Goal: Information Seeking & Learning: Learn about a topic

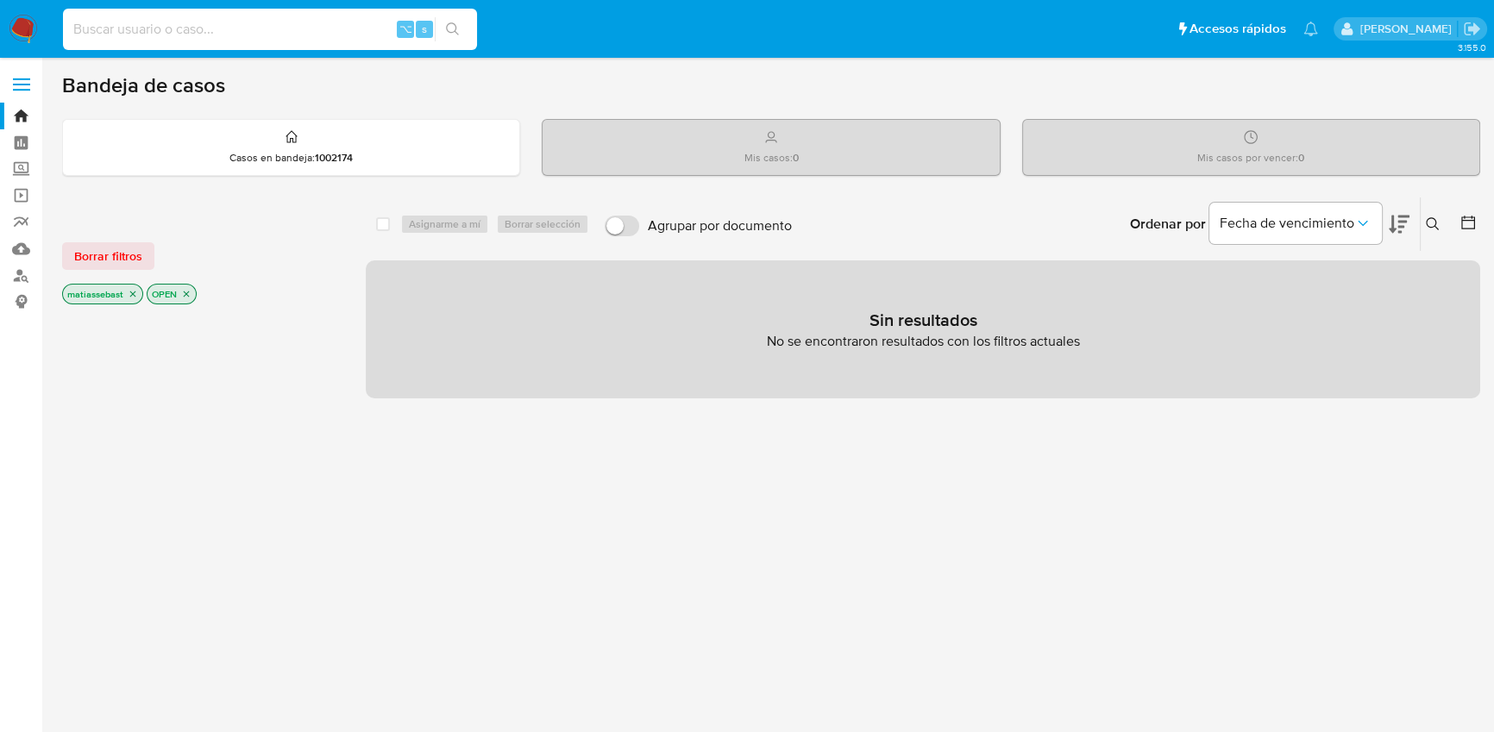
click at [297, 31] on input at bounding box center [270, 29] width 414 height 22
click at [26, 116] on link "Bandeja" at bounding box center [102, 116] width 205 height 27
click at [196, 28] on input at bounding box center [270, 29] width 414 height 22
paste input "167877766"
type input "167877766"
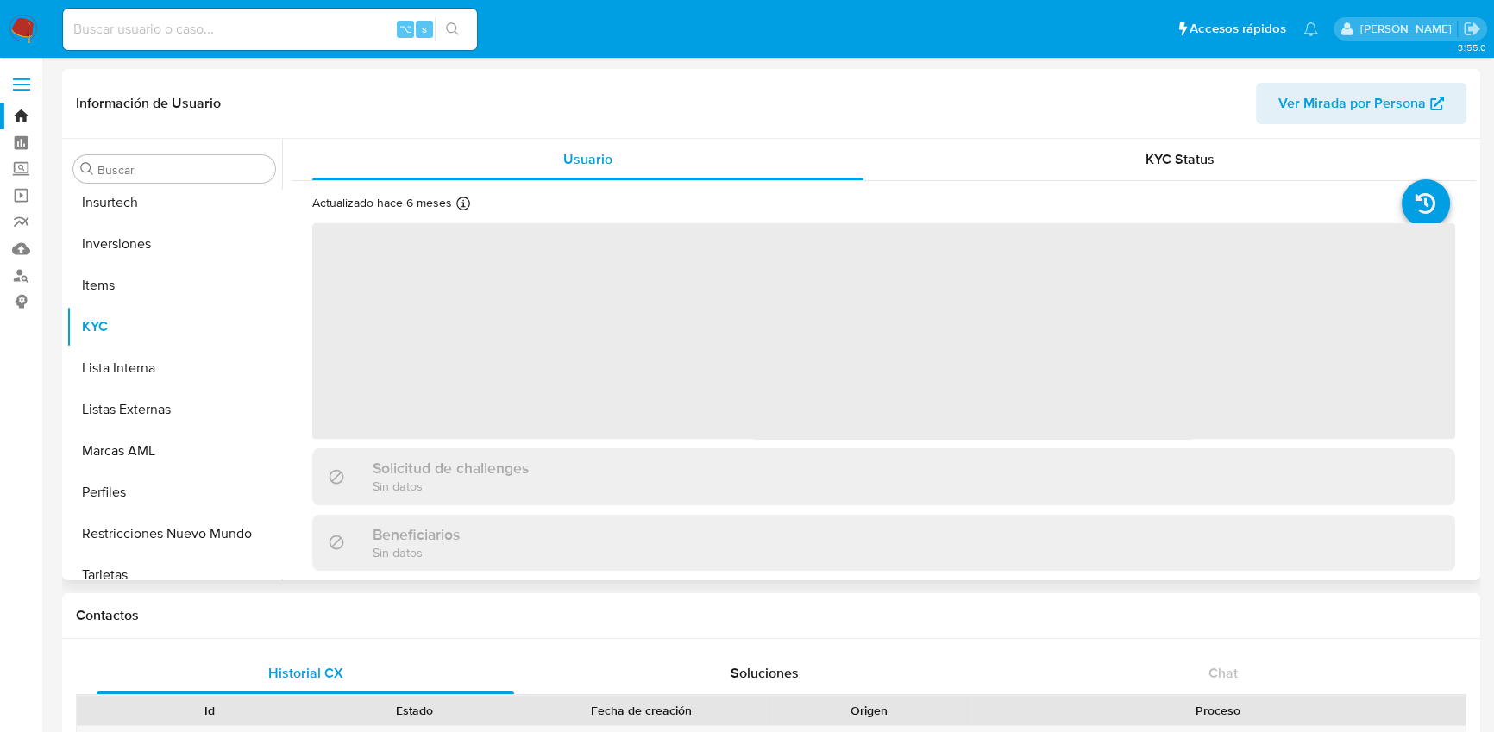
scroll to position [811, 0]
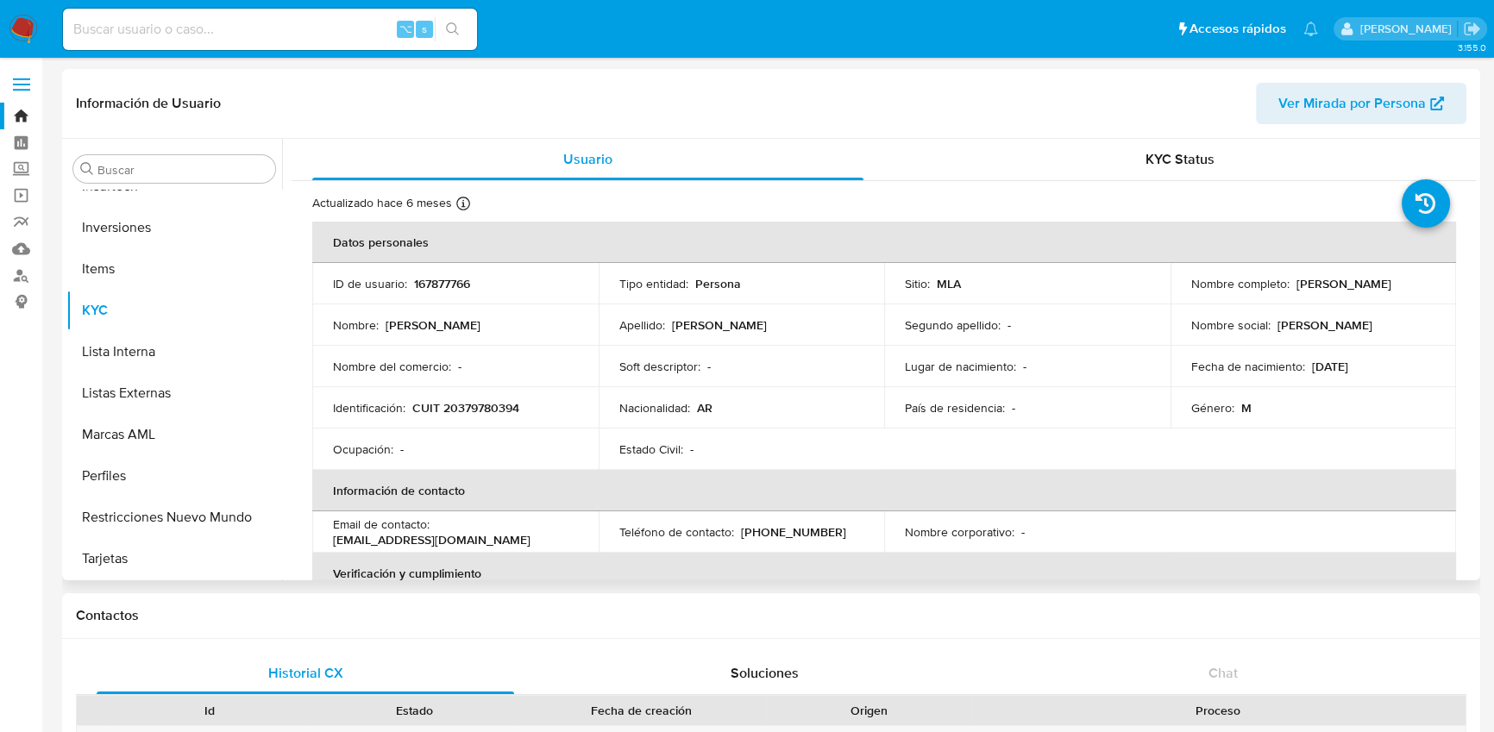
select select "10"
click at [1428, 205] on icon at bounding box center [1425, 203] width 48 height 48
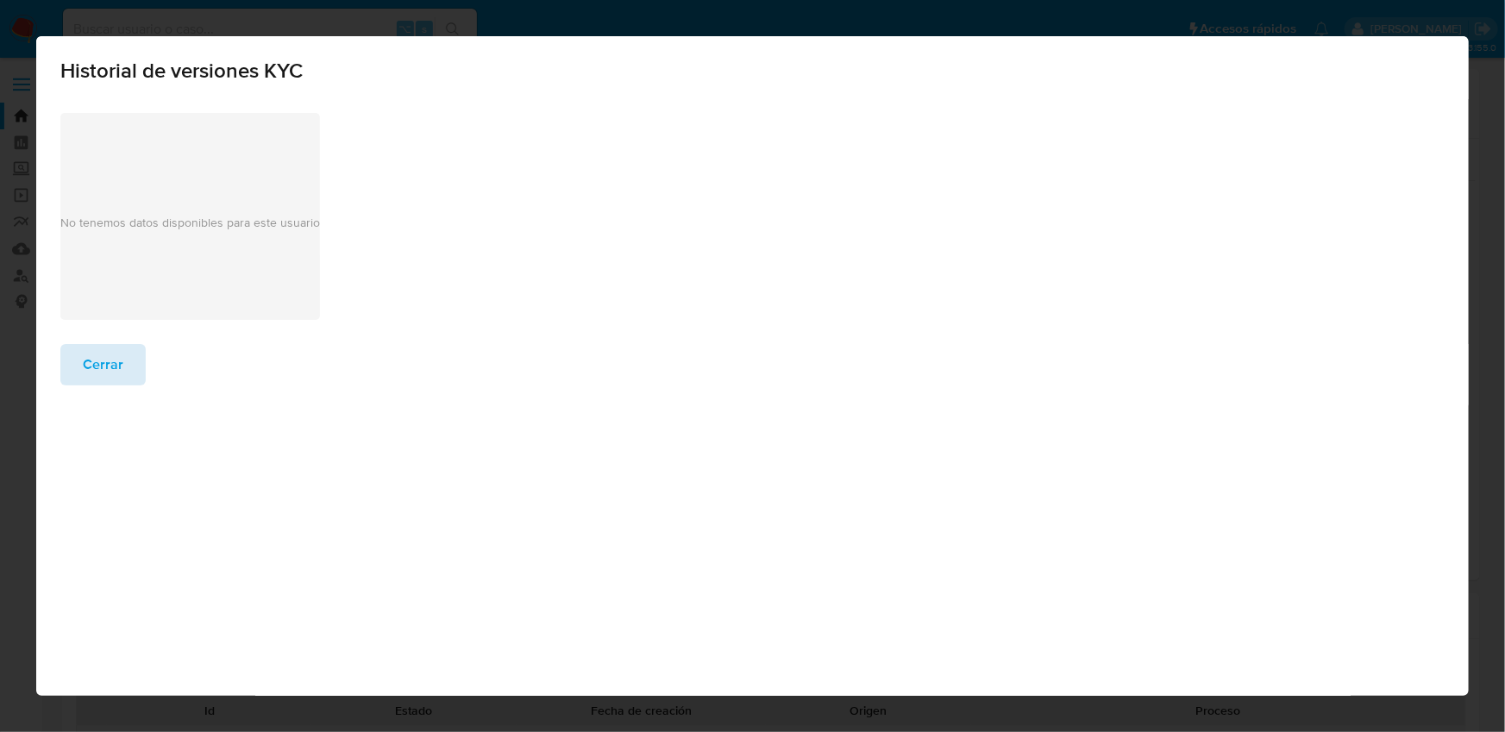
click at [105, 376] on span "Cerrar" at bounding box center [103, 365] width 41 height 38
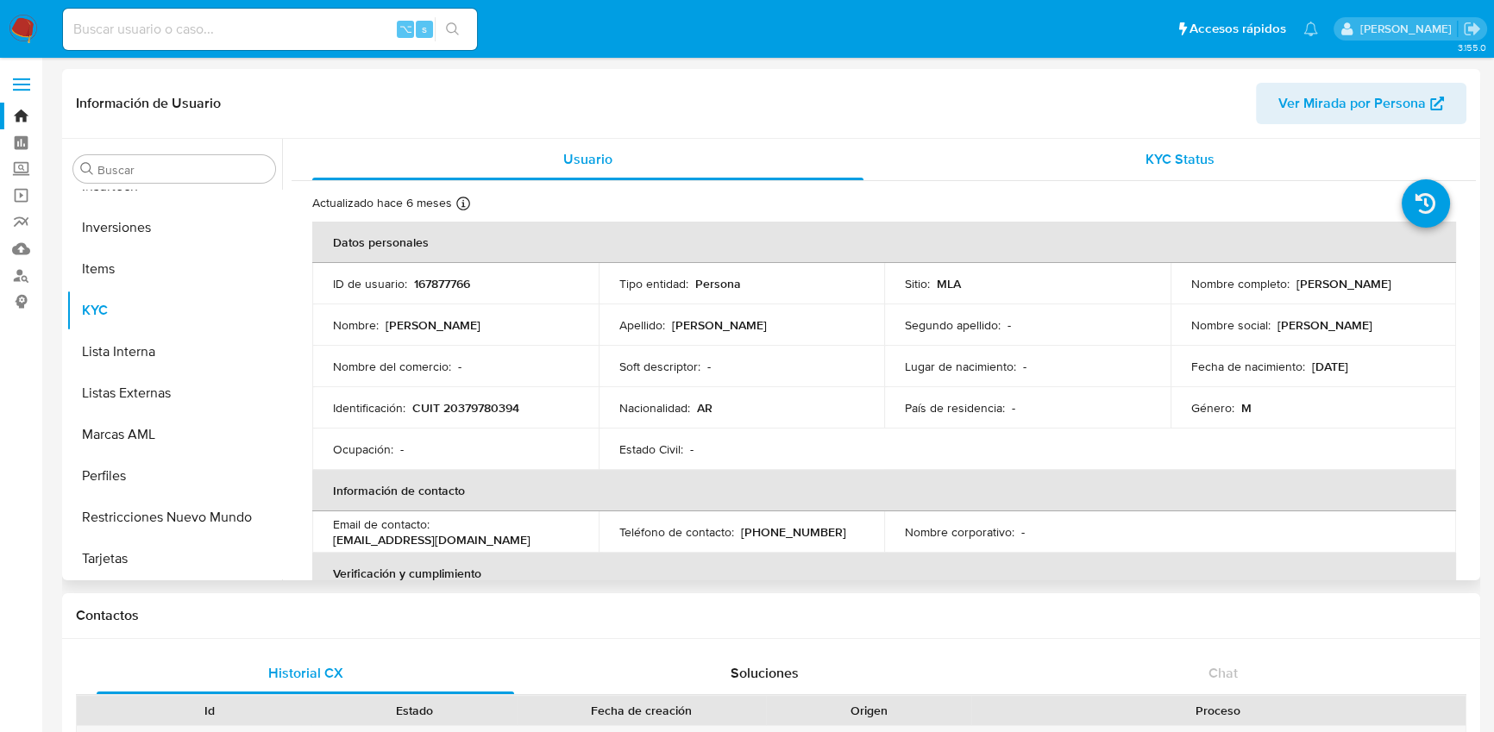
click at [1134, 159] on div "KYC Status" at bounding box center [1180, 159] width 551 height 41
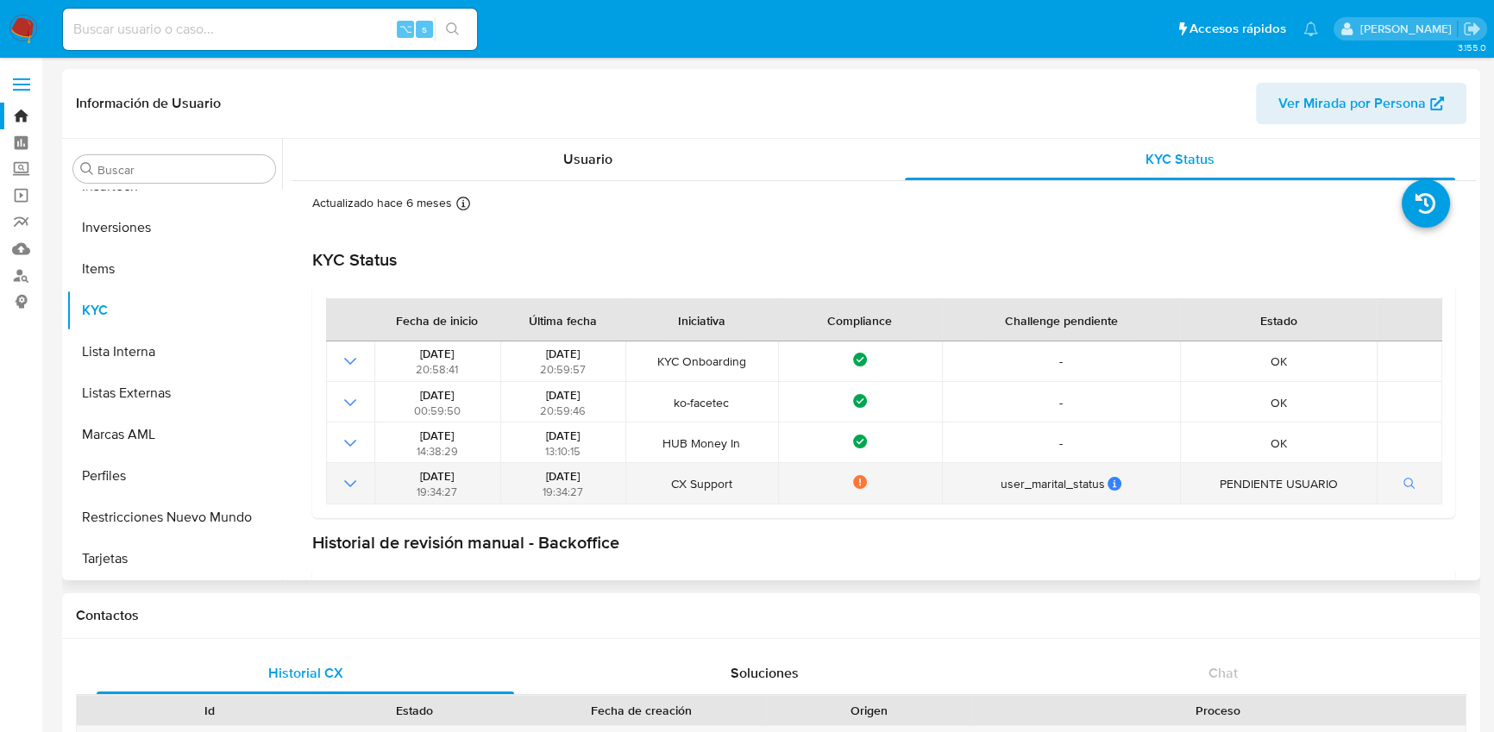
click at [355, 488] on icon "Mostrar operación" at bounding box center [350, 483] width 21 height 21
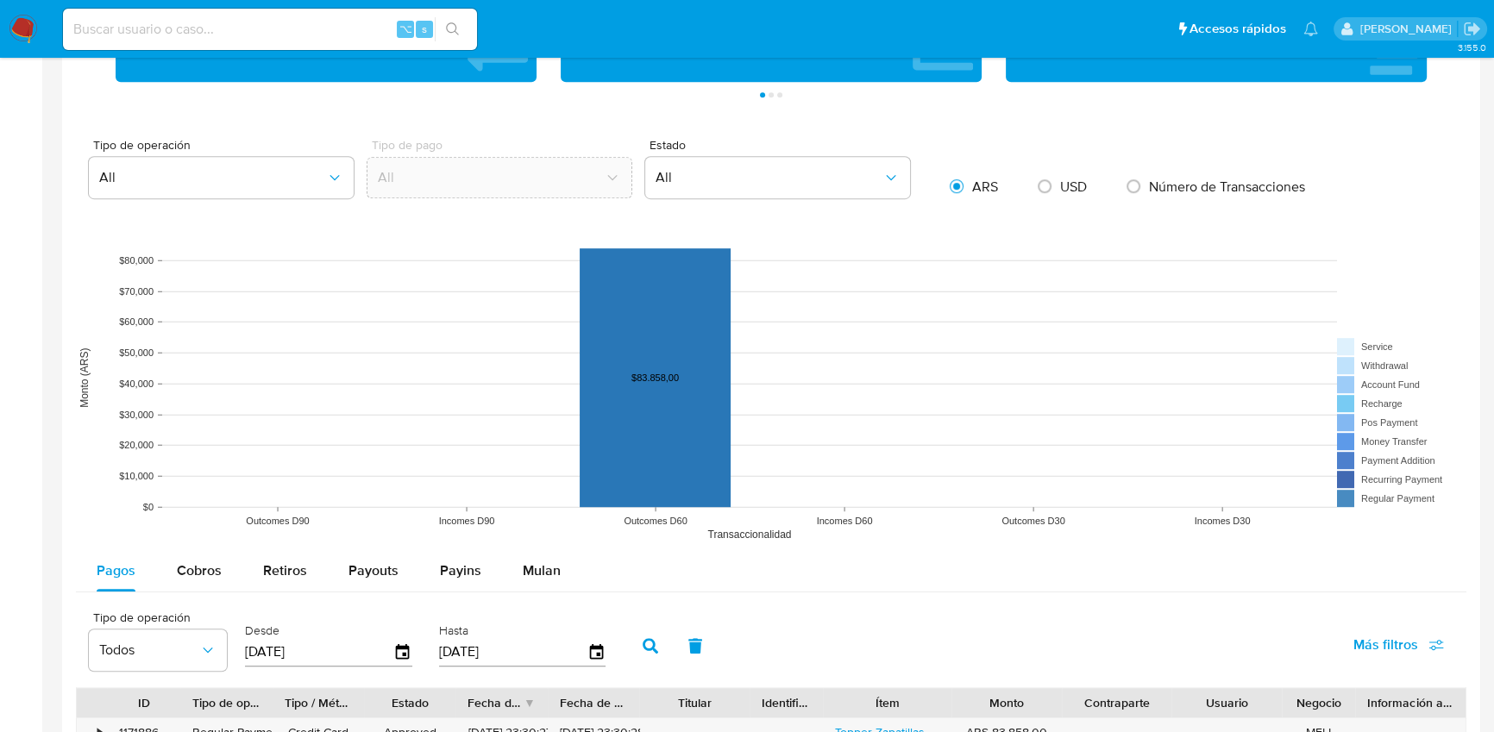
scroll to position [1293, 0]
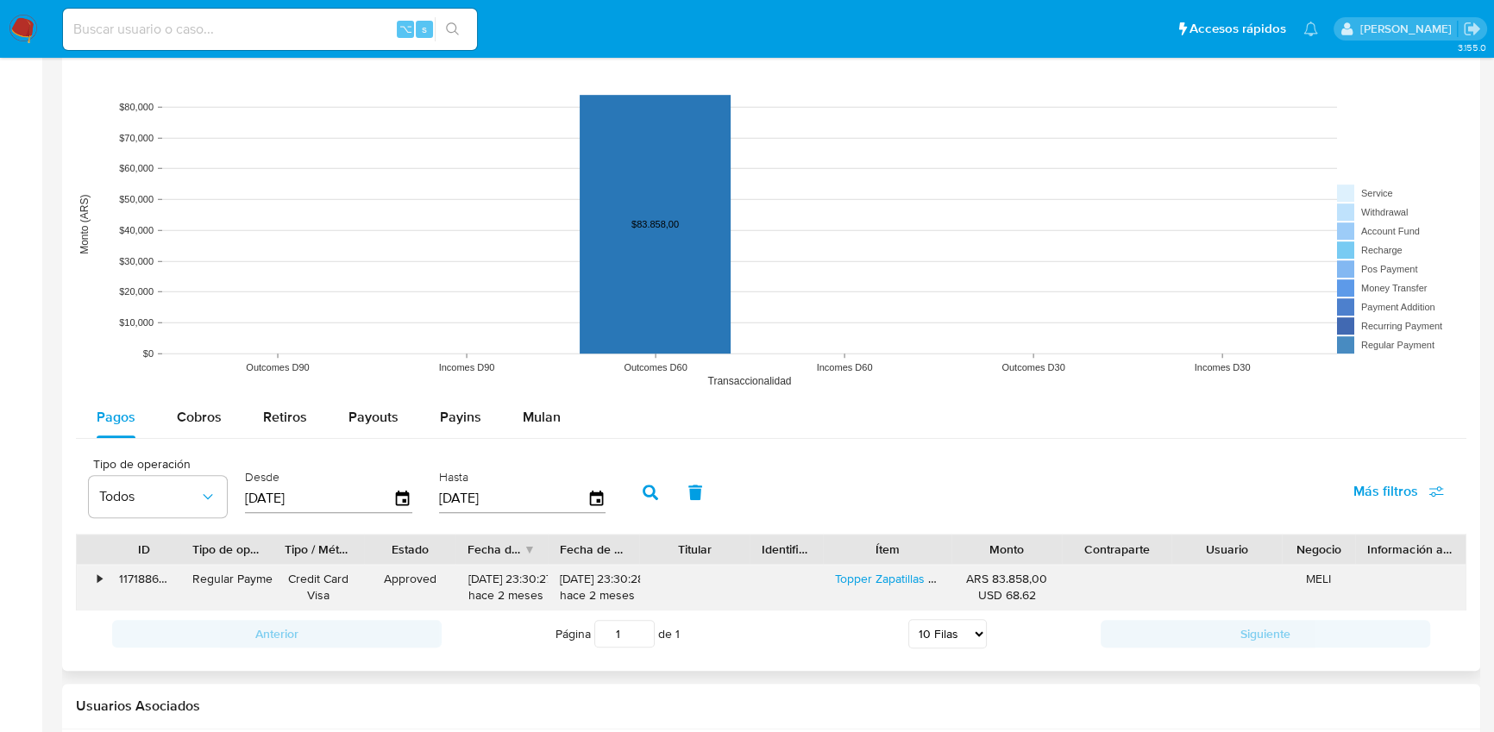
click at [97, 579] on div "•" at bounding box center [99, 579] width 4 height 16
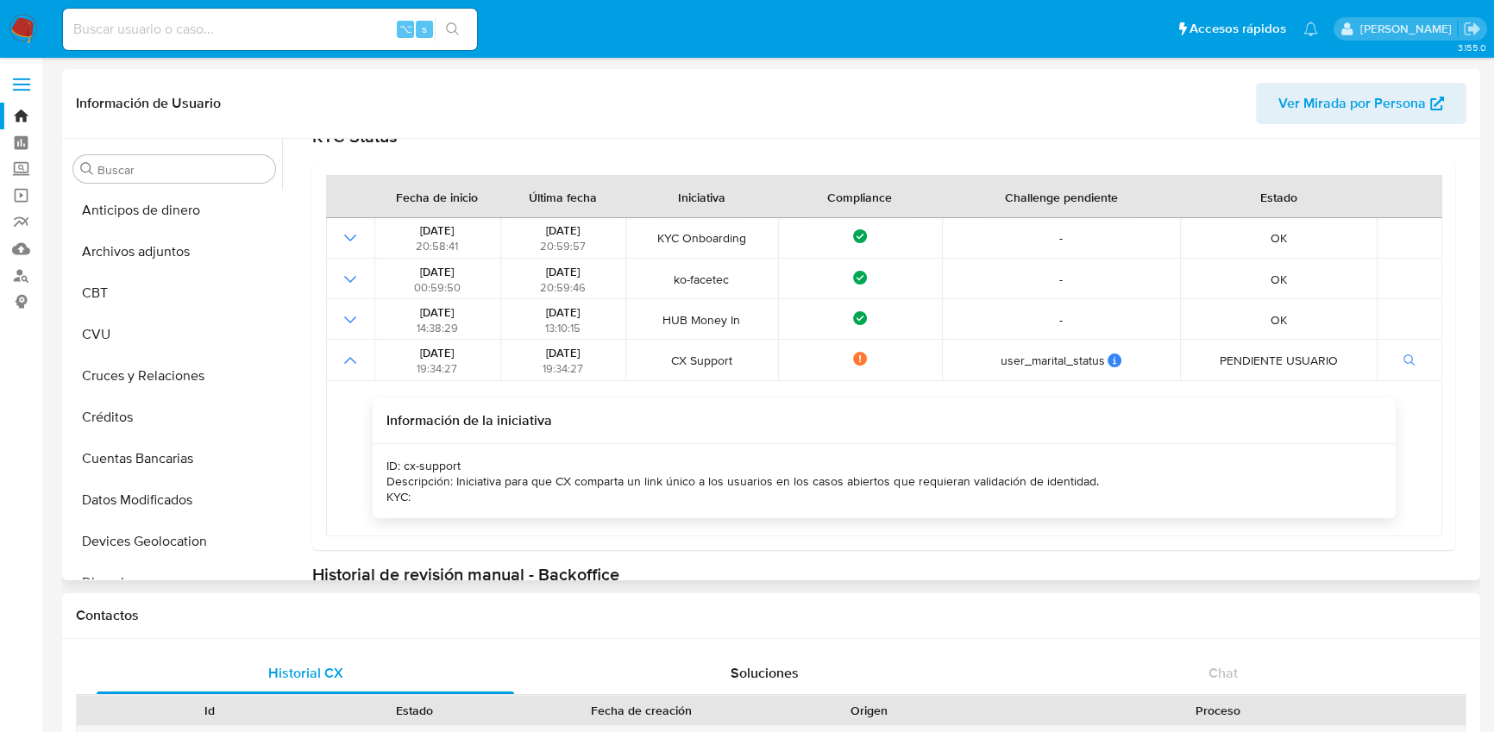
scroll to position [0, 0]
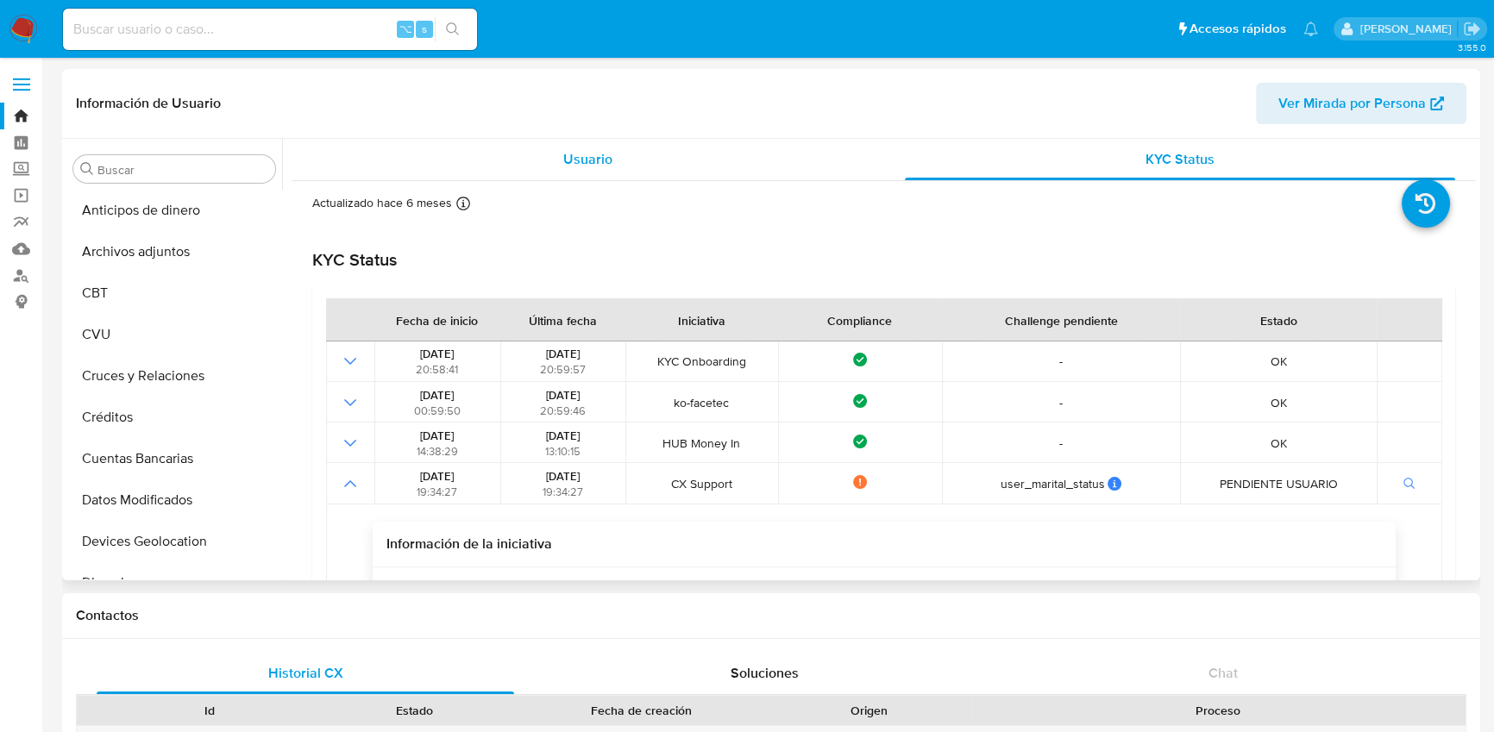
click at [478, 143] on div "Usuario" at bounding box center [587, 159] width 551 height 41
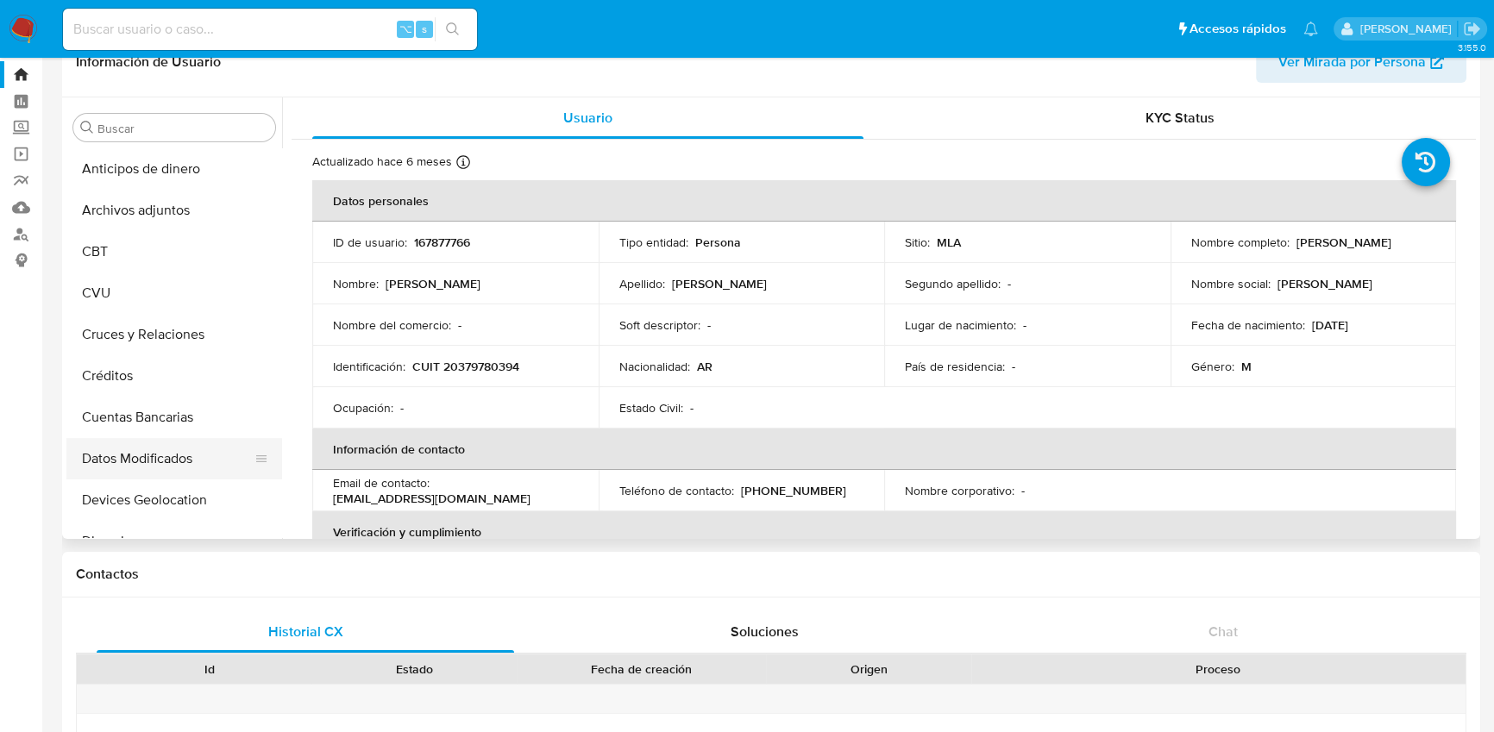
scroll to position [271, 0]
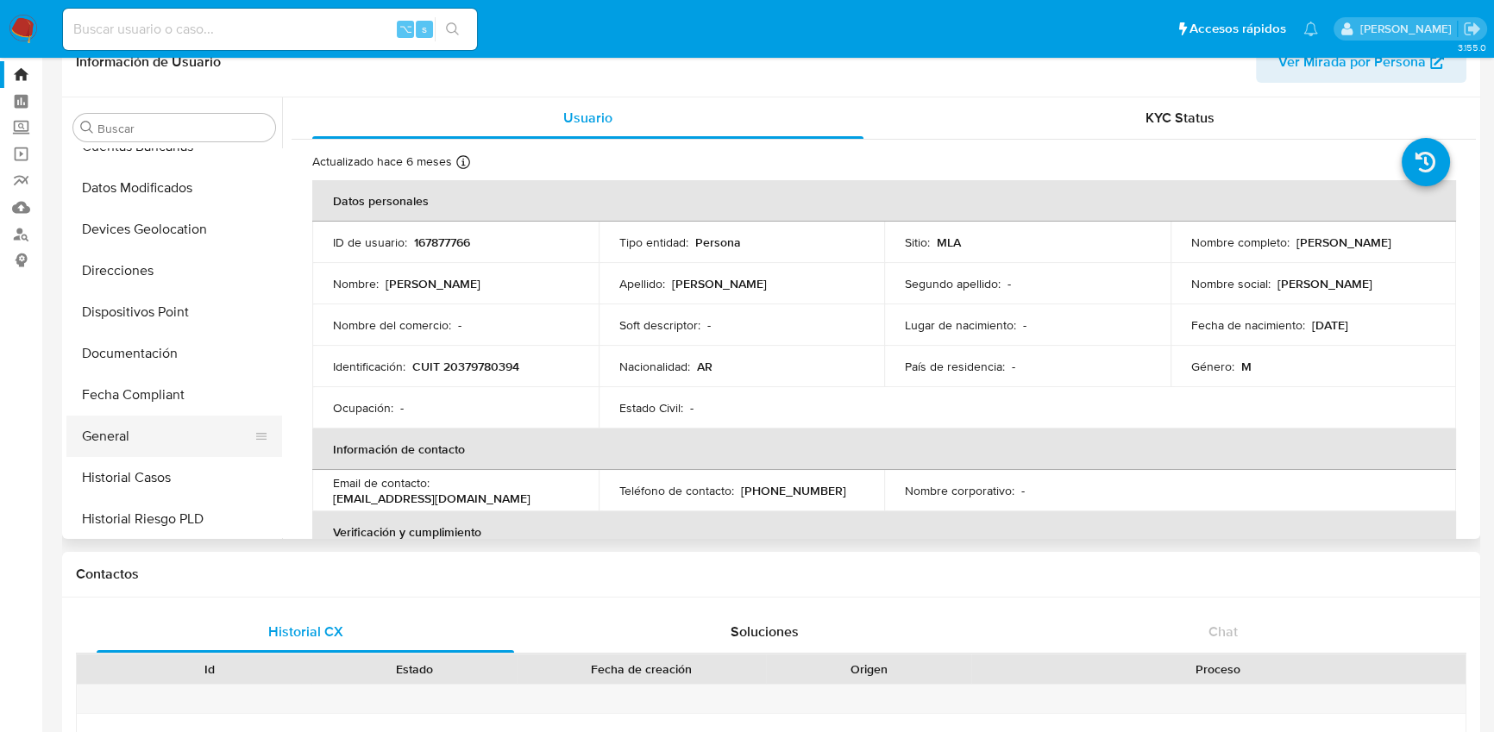
click at [148, 426] on button "General" at bounding box center [167, 436] width 202 height 41
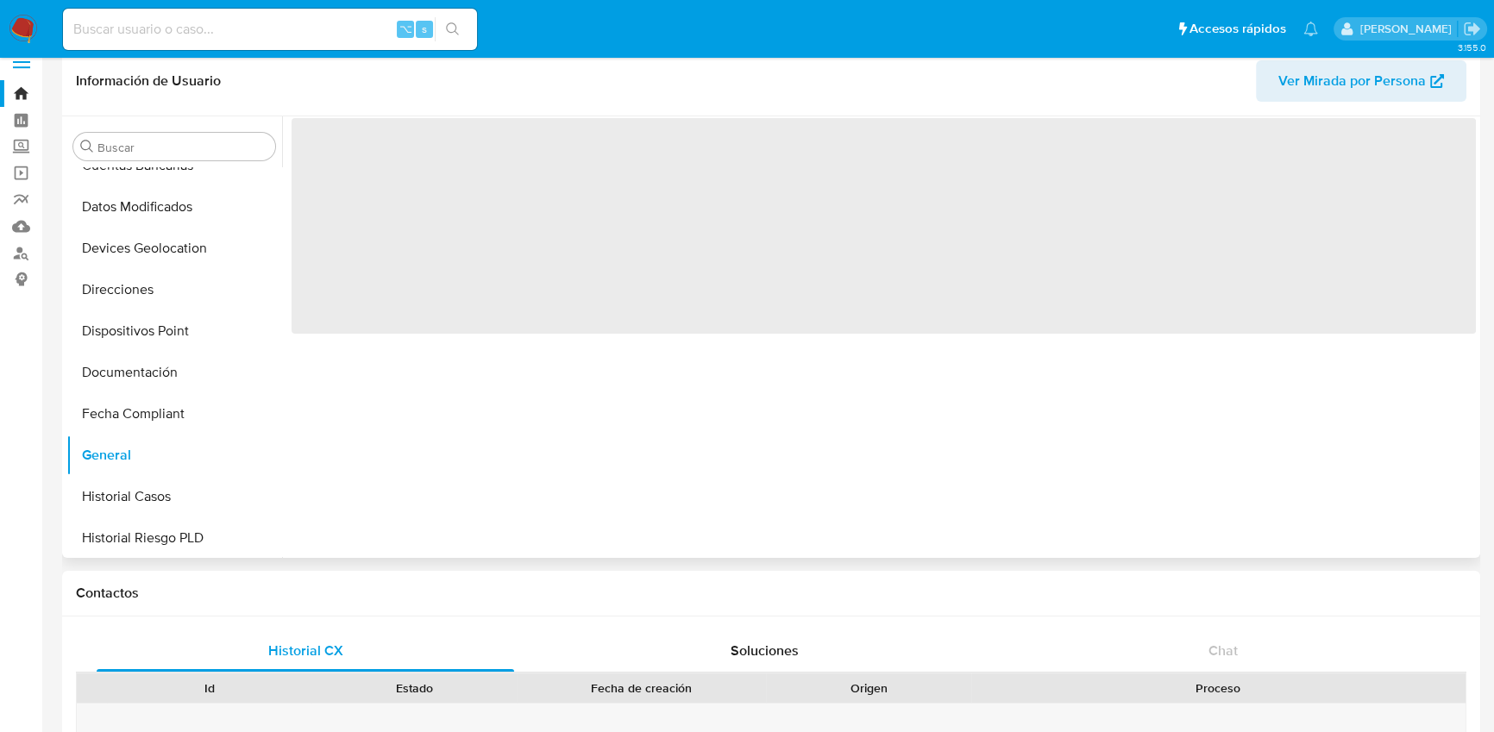
scroll to position [0, 0]
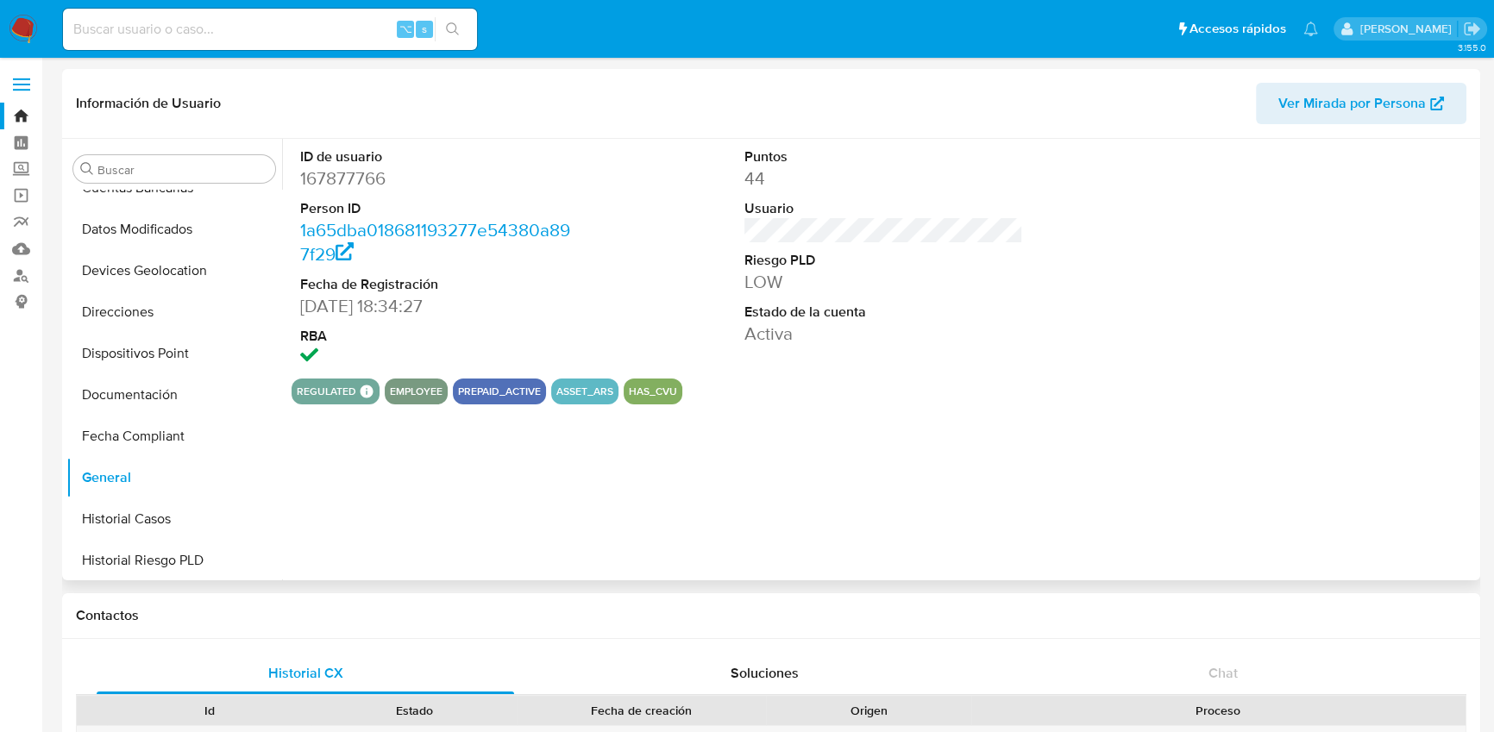
click at [342, 175] on dd "167877766" at bounding box center [439, 178] width 279 height 24
copy dd "167877766"
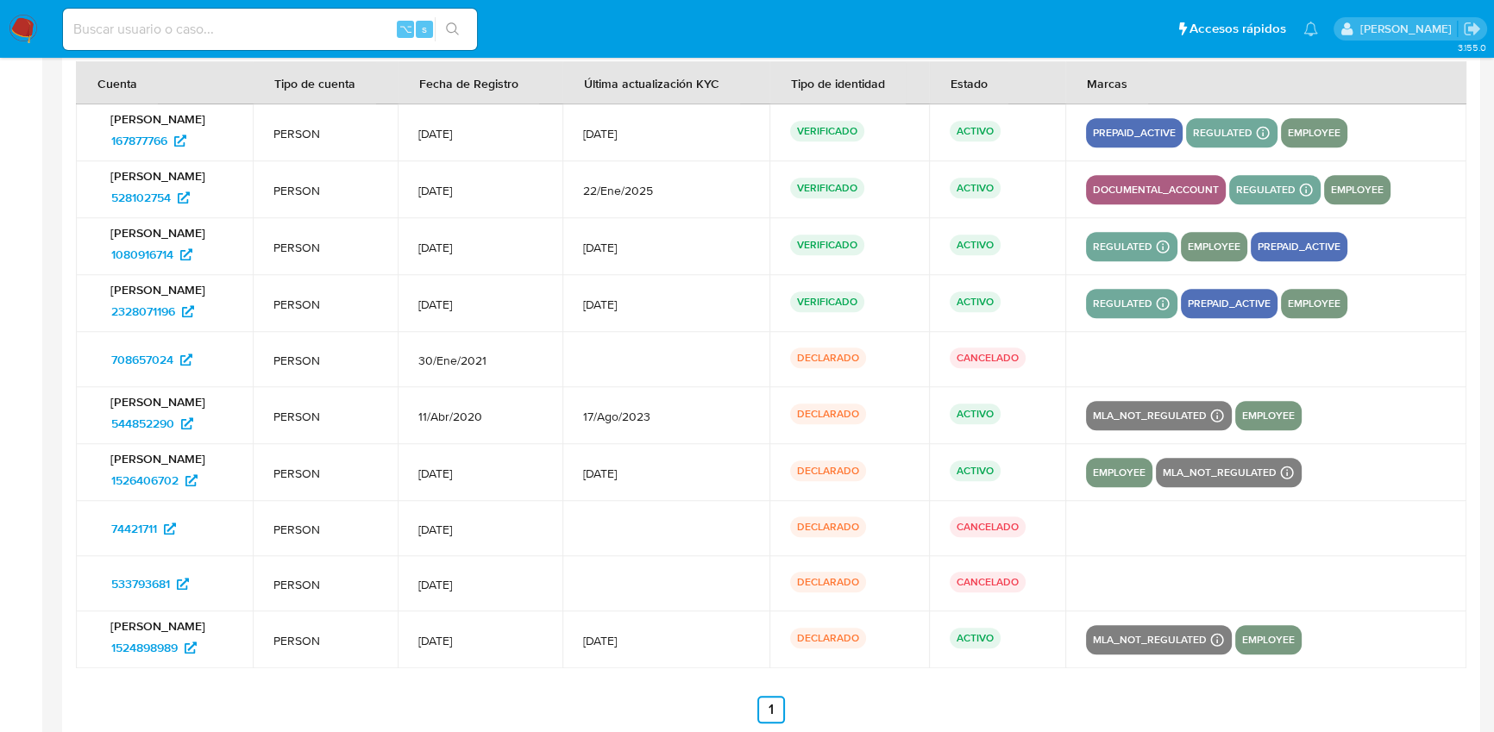
scroll to position [2280, 0]
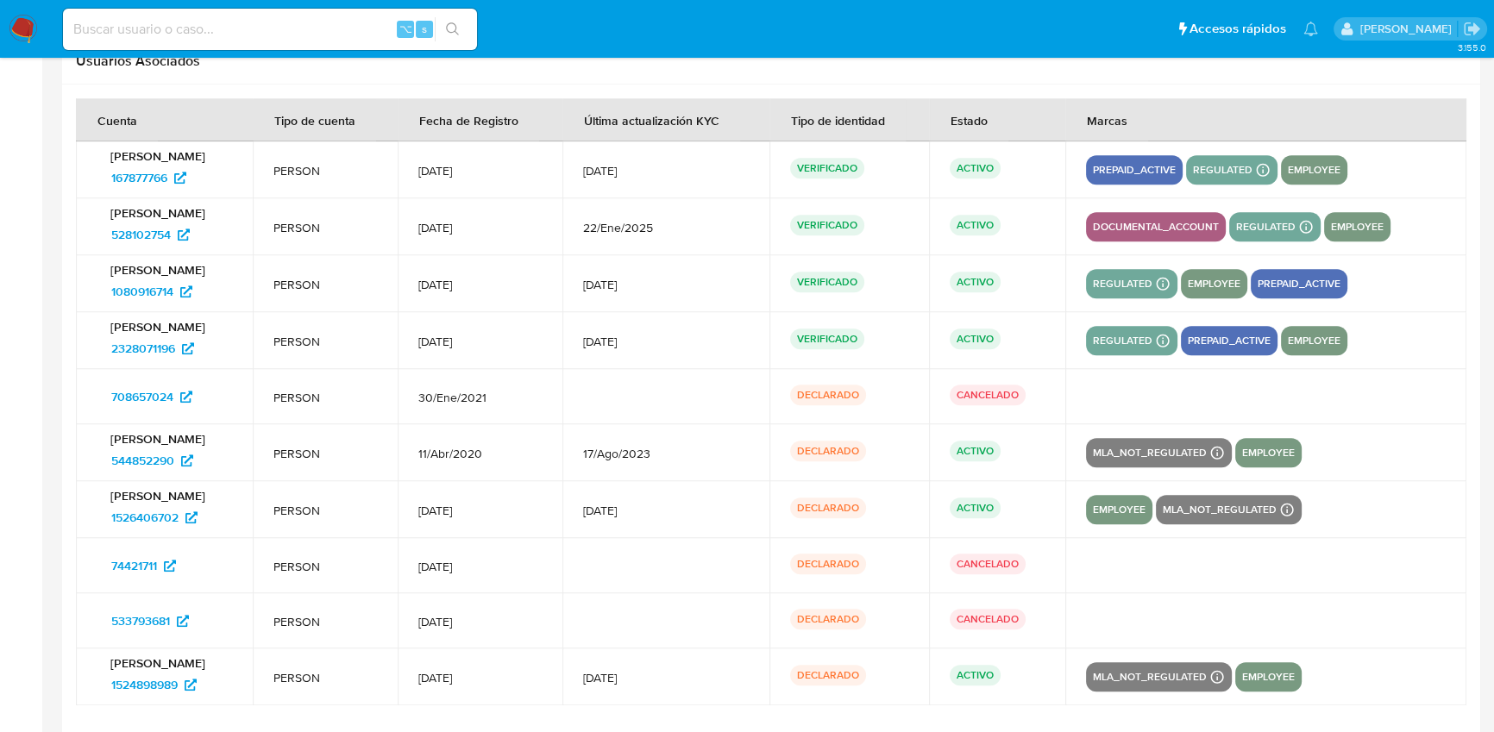
click at [1113, 180] on div "prepaid_active" at bounding box center [1134, 169] width 97 height 29
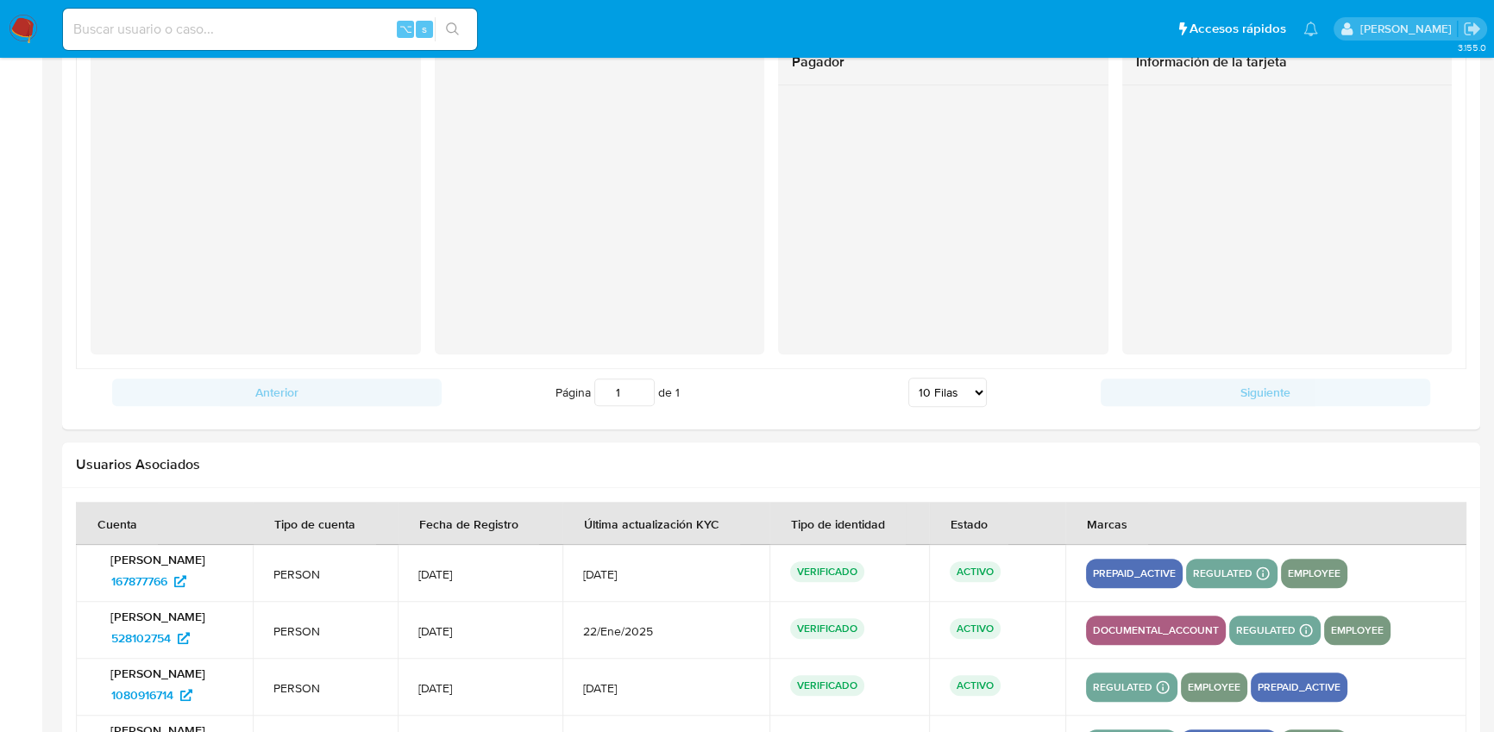
scroll to position [1877, 0]
click at [147, 583] on span "167877766" at bounding box center [139, 581] width 56 height 28
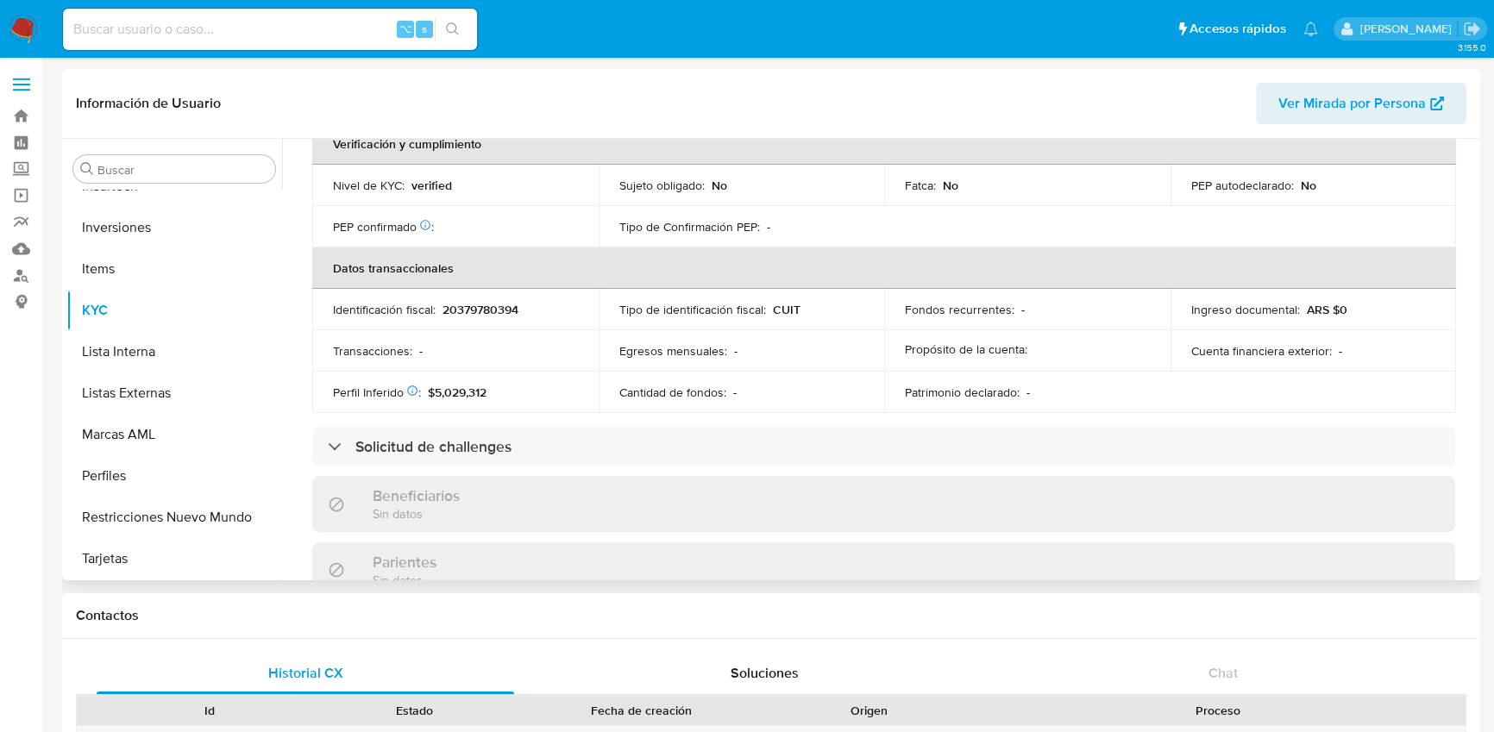
scroll to position [899, 0]
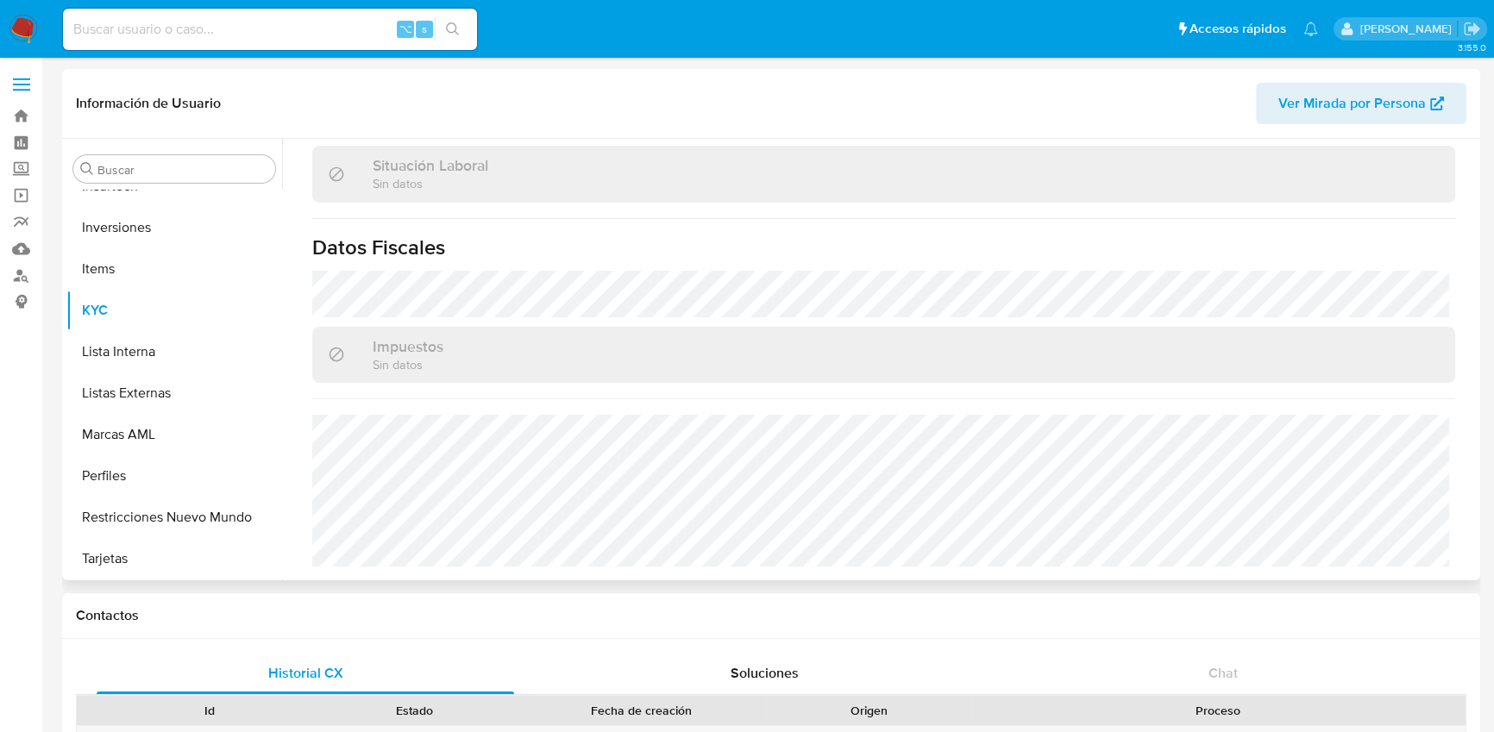
select select "10"
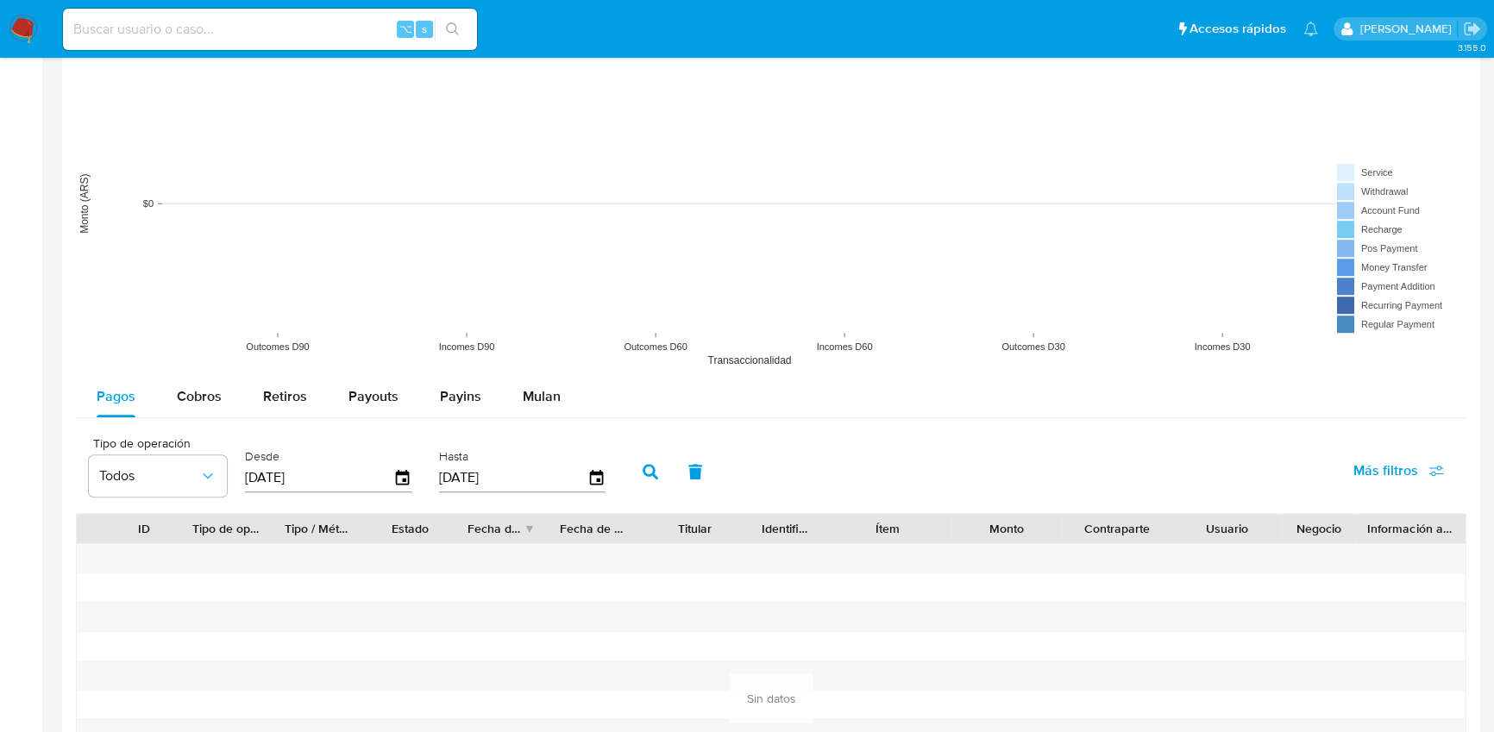
scroll to position [1335, 0]
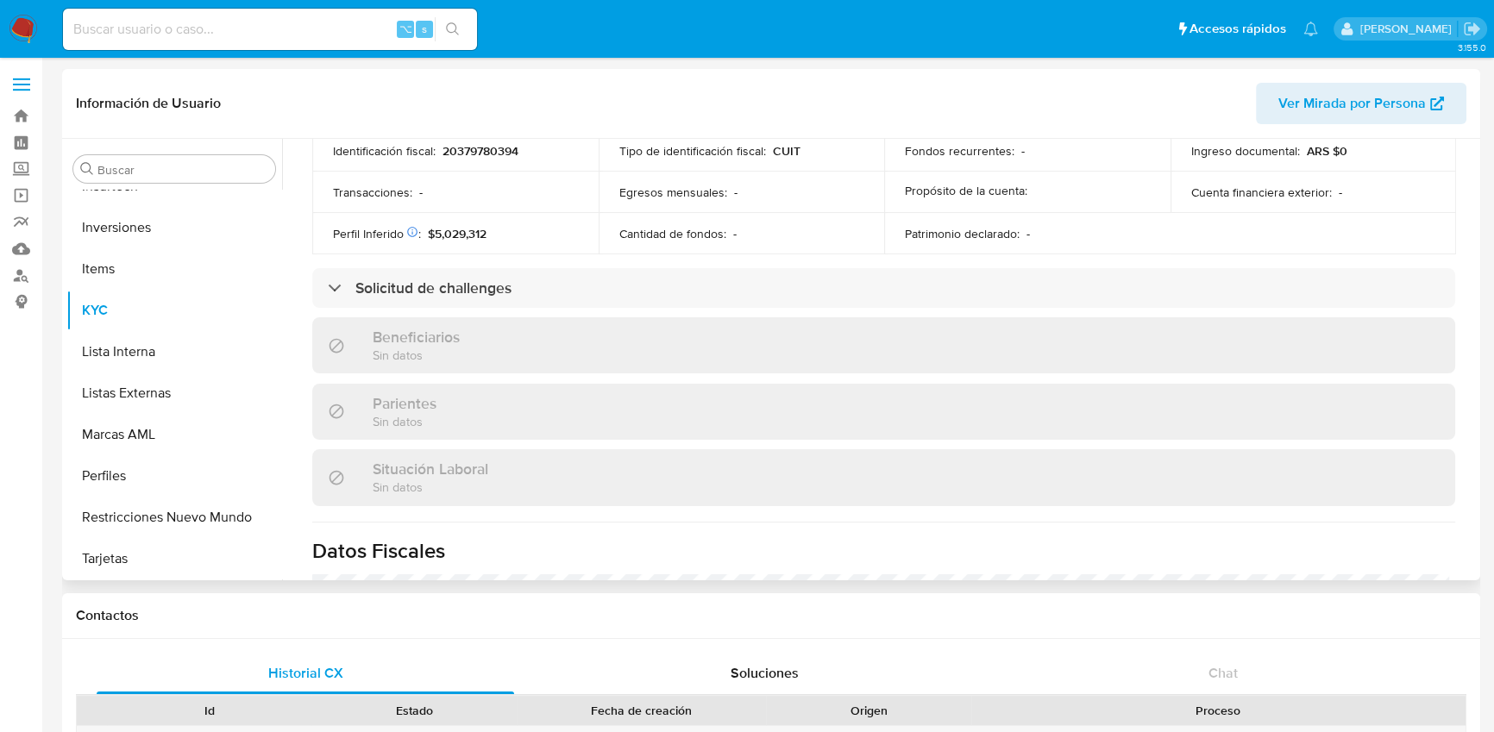
scroll to position [891, 0]
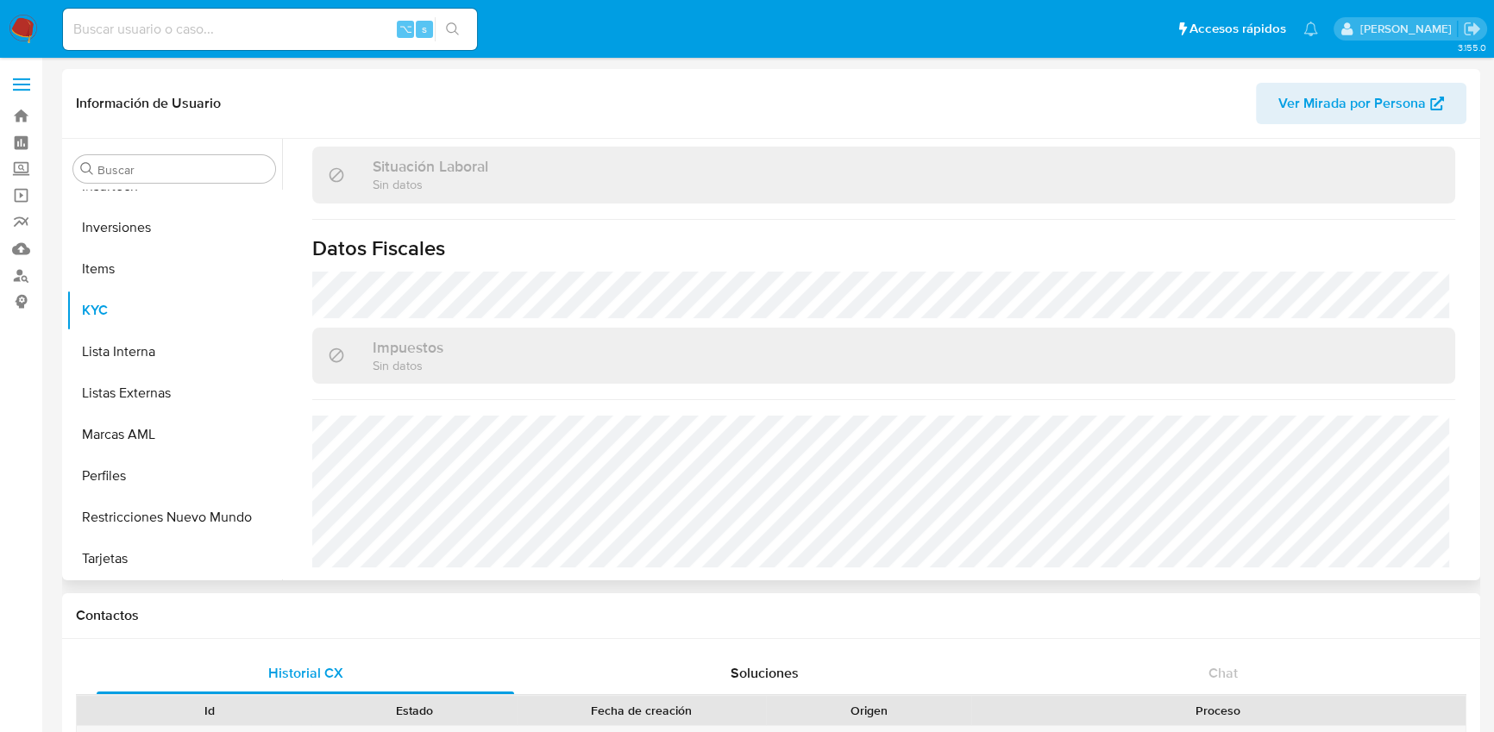
select select "10"
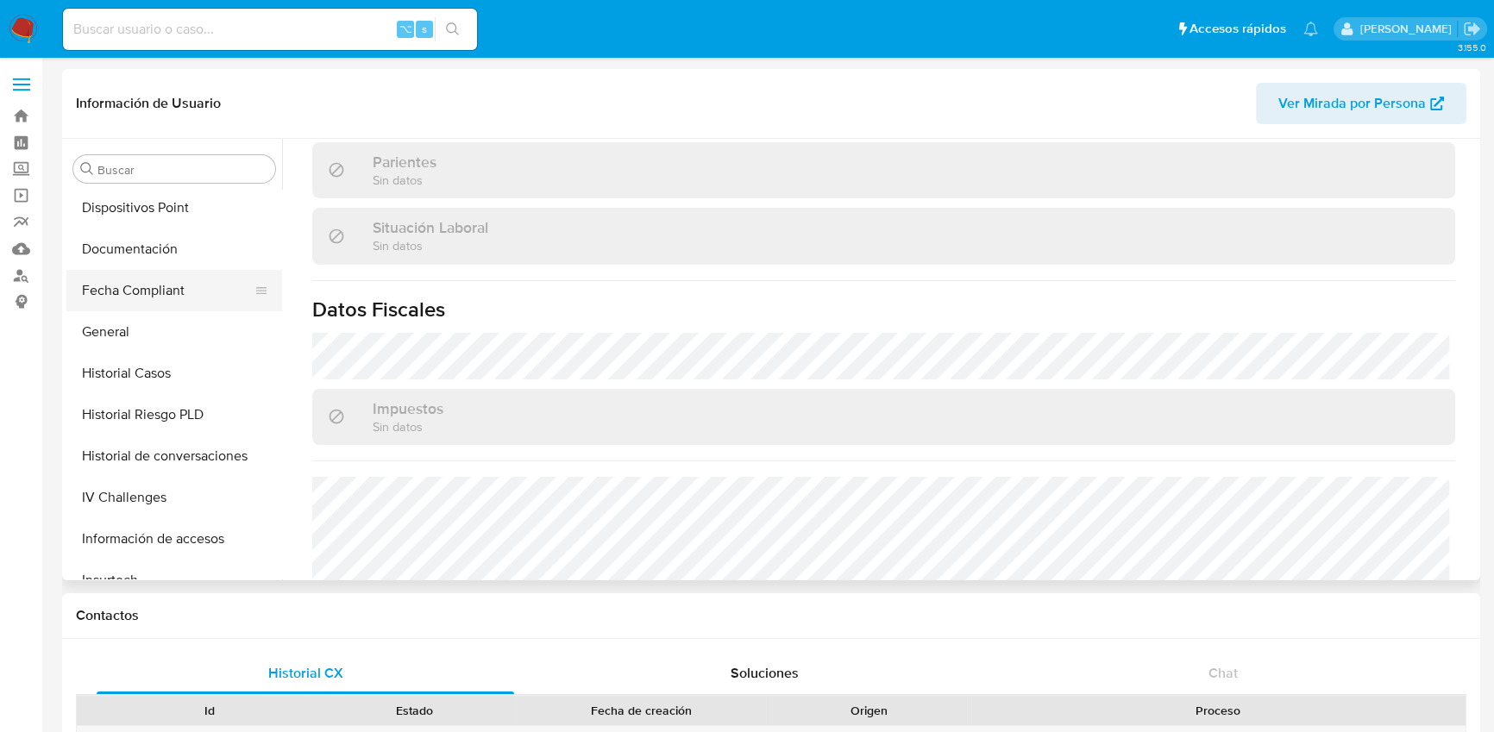
scroll to position [390, 0]
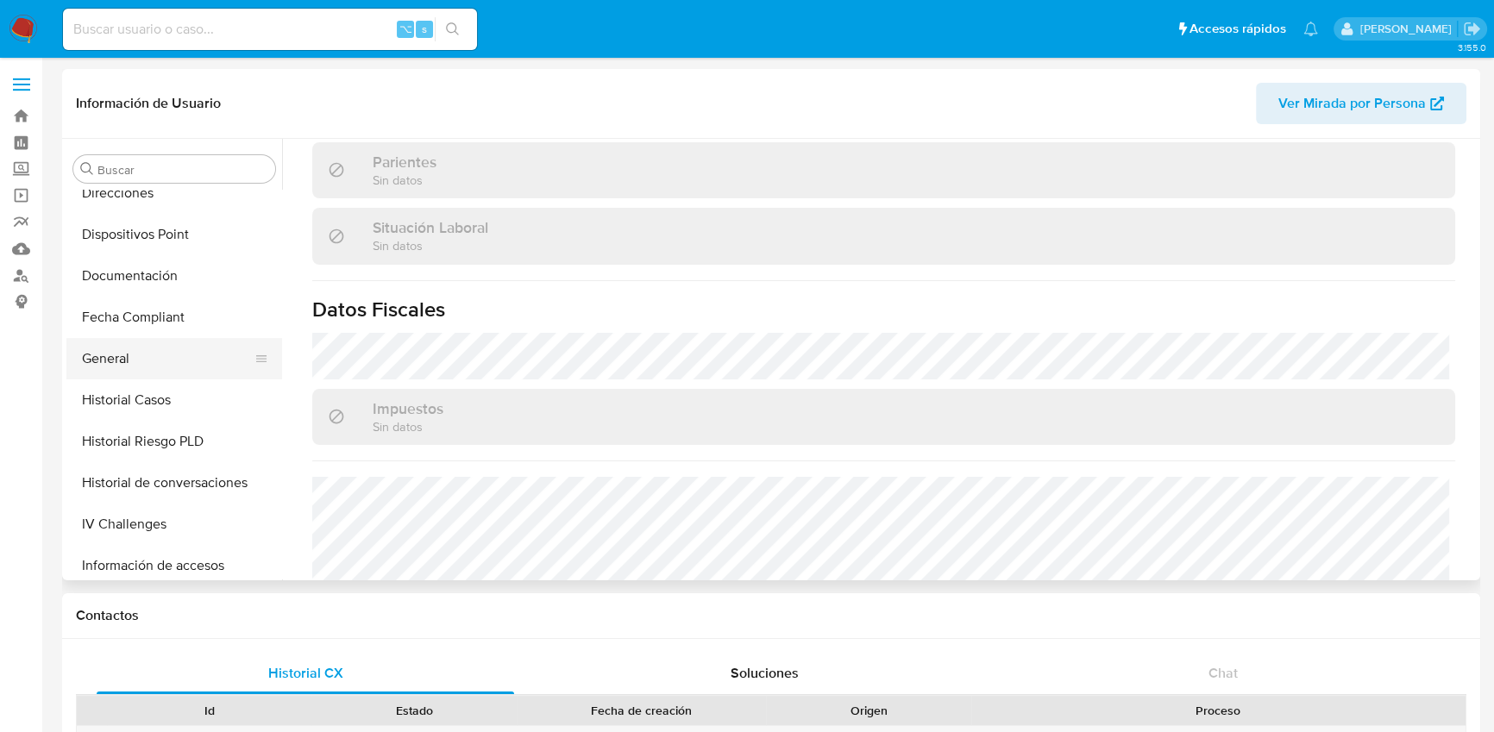
click at [135, 357] on button "General" at bounding box center [167, 358] width 202 height 41
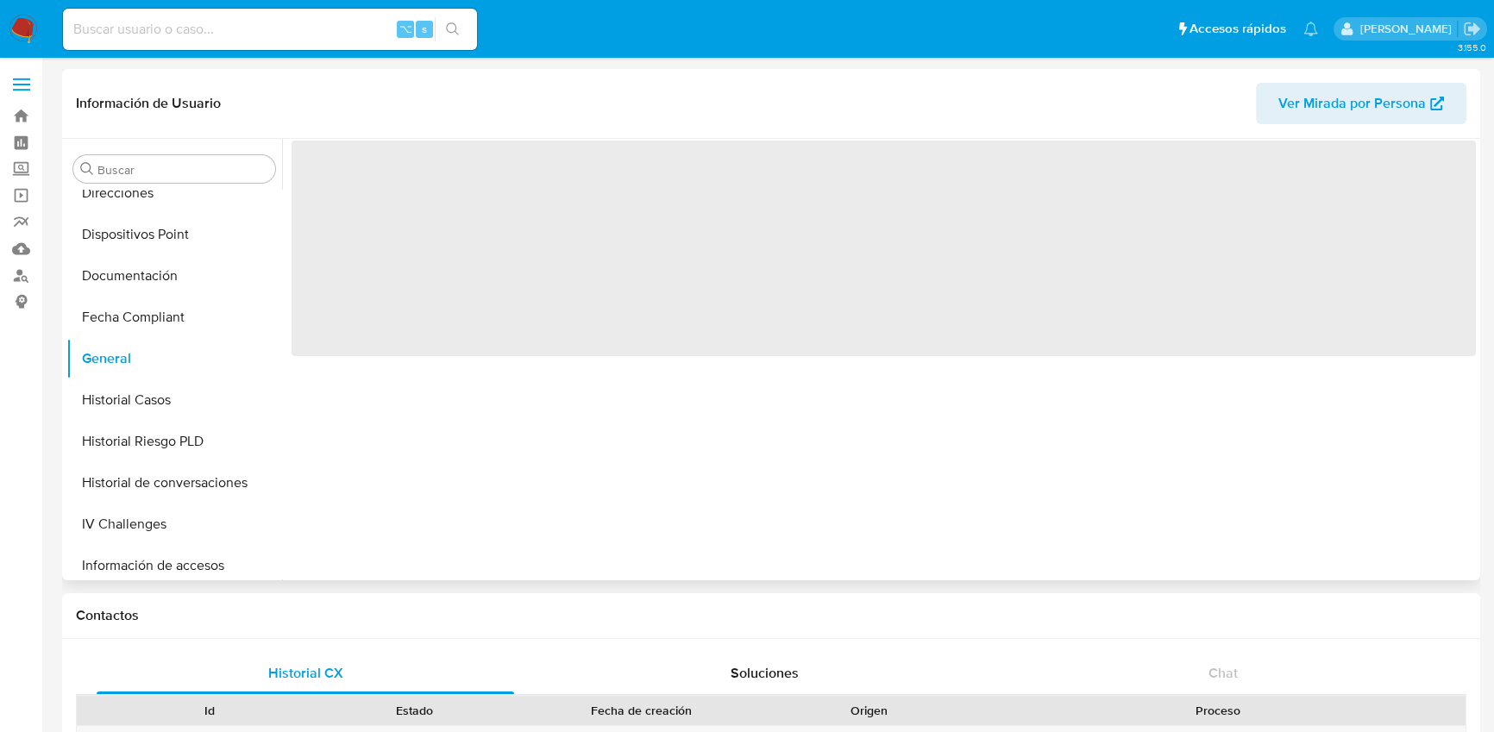
scroll to position [0, 0]
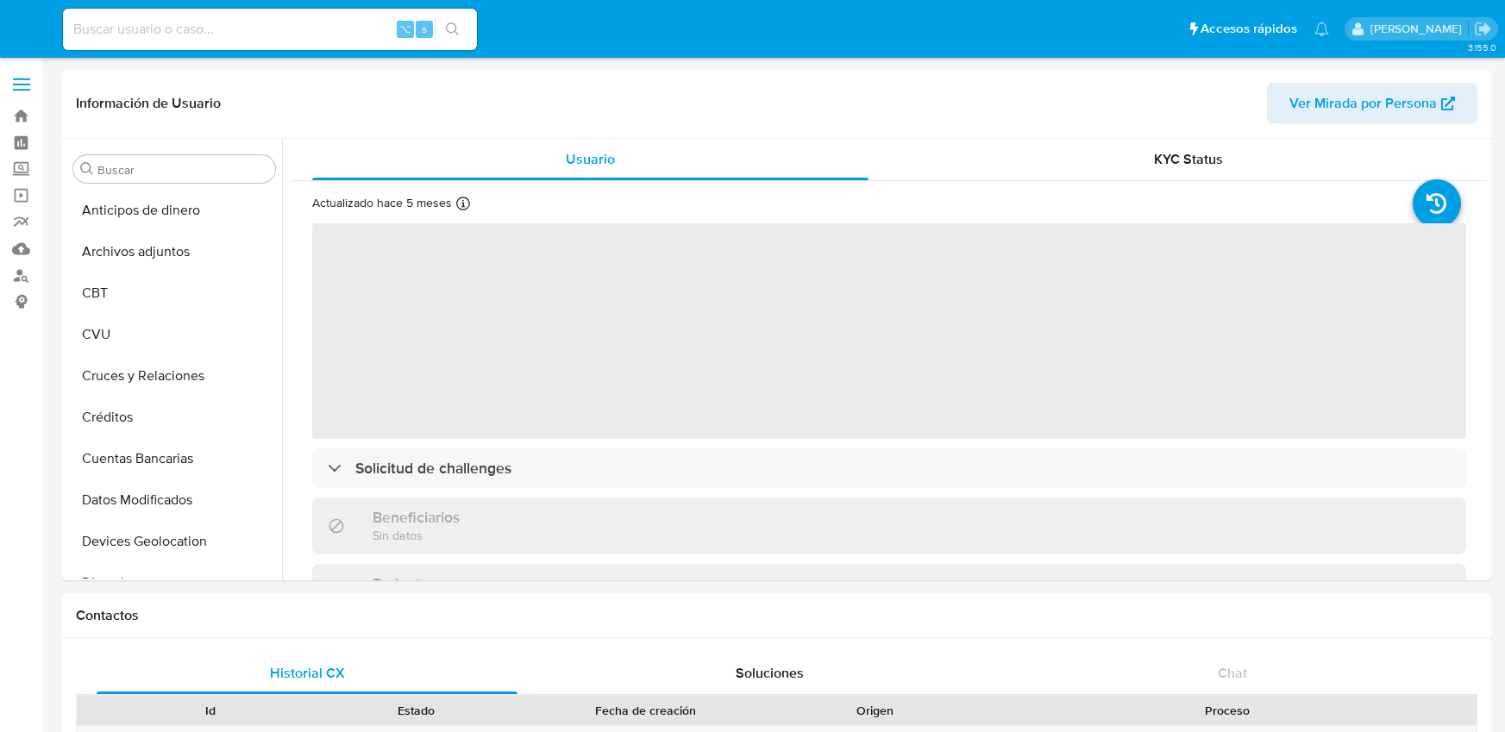
select select "10"
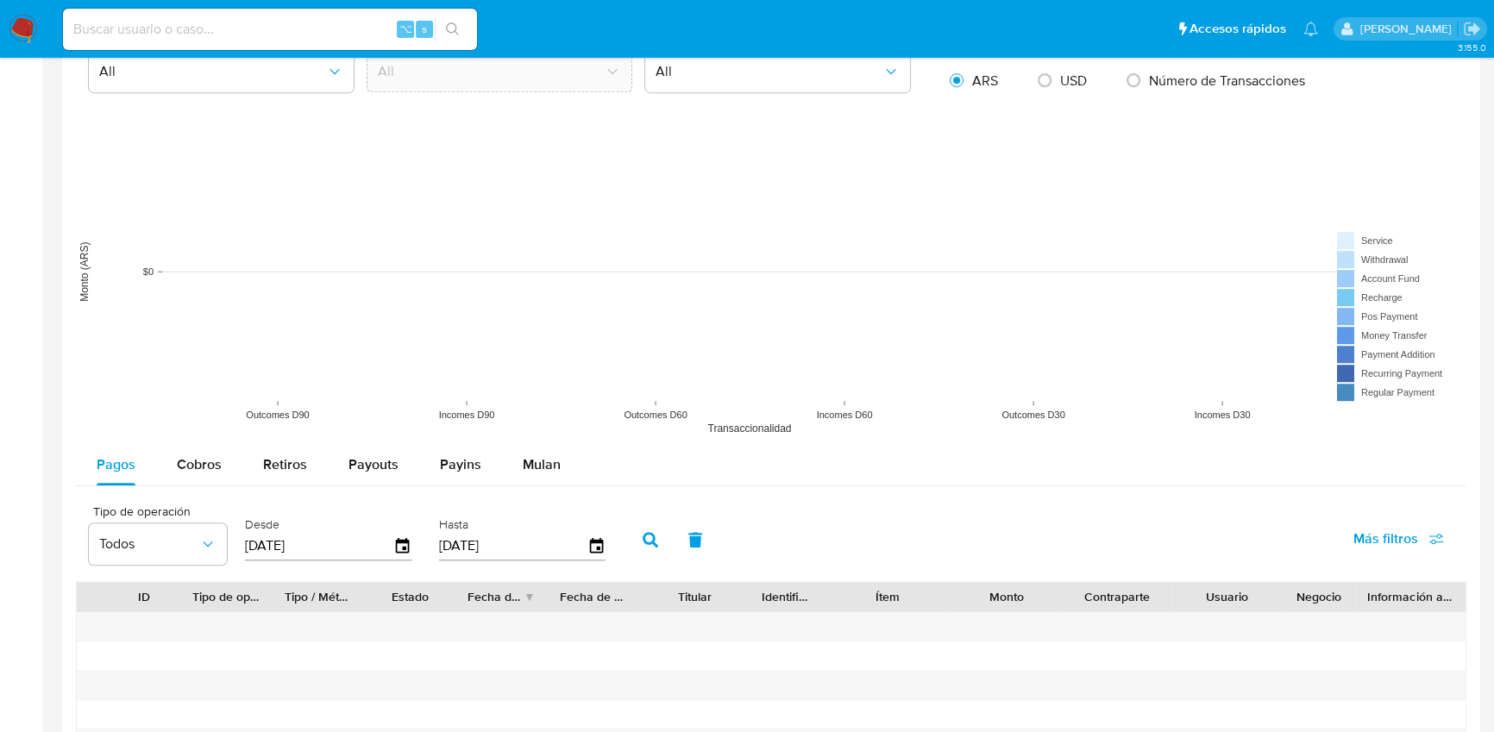
scroll to position [1262, 0]
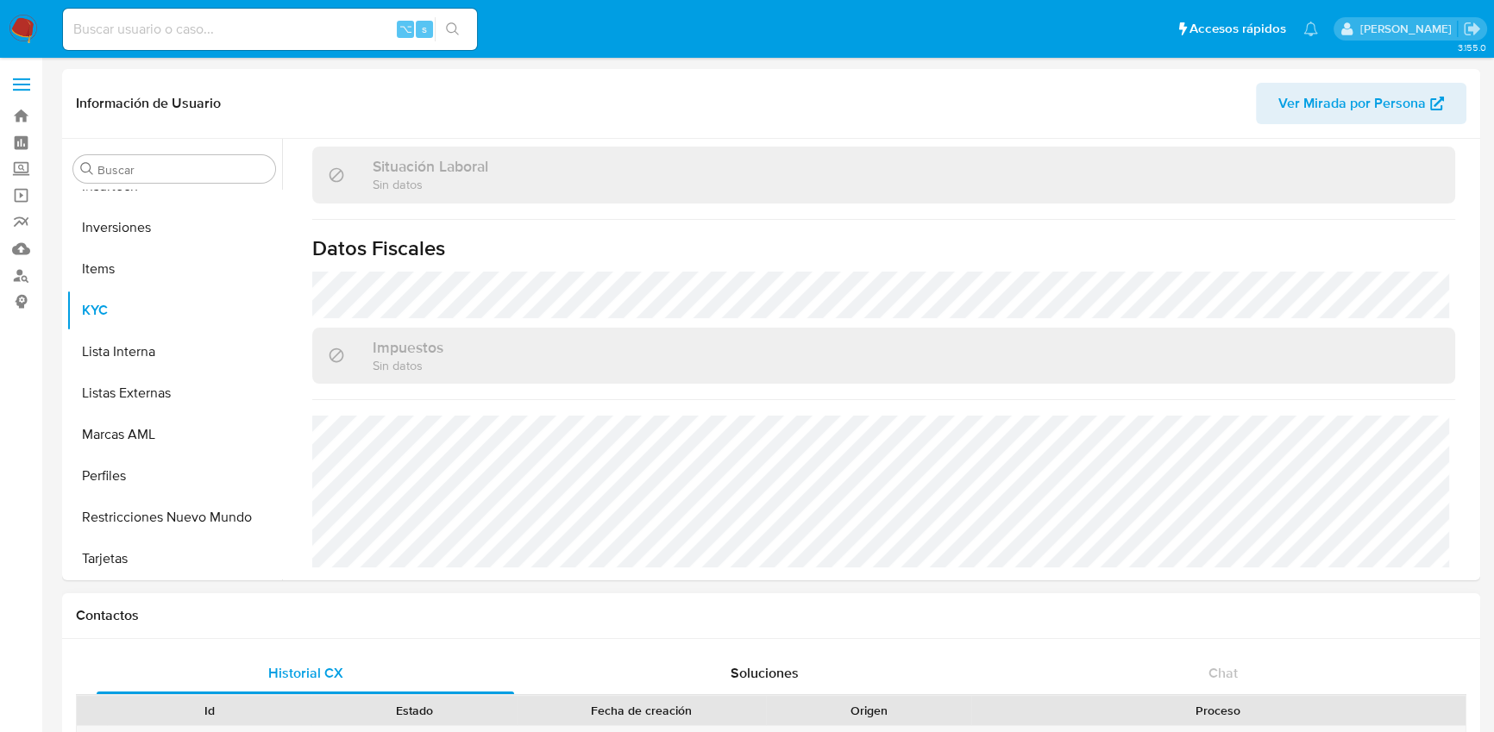
scroll to position [899, 0]
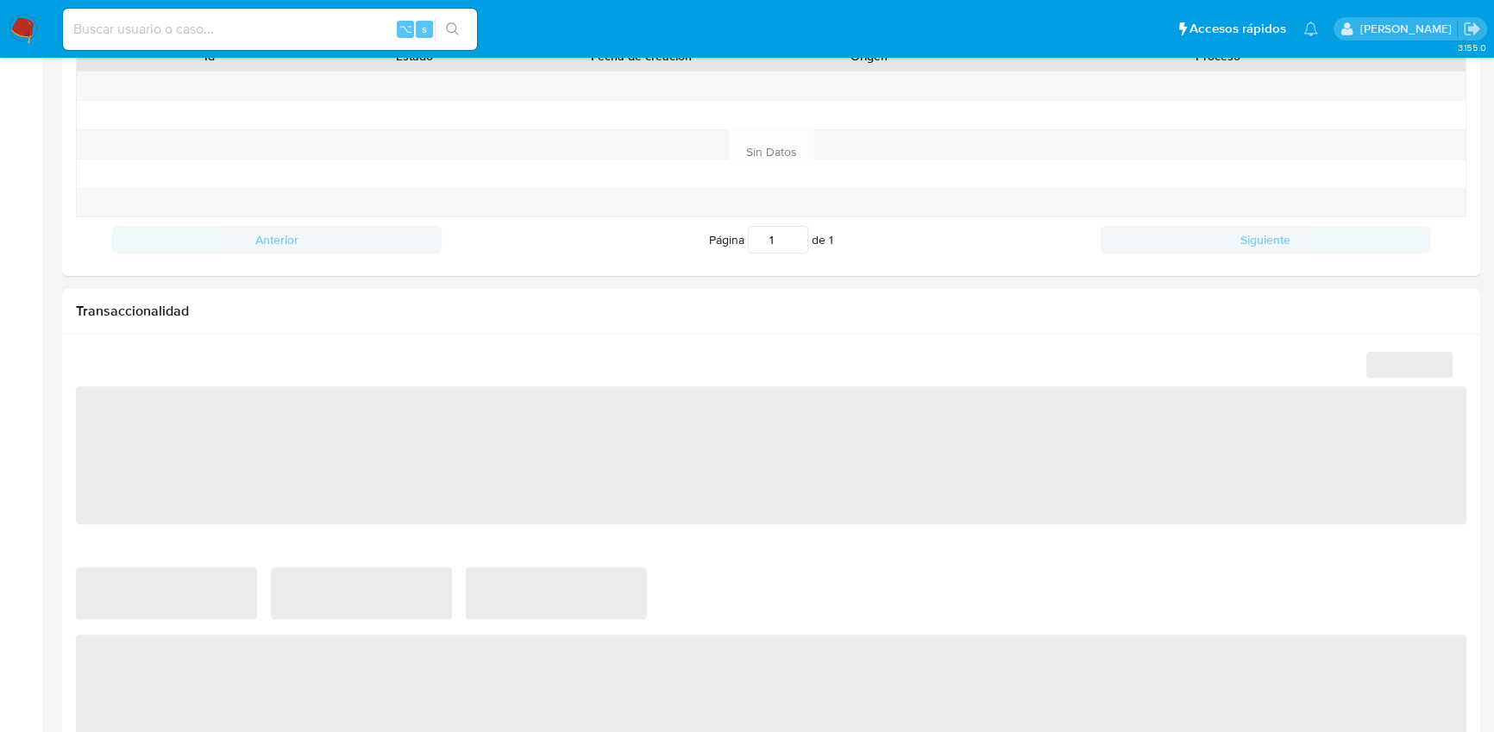
select select "10"
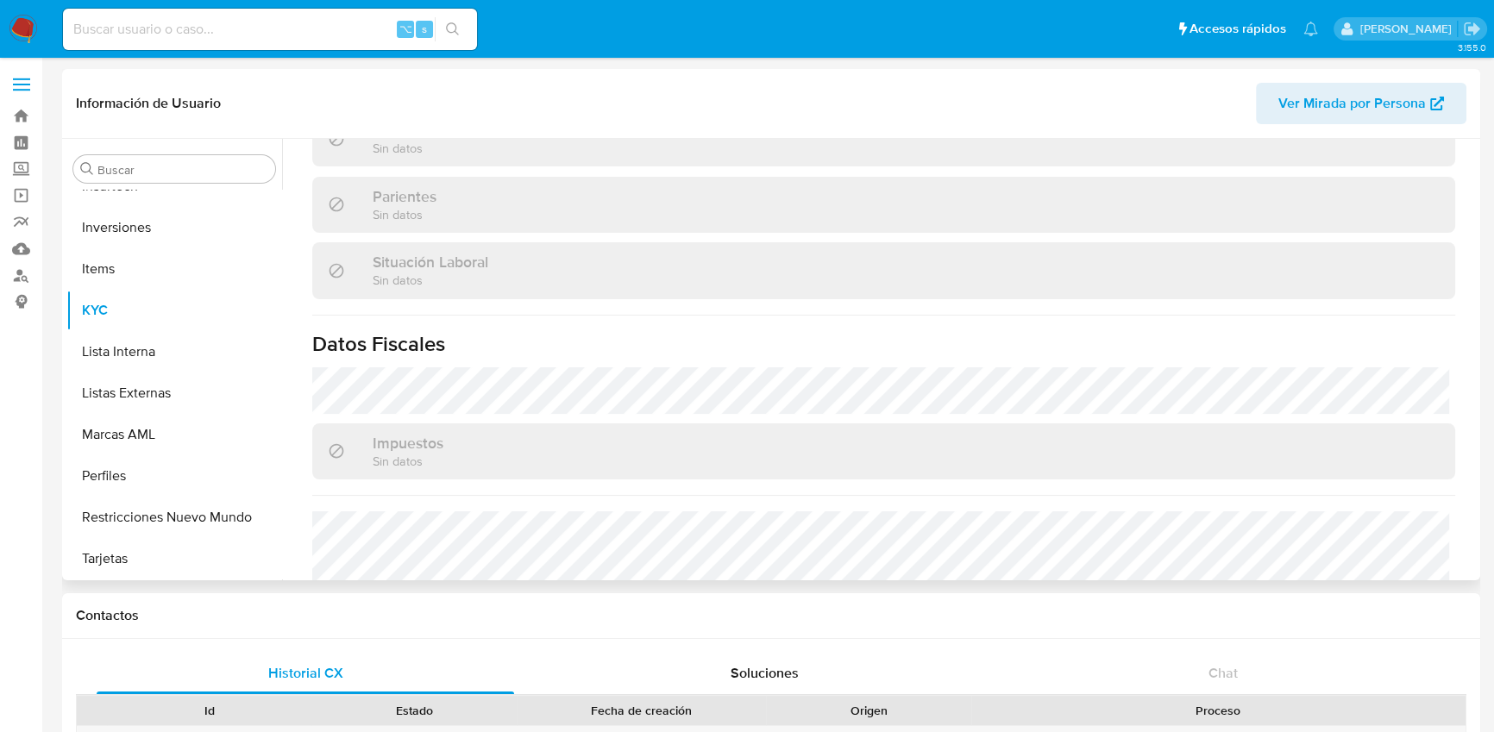
scroll to position [805, 0]
click at [308, 395] on div "Actualizado hace 6 meses Creado: 15/03/2020 01:07:50 Actualizado: 12/02/2025 10…" at bounding box center [883, 26] width 1184 height 1300
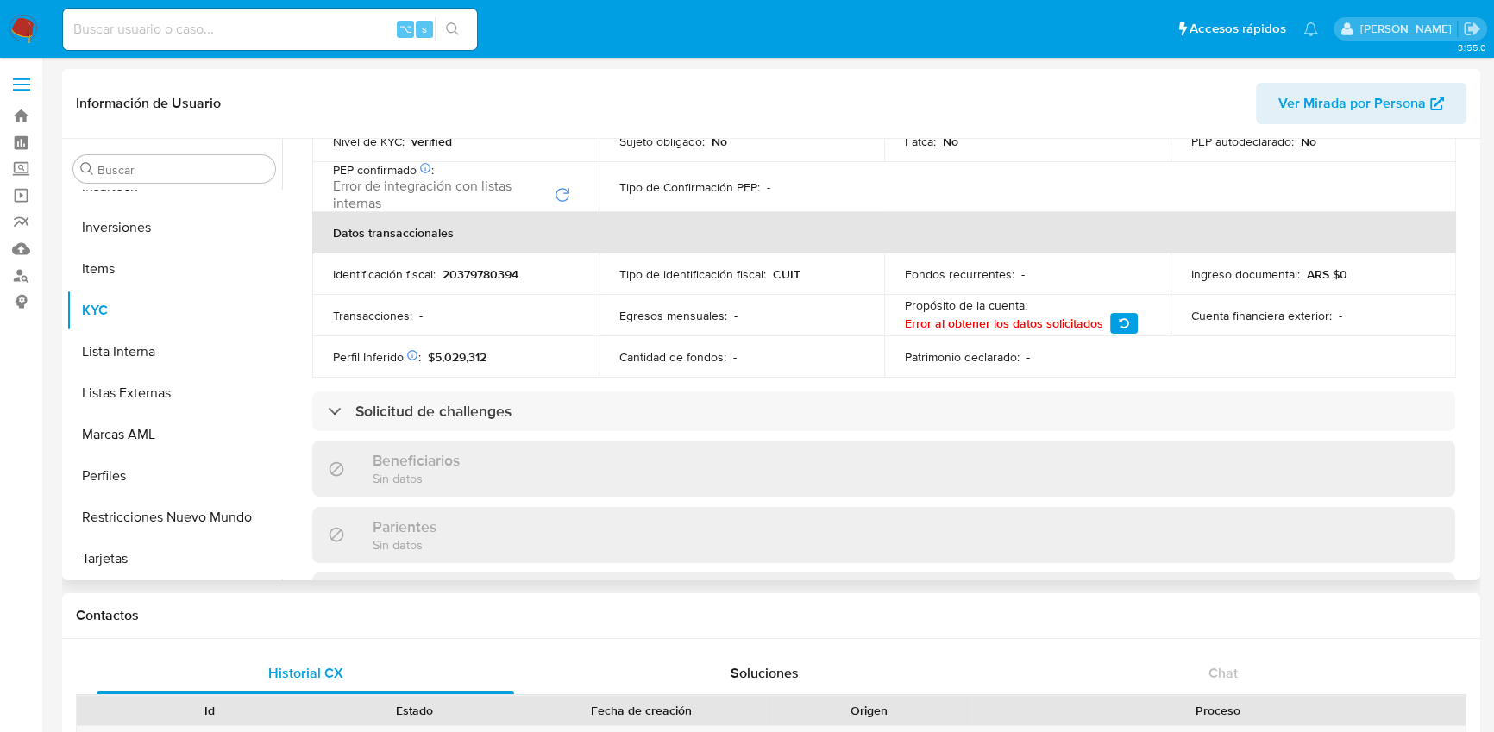
scroll to position [473, 0]
drag, startPoint x: 797, startPoint y: 273, endPoint x: 718, endPoint y: 273, distance: 78.5
click at [718, 273] on div "Tipo de identificación fiscal : CUIT" at bounding box center [741, 275] width 245 height 16
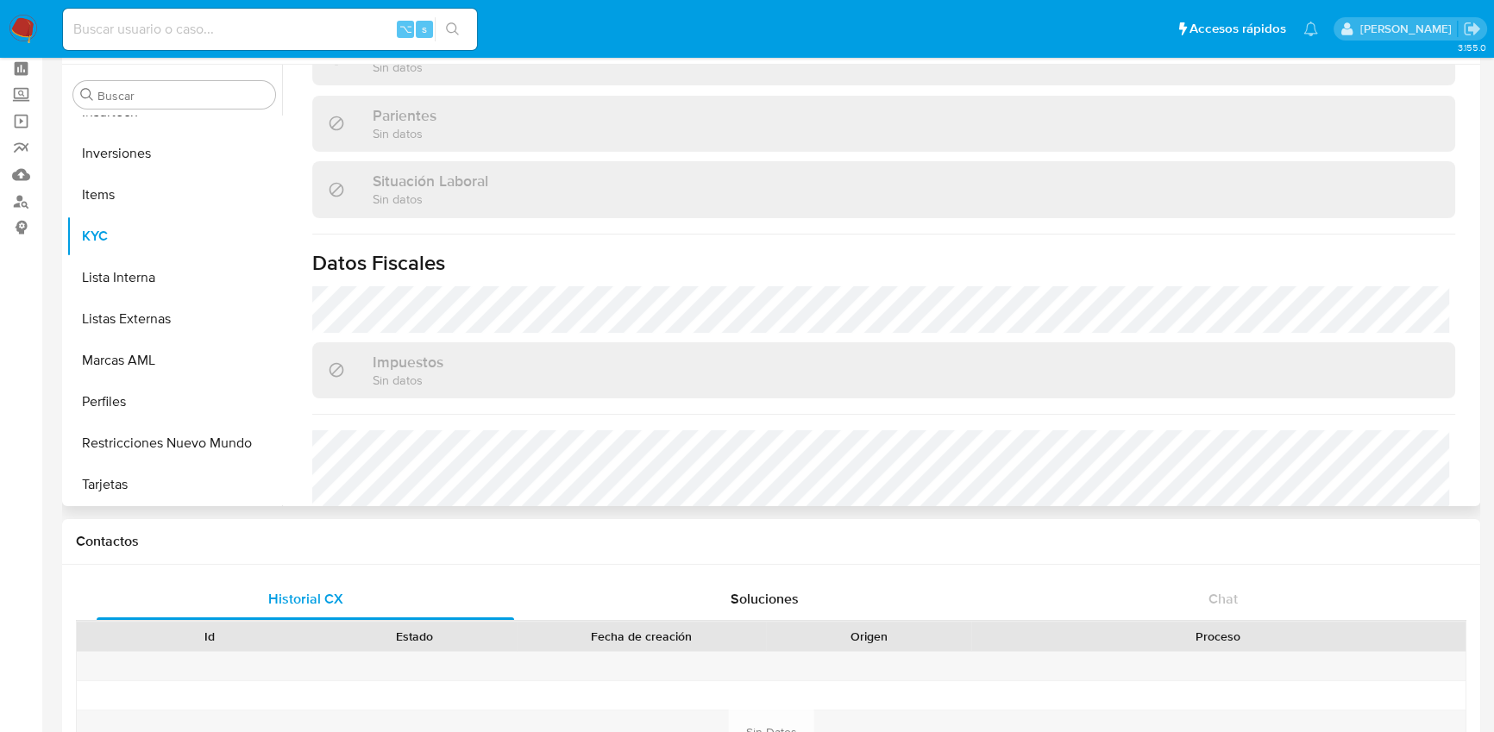
scroll to position [810, 0]
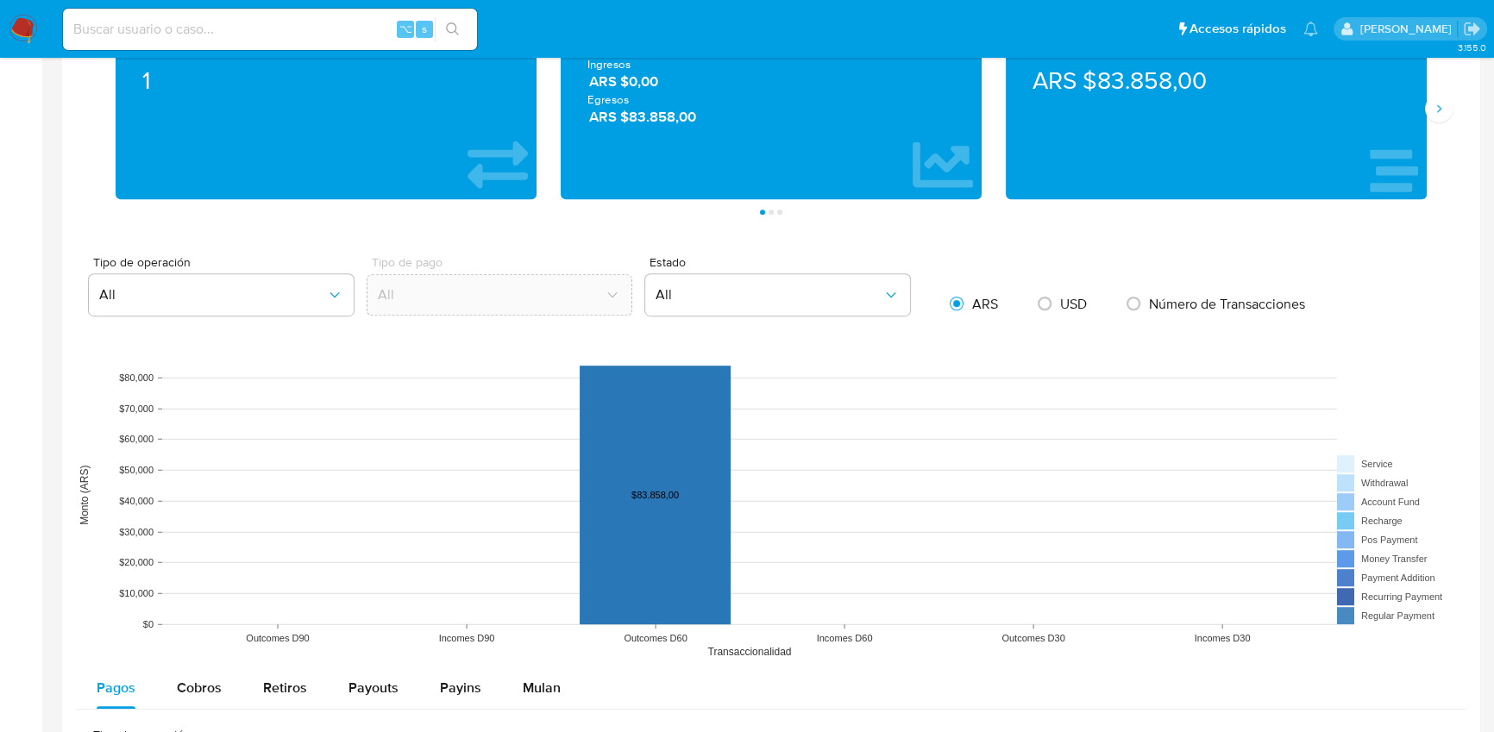
scroll to position [1498, 0]
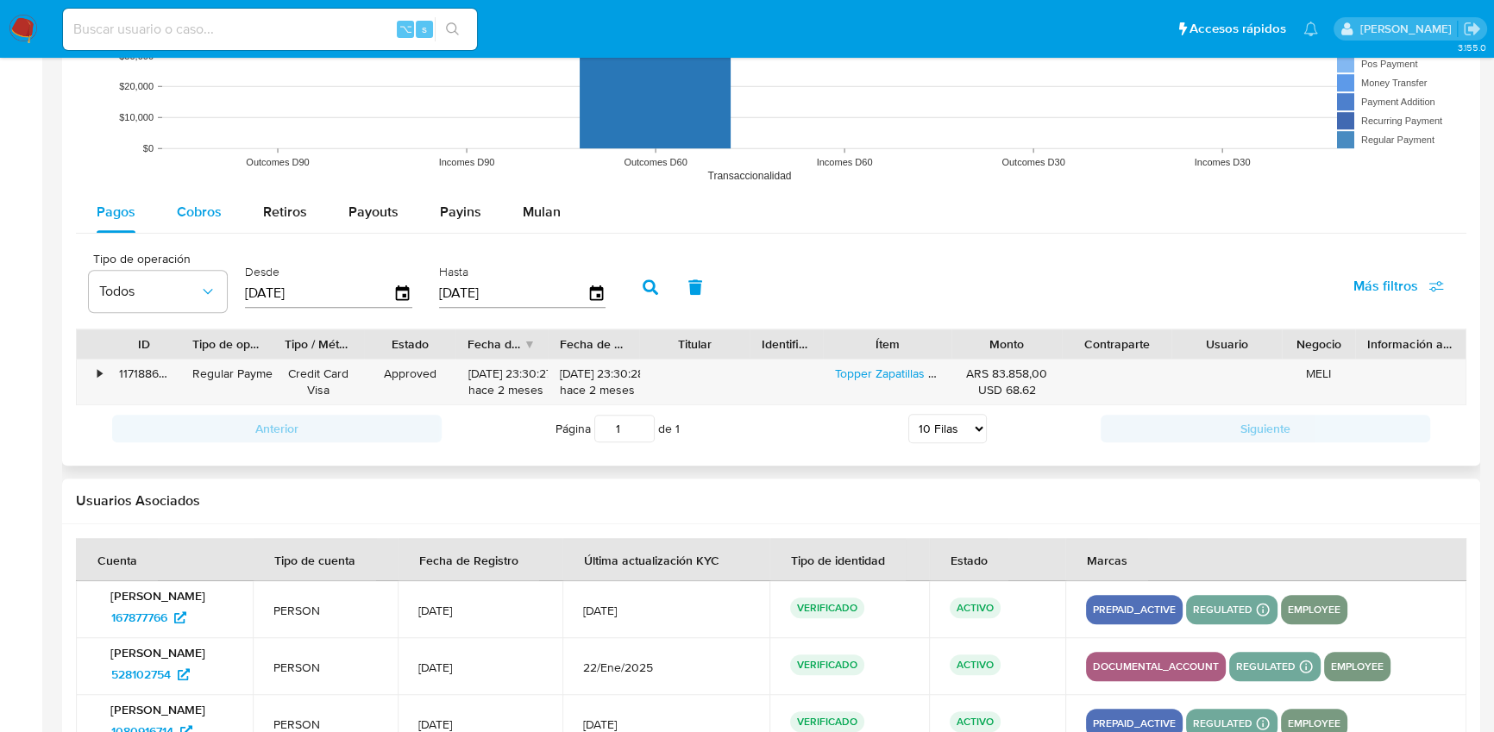
click at [185, 218] on span "Cobros" at bounding box center [199, 212] width 45 height 20
select select "10"
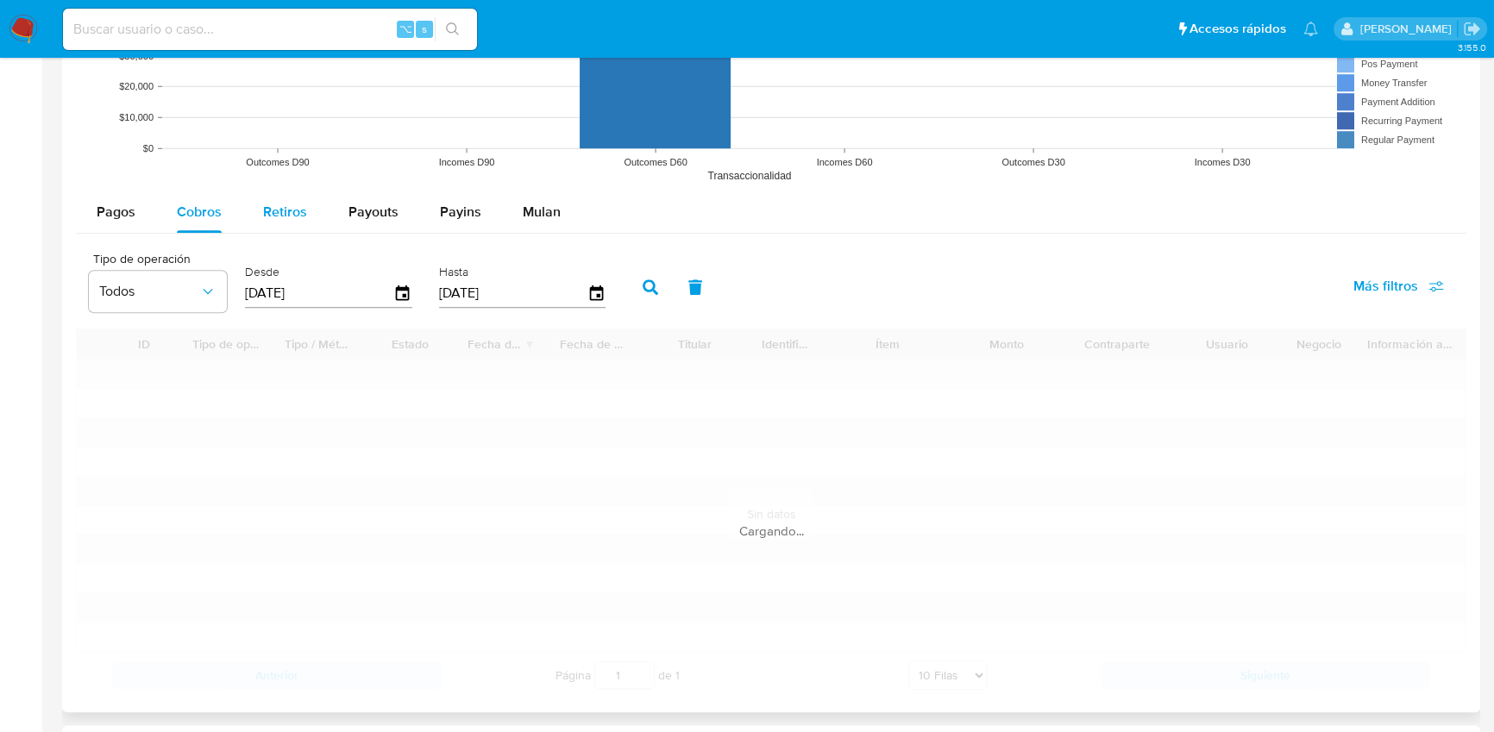
click at [279, 212] on span "Retiros" at bounding box center [285, 212] width 44 height 20
select select "10"
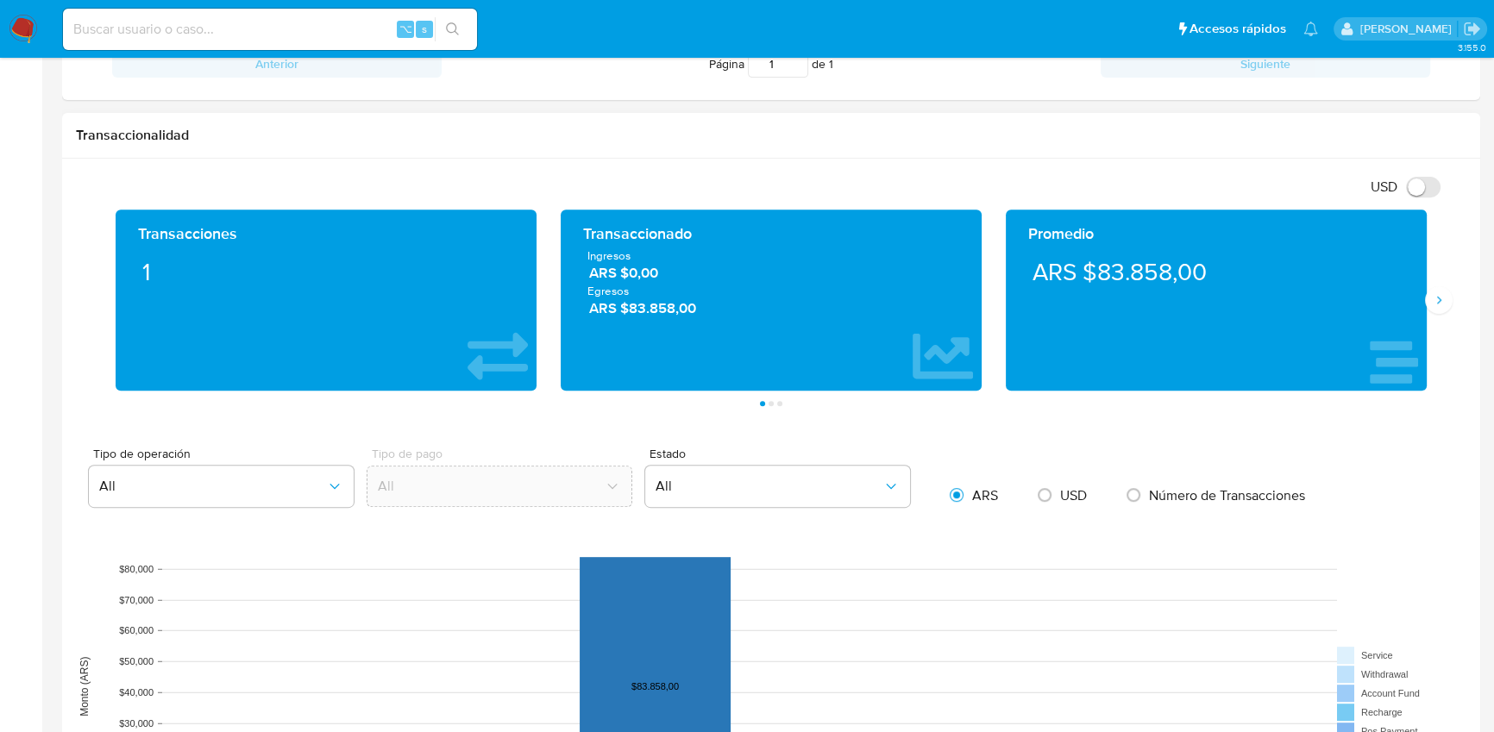
scroll to position [836, 0]
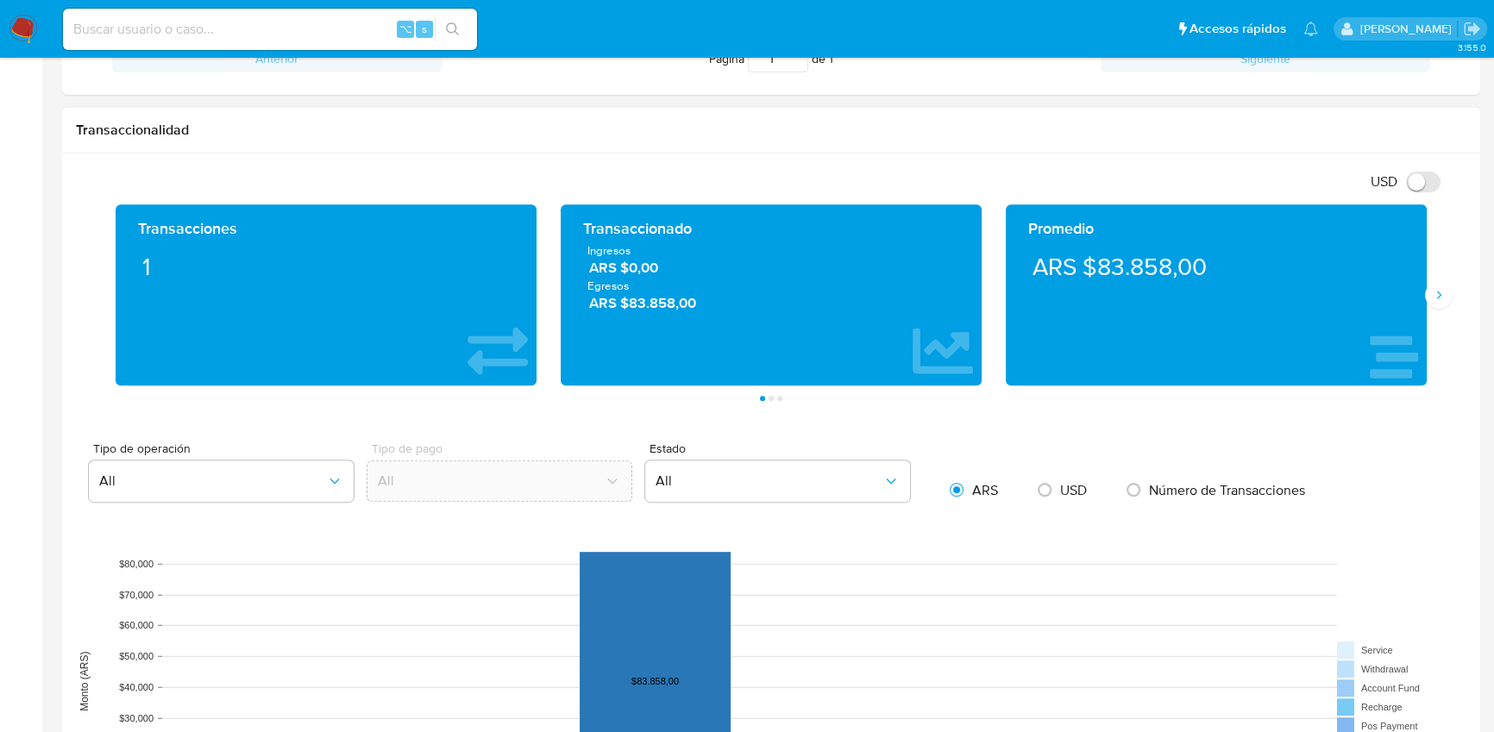
click at [771, 393] on section "Transacciones 1 Transaccionado Ingresos ARS $0,00 Egresos ARS $83.858,00 Promed…" at bounding box center [770, 302] width 1335 height 197
click at [770, 396] on button "Página 2" at bounding box center [770, 398] width 5 height 5
click at [770, 398] on button "Página 2" at bounding box center [770, 398] width 5 height 5
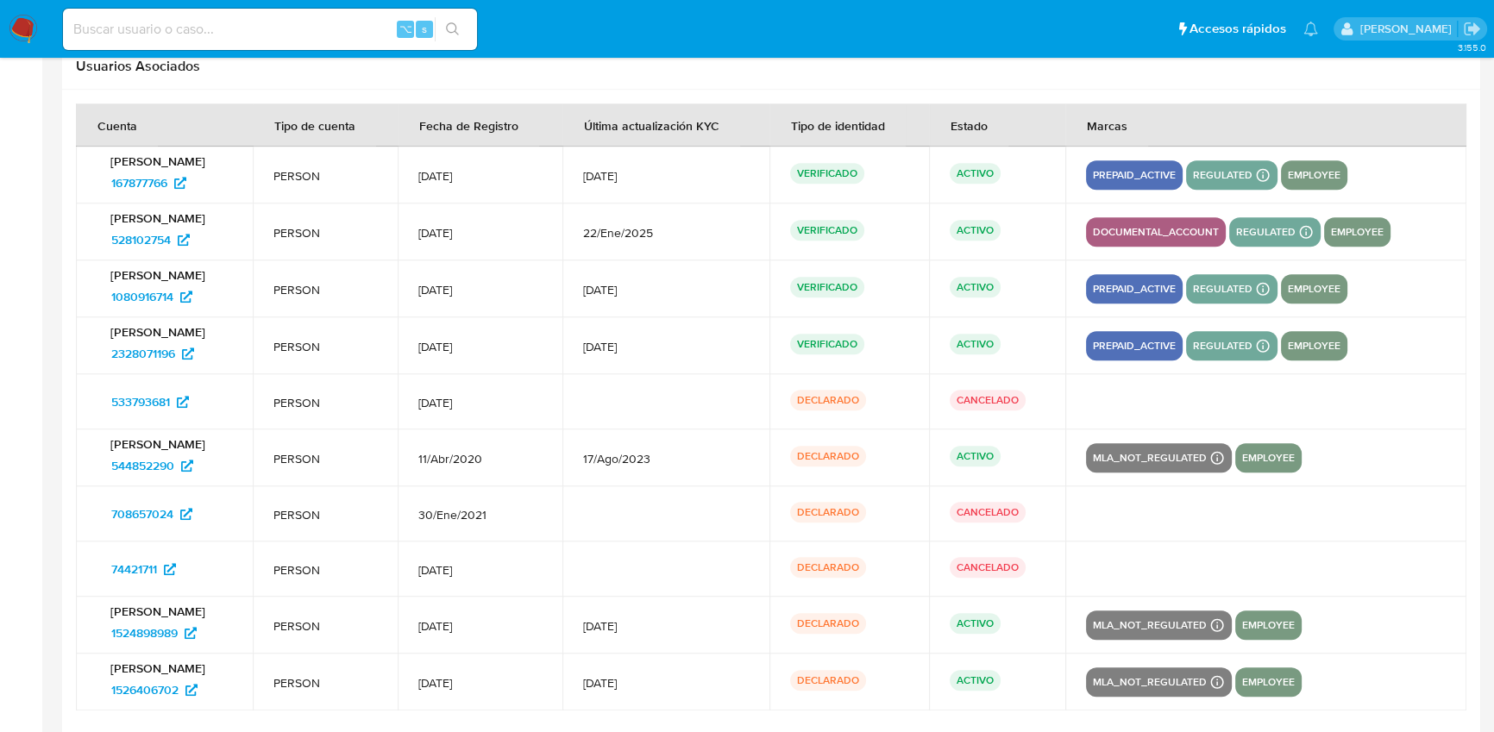
scroll to position [2181, 0]
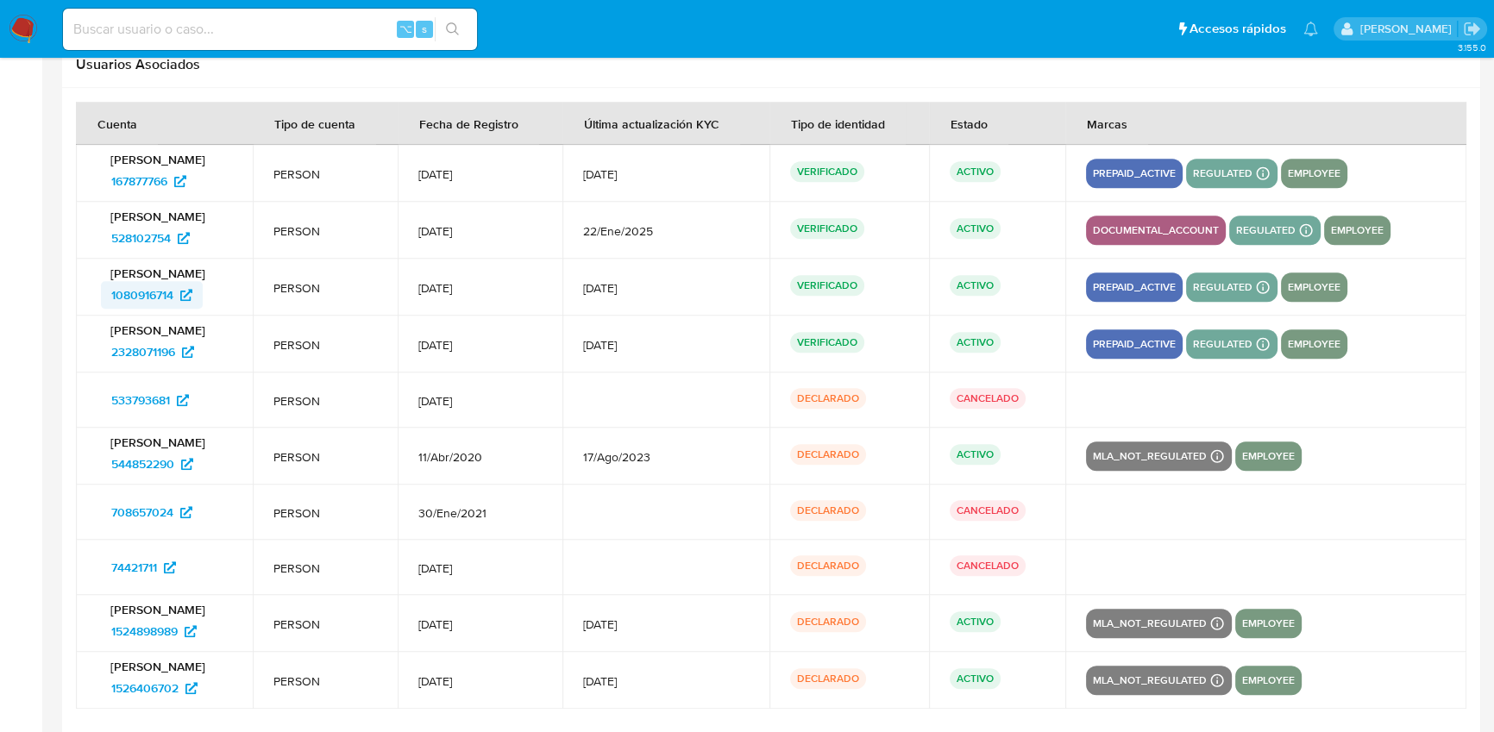
click at [139, 292] on span "1080916714" at bounding box center [142, 295] width 62 height 28
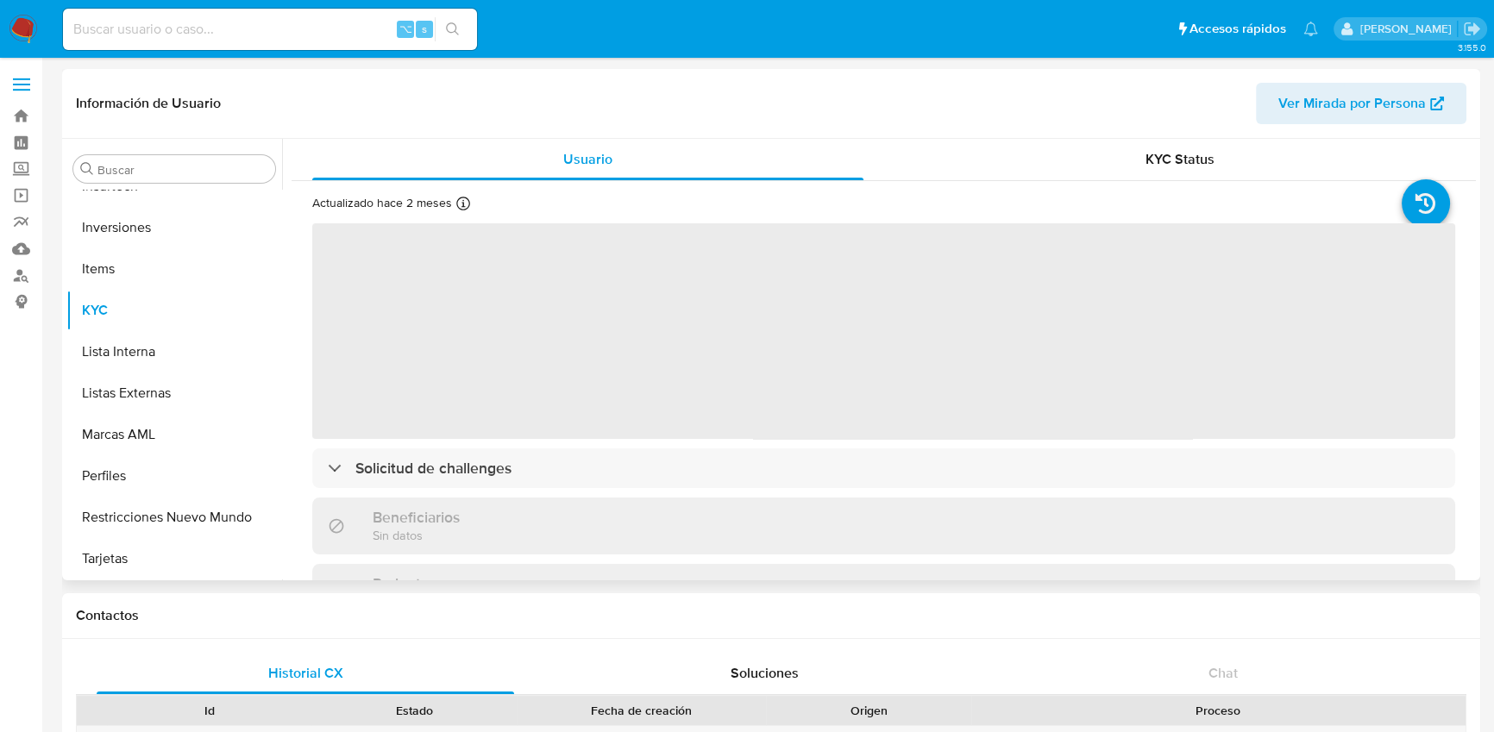
scroll to position [3, 0]
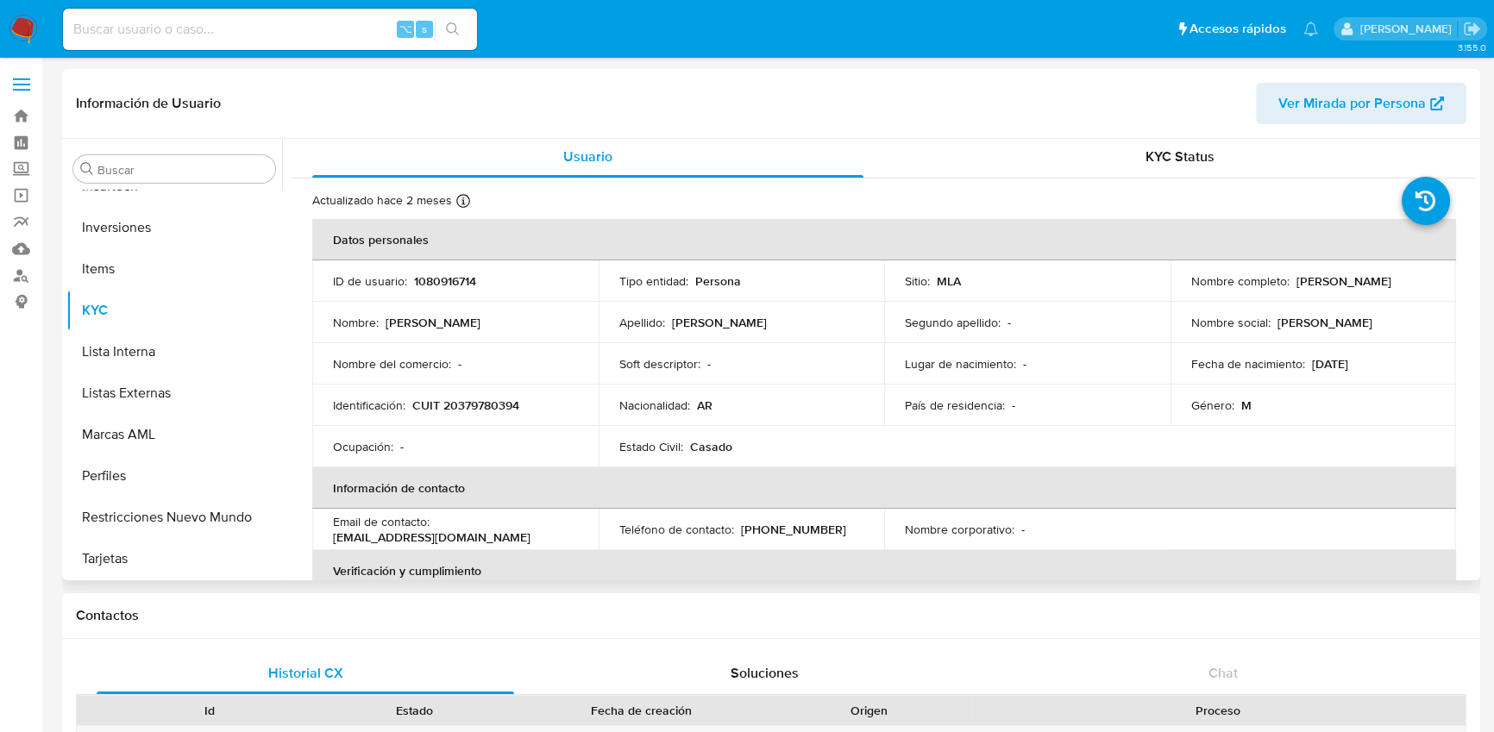
select select "10"
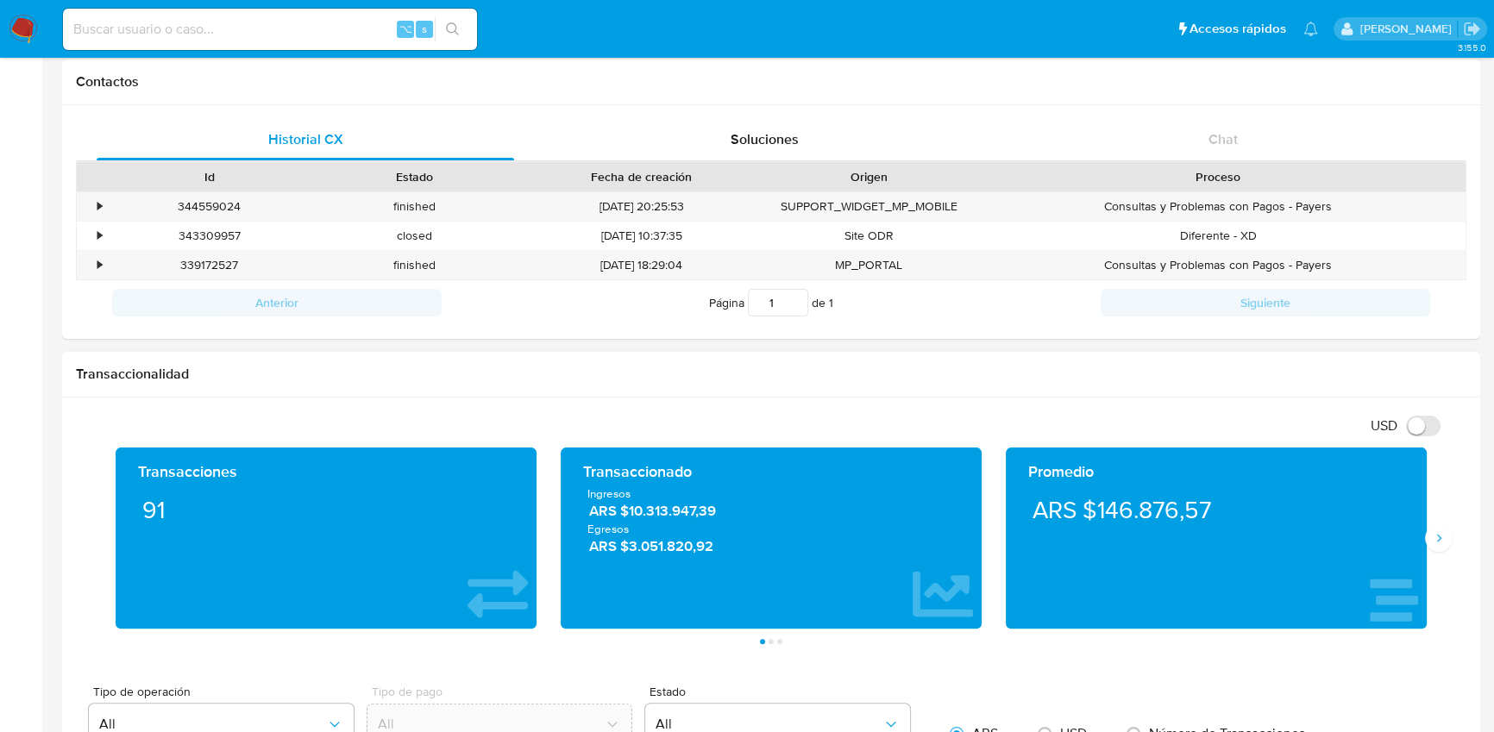
scroll to position [703, 0]
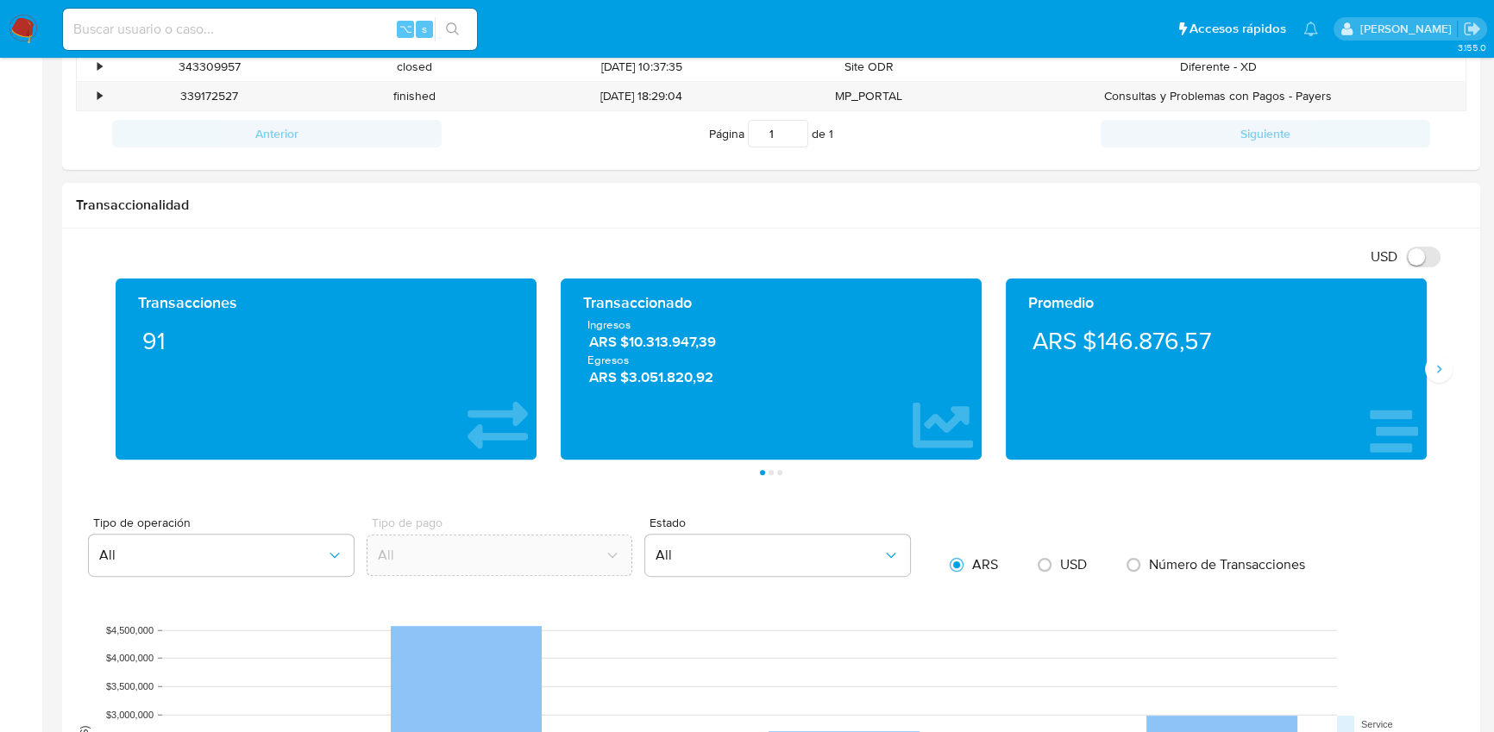
click at [771, 473] on button "Página 2" at bounding box center [770, 472] width 5 height 5
click at [770, 473] on button "Página 2" at bounding box center [770, 472] width 5 height 5
click at [770, 470] on button "Página 2" at bounding box center [770, 472] width 5 height 5
click at [769, 473] on button "Página 2" at bounding box center [770, 472] width 5 height 5
click at [770, 471] on button "Página 2" at bounding box center [770, 472] width 5 height 5
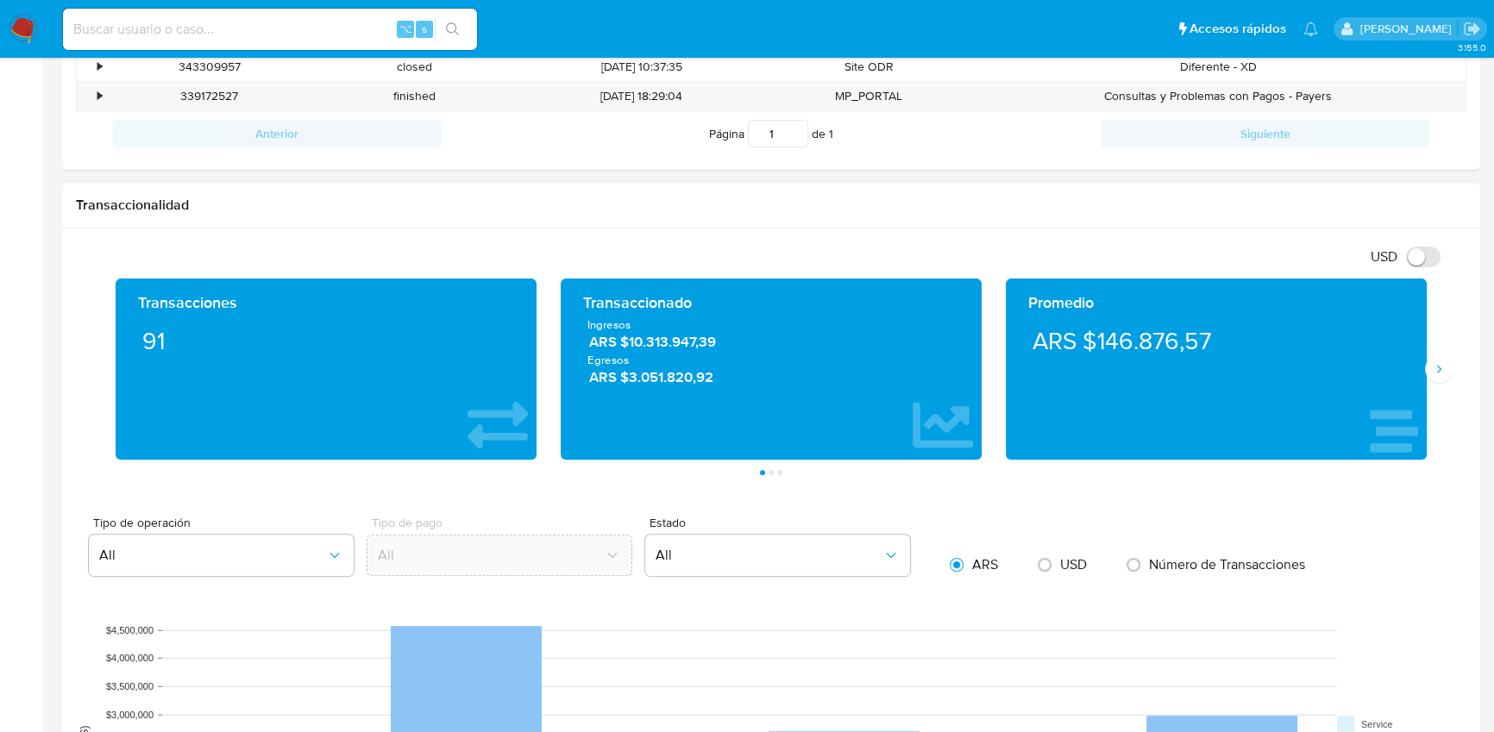
click at [780, 470] on button "Página 3" at bounding box center [779, 472] width 5 height 5
click at [1445, 366] on button "Siguiente" at bounding box center [1439, 369] width 28 height 28
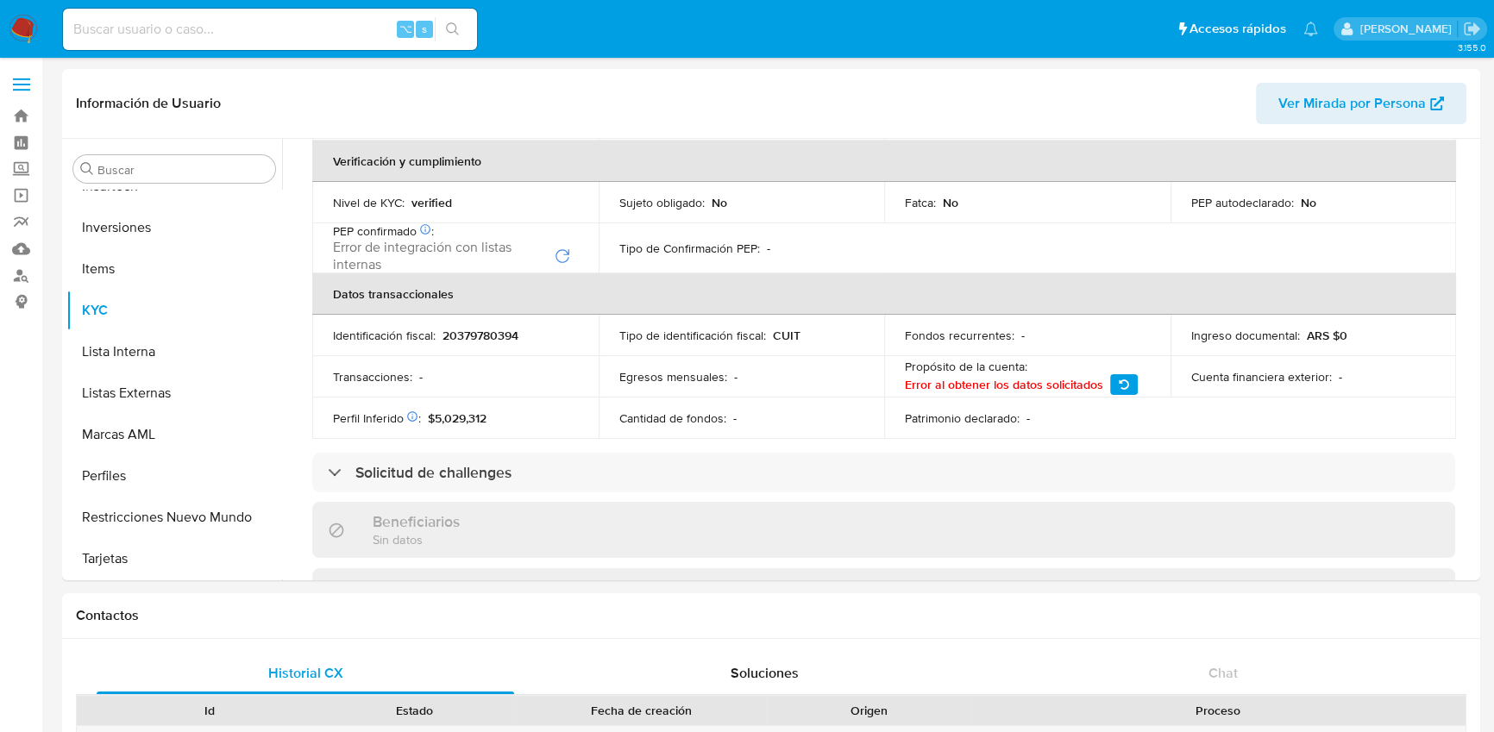
scroll to position [0, 0]
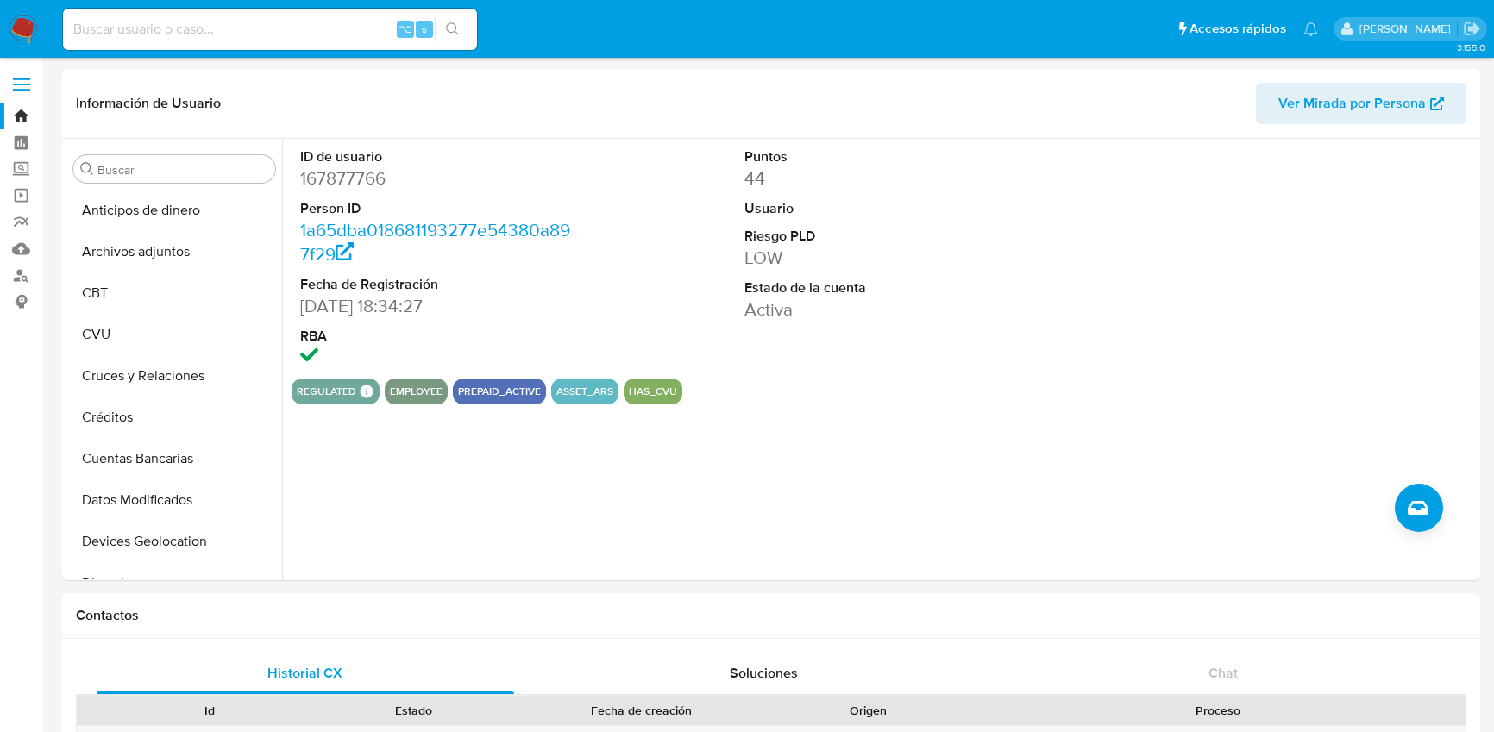
select select "10"
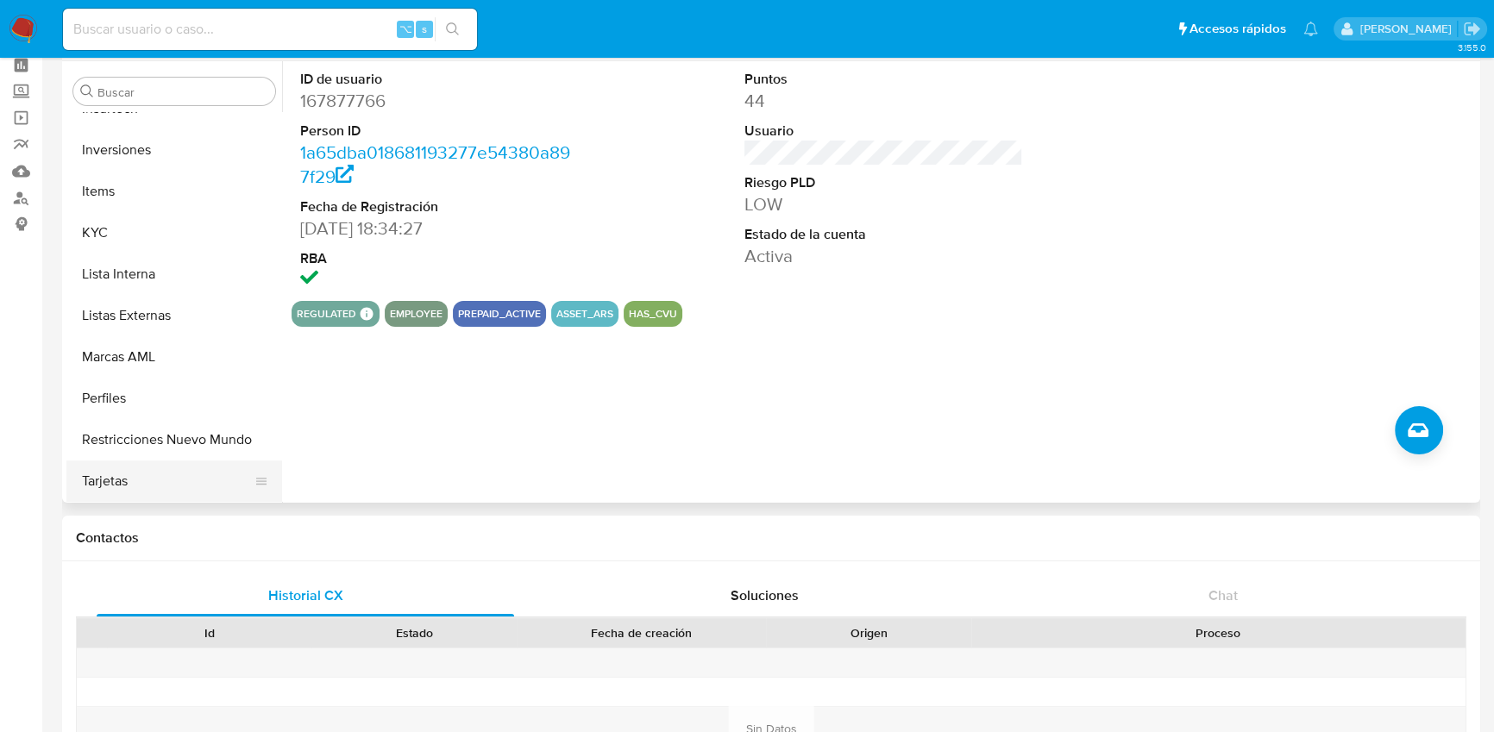
scroll to position [81, 0]
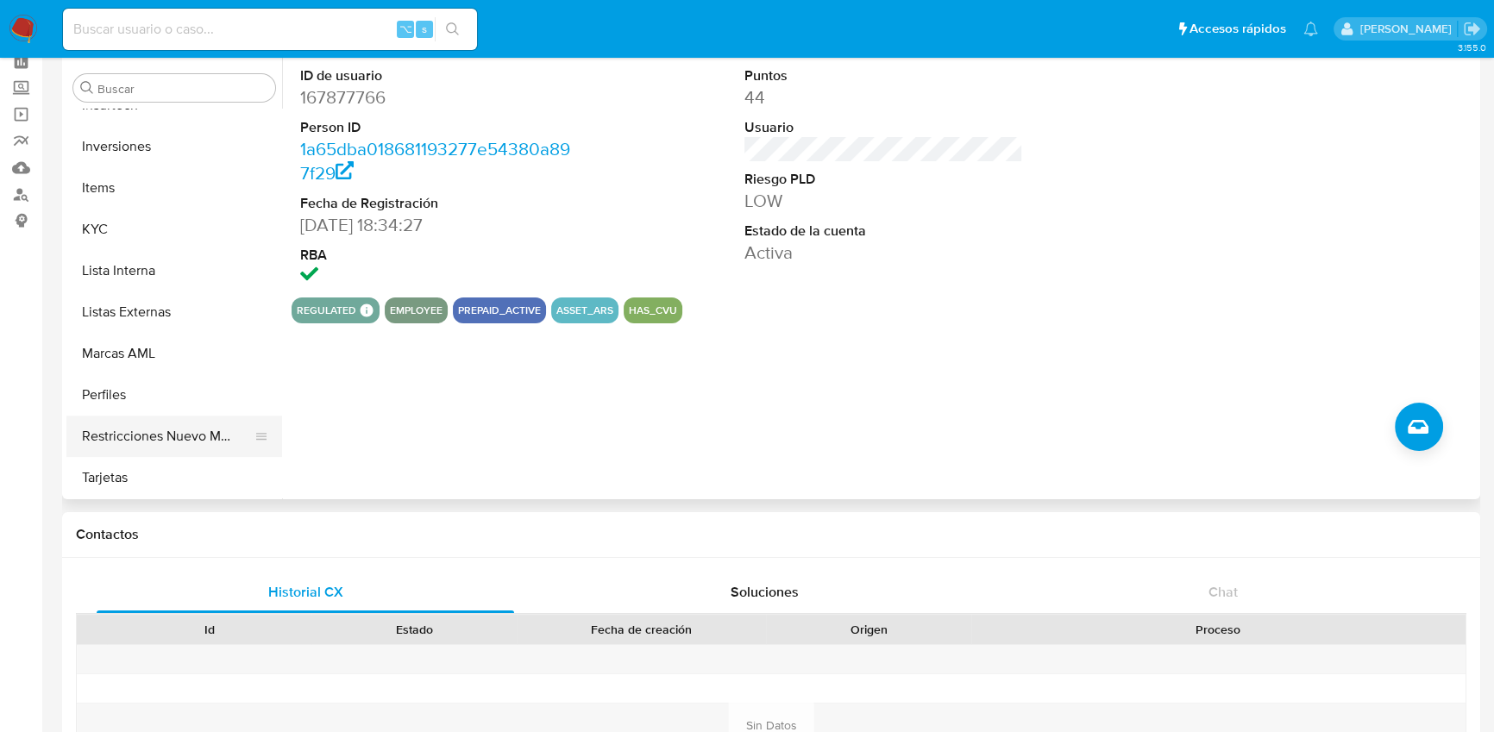
drag, startPoint x: 156, startPoint y: 462, endPoint x: 173, endPoint y: 448, distance: 22.6
click at [156, 463] on button "Tarjetas" at bounding box center [174, 477] width 216 height 41
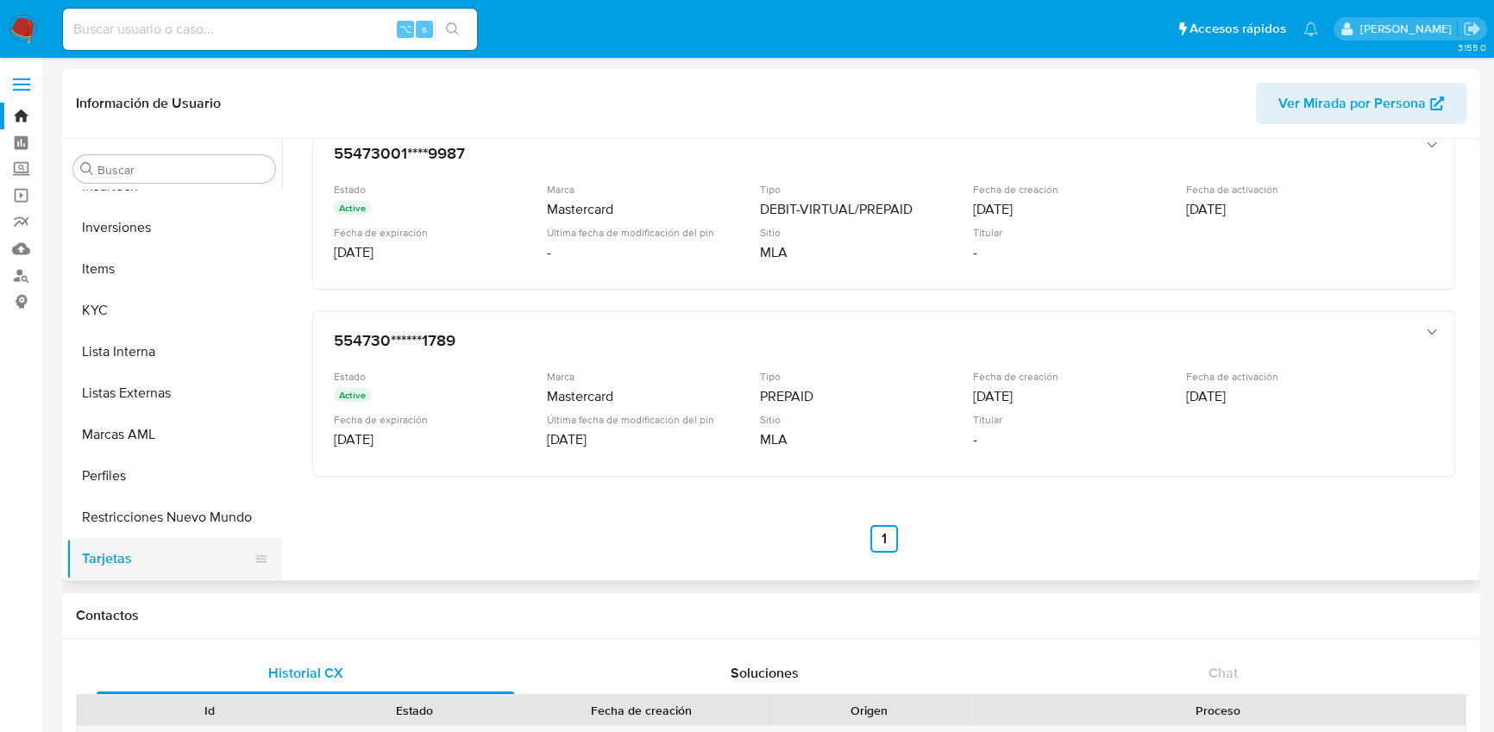
scroll to position [51, 0]
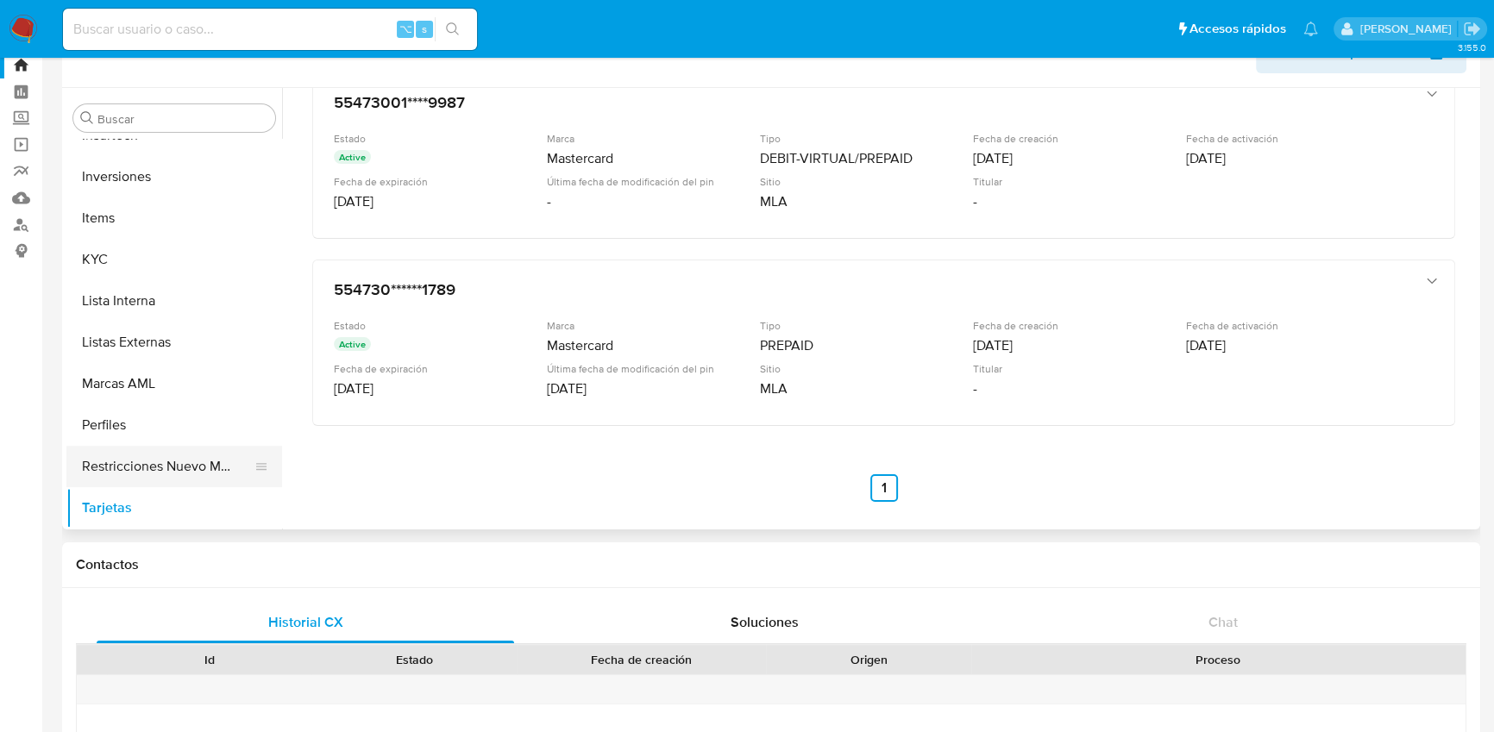
click at [173, 470] on button "Restricciones Nuevo Mundo" at bounding box center [167, 466] width 202 height 41
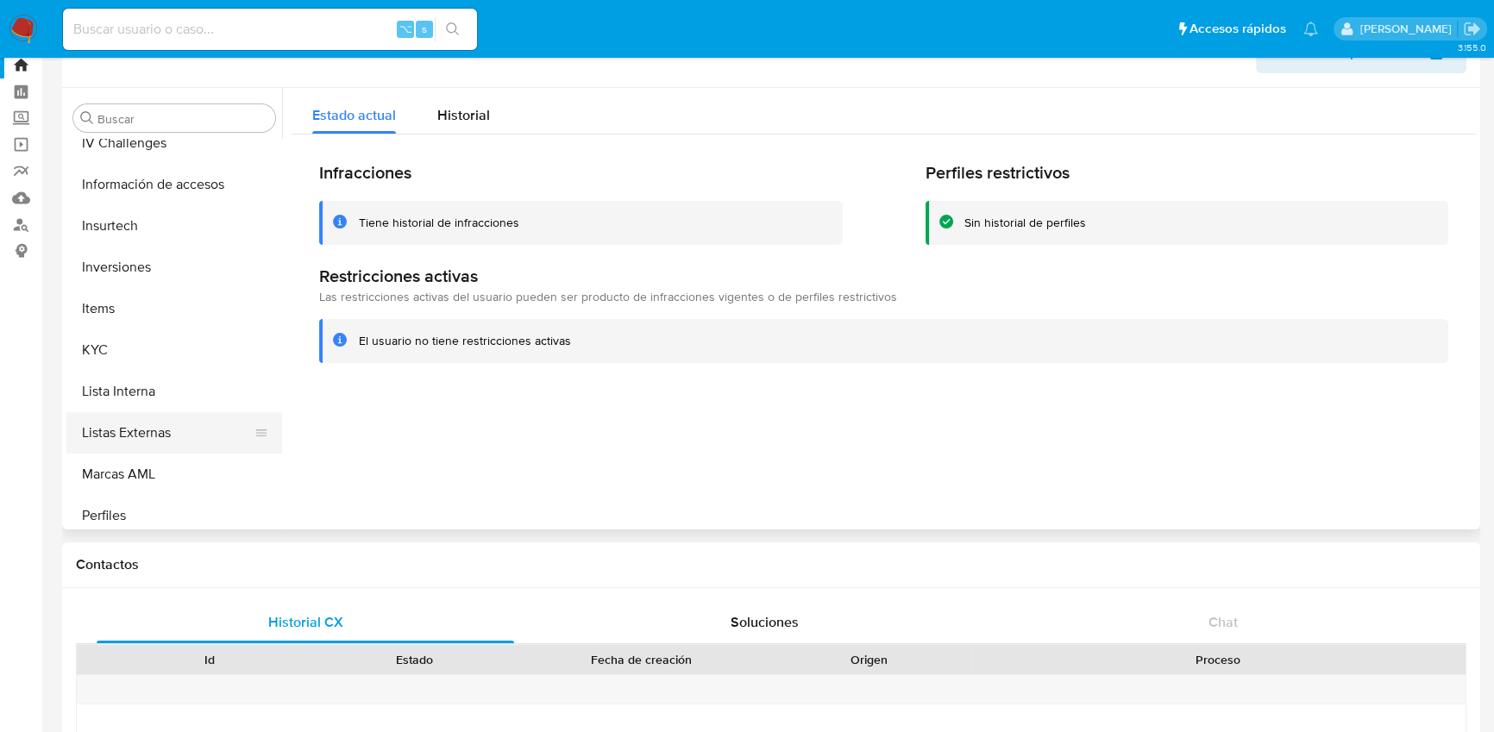
scroll to position [714, 0]
click at [447, 112] on span "Historial" at bounding box center [463, 115] width 53 height 20
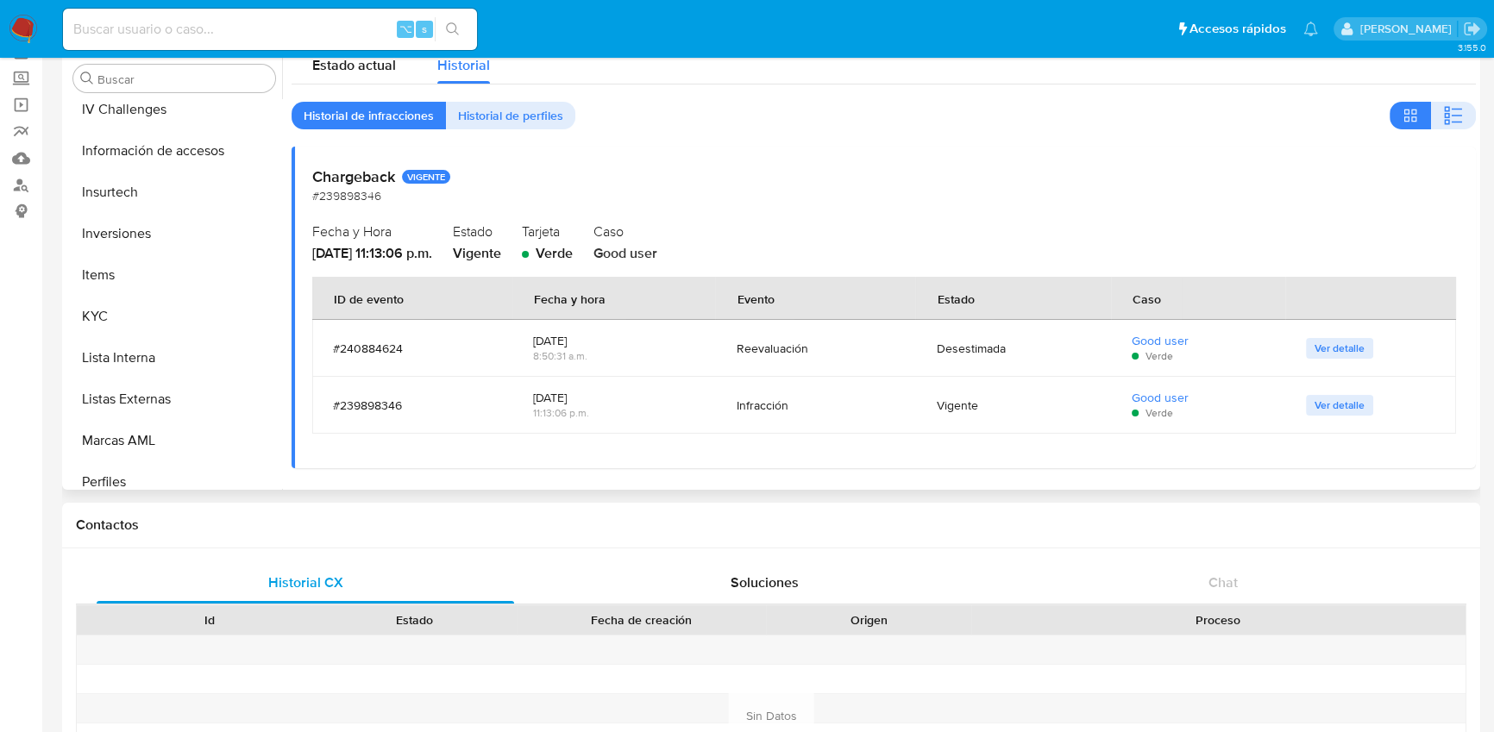
scroll to position [93, 0]
click at [1326, 409] on span "Ver detalle" at bounding box center [1339, 402] width 50 height 17
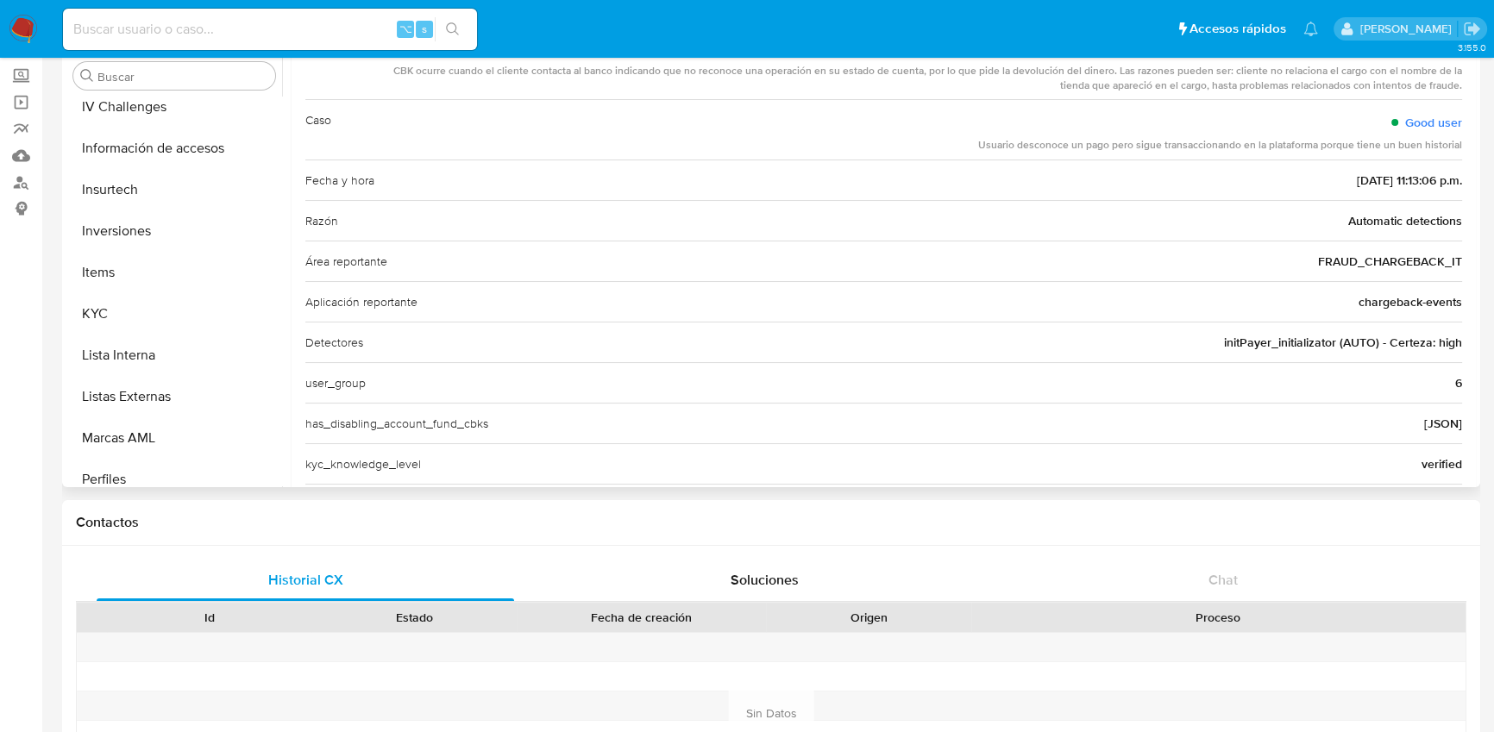
scroll to position [0, 0]
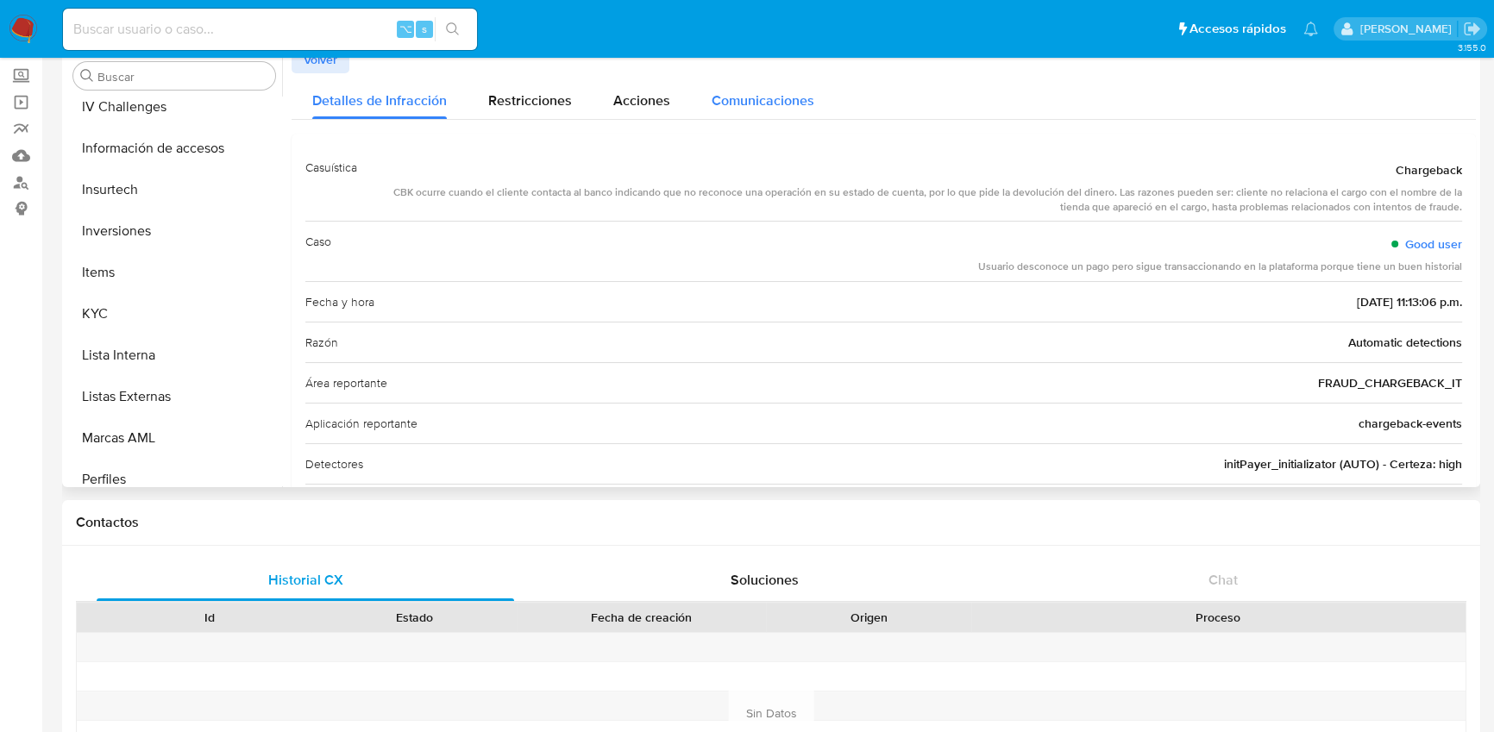
click at [755, 106] on span "Comunicaciones" at bounding box center [762, 101] width 103 height 20
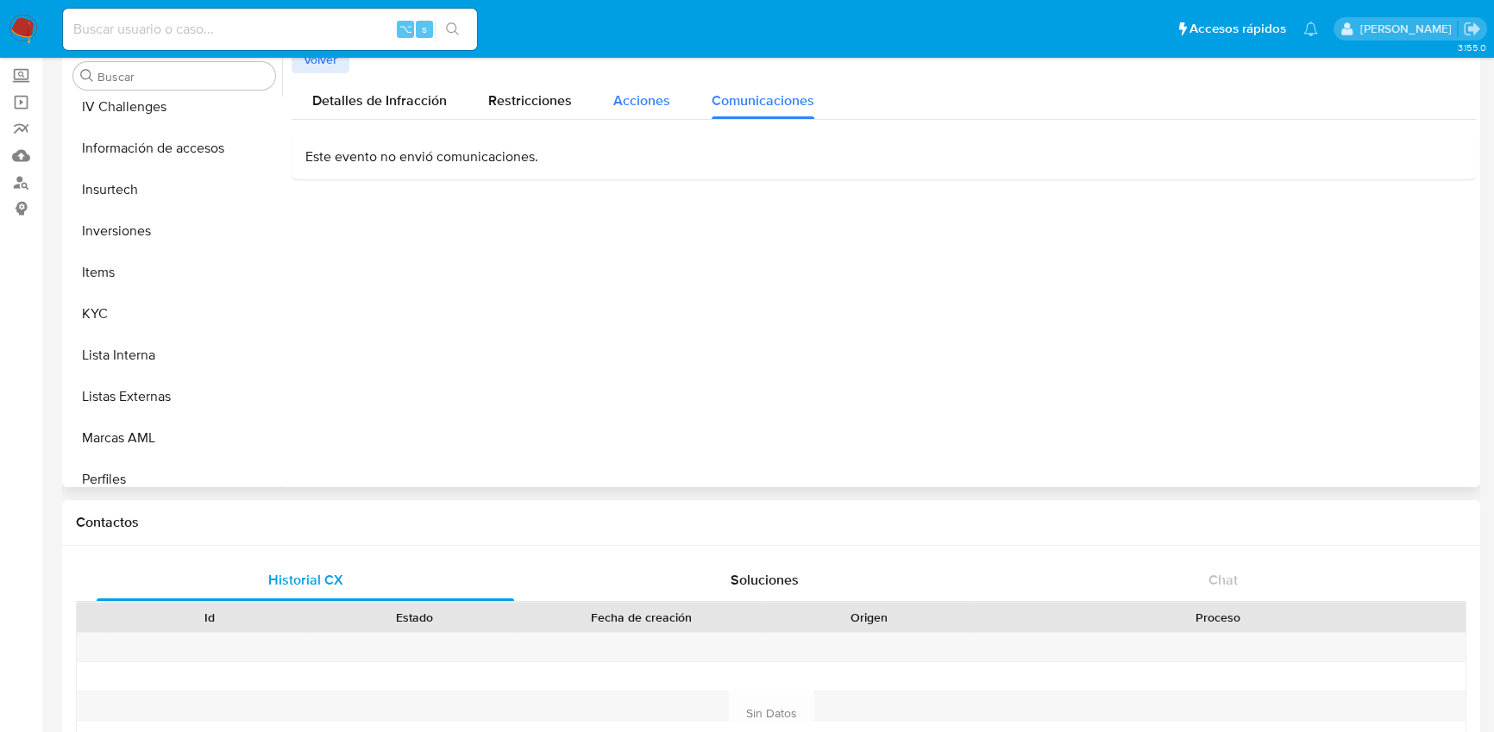
click at [634, 99] on span "Acciones" at bounding box center [641, 101] width 57 height 20
click at [540, 103] on span "Restricciones" at bounding box center [530, 101] width 84 height 20
click at [397, 108] on span "Detalles de Infracción" at bounding box center [379, 101] width 135 height 20
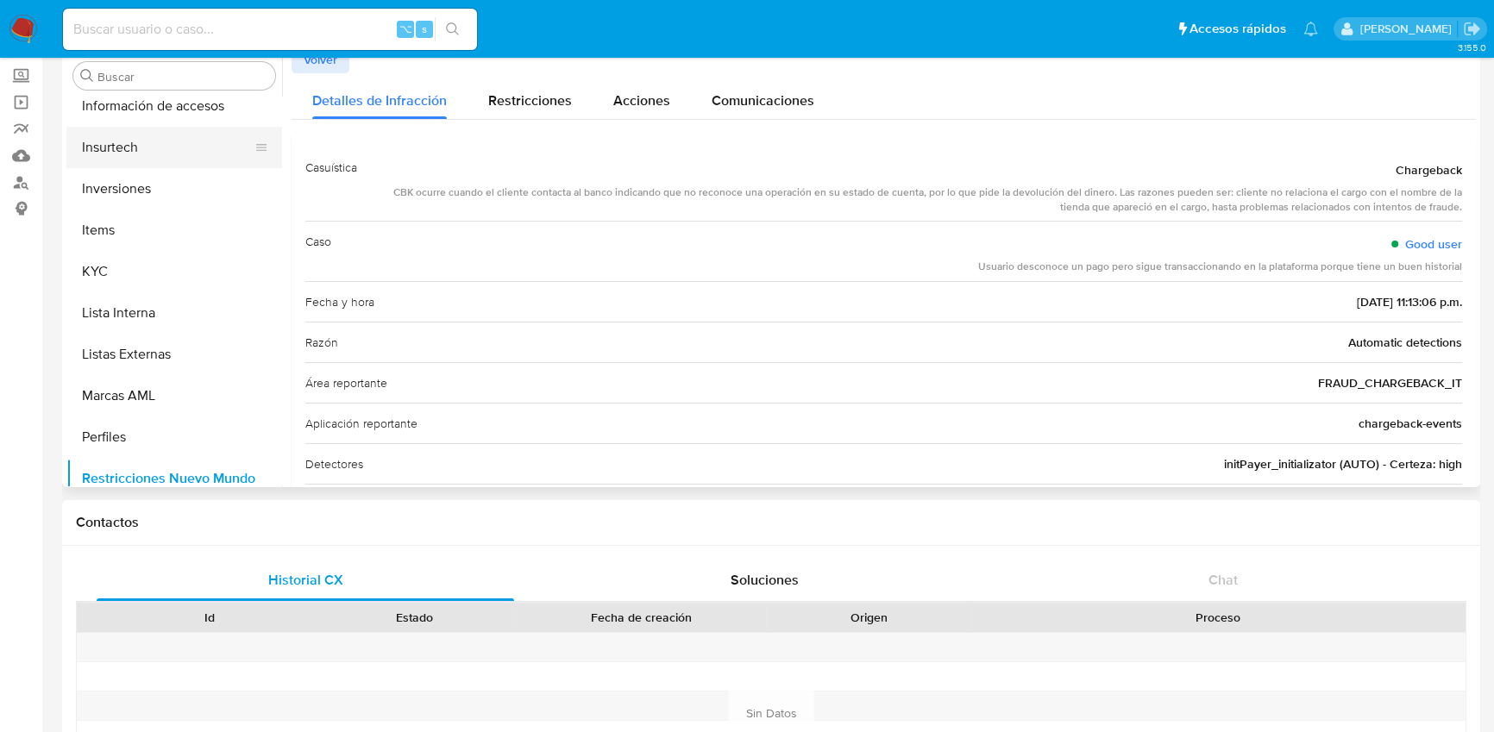
scroll to position [811, 0]
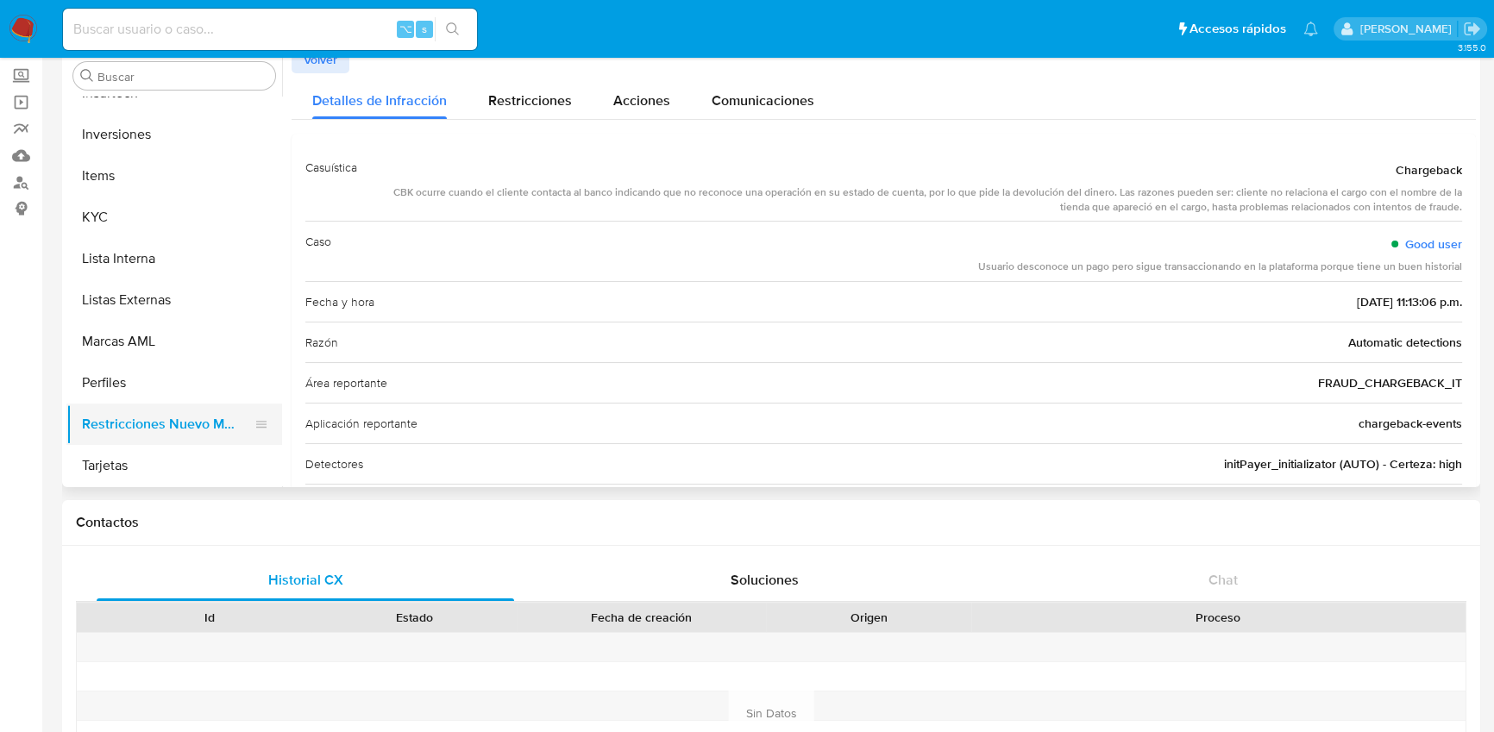
click at [166, 414] on button "Restricciones Nuevo Mundo" at bounding box center [167, 424] width 202 height 41
click at [174, 392] on button "Perfiles" at bounding box center [167, 382] width 202 height 41
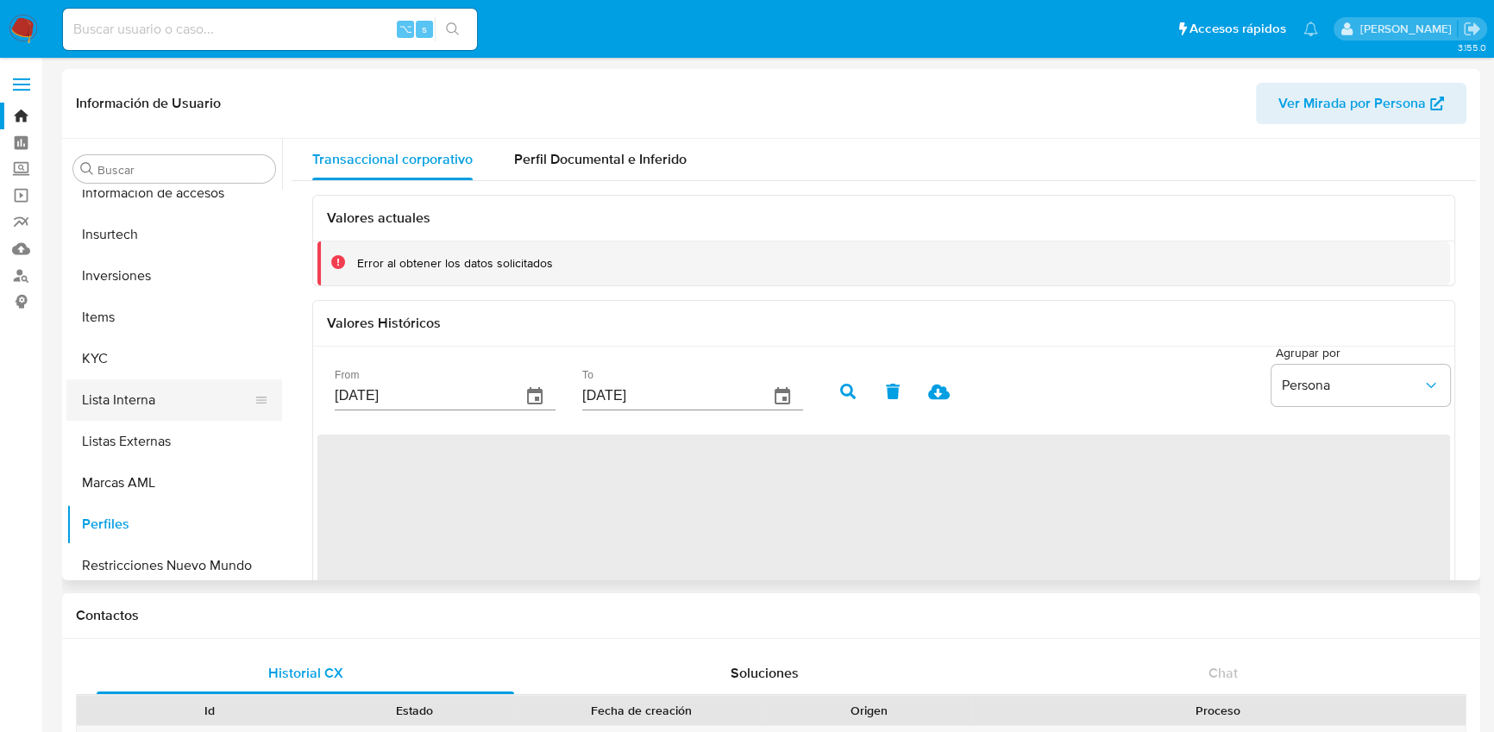
scroll to position [762, 0]
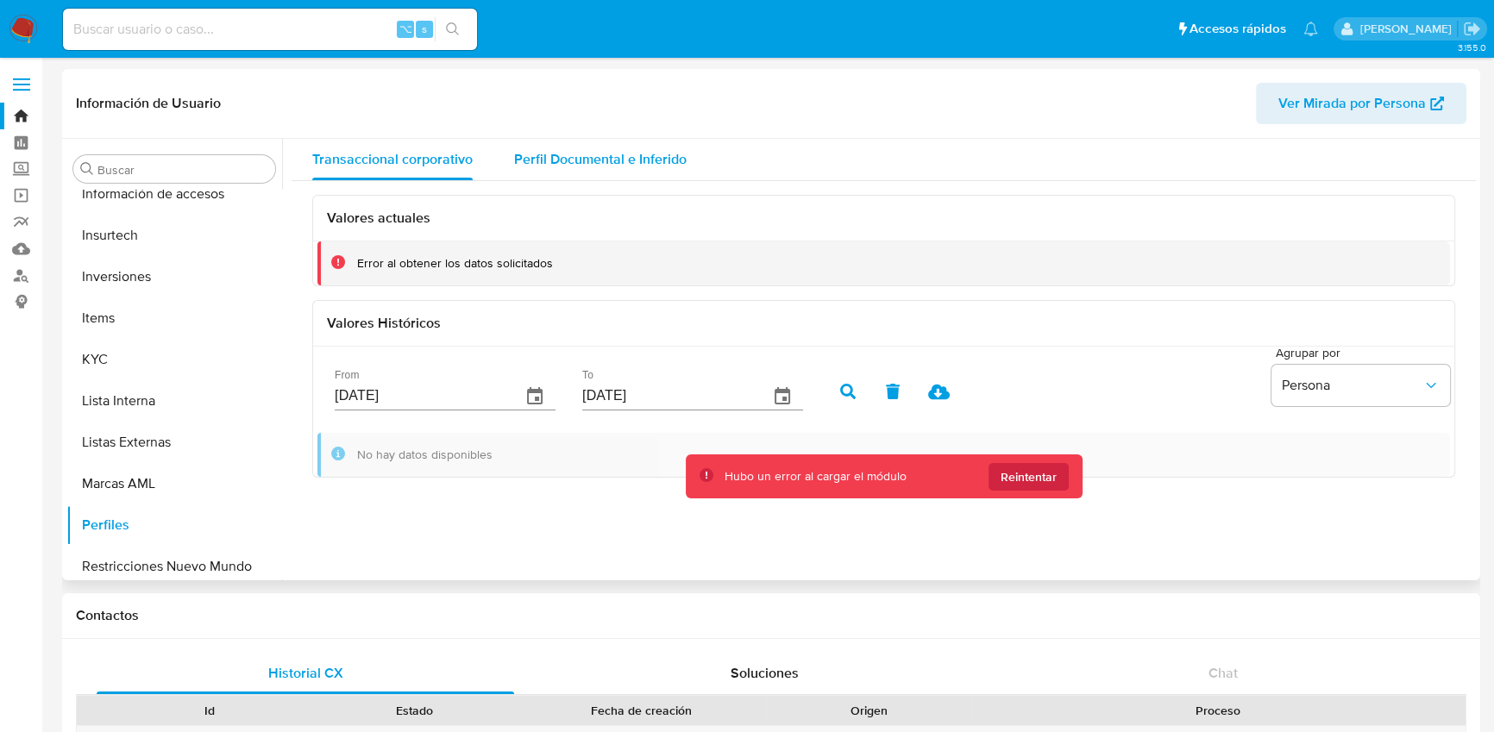
click at [601, 163] on span "Perfil Documental e Inferido" at bounding box center [600, 159] width 172 height 20
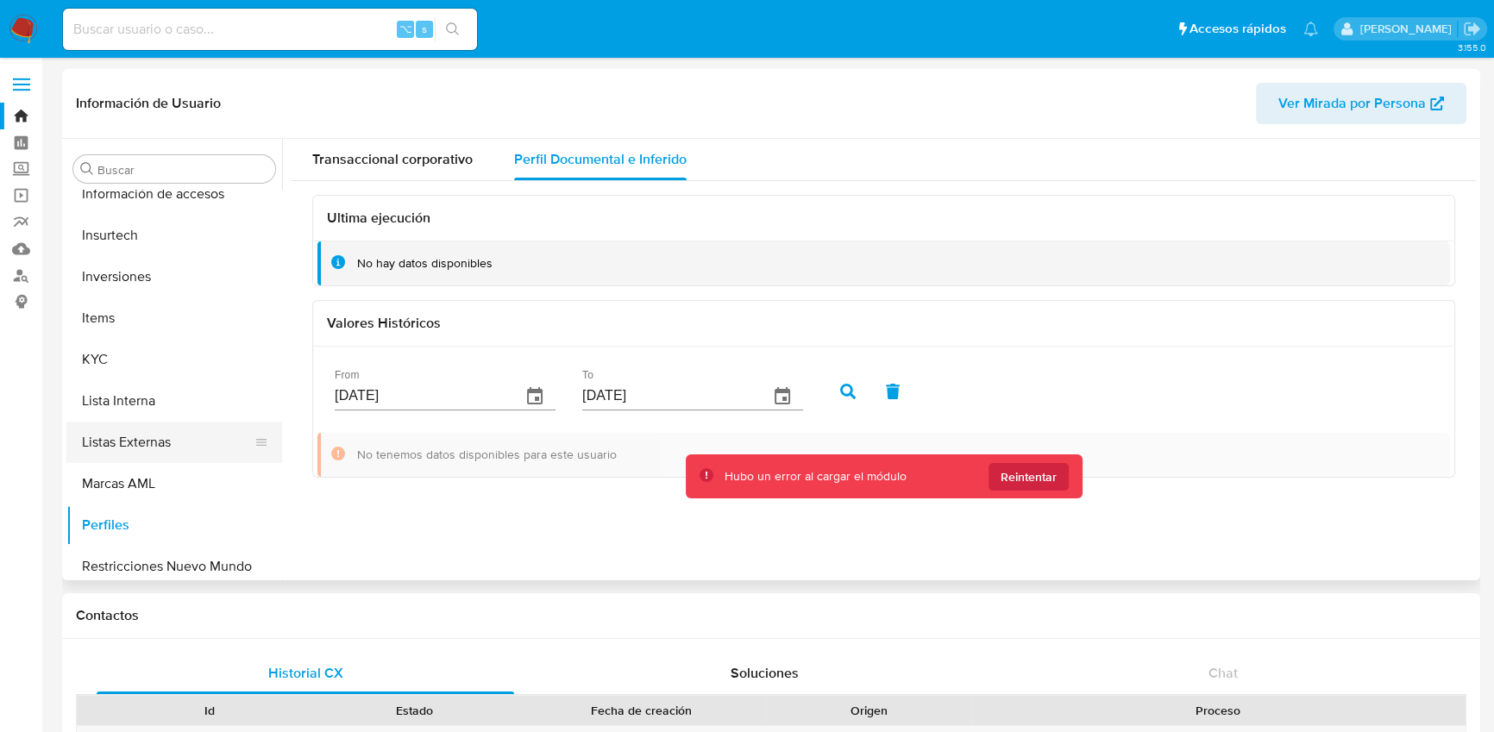
click at [154, 442] on button "Listas Externas" at bounding box center [167, 442] width 202 height 41
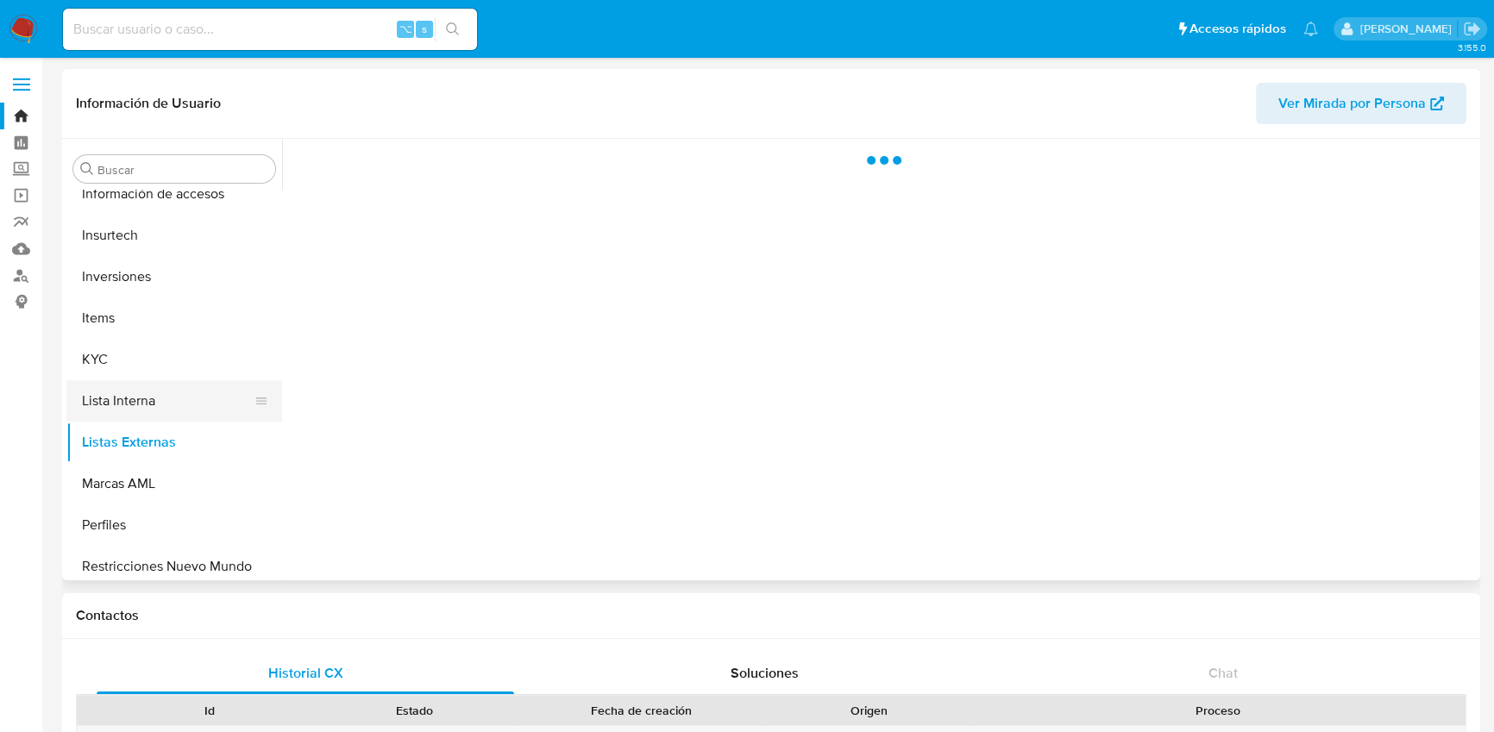
click at [155, 389] on button "Lista Interna" at bounding box center [167, 400] width 202 height 41
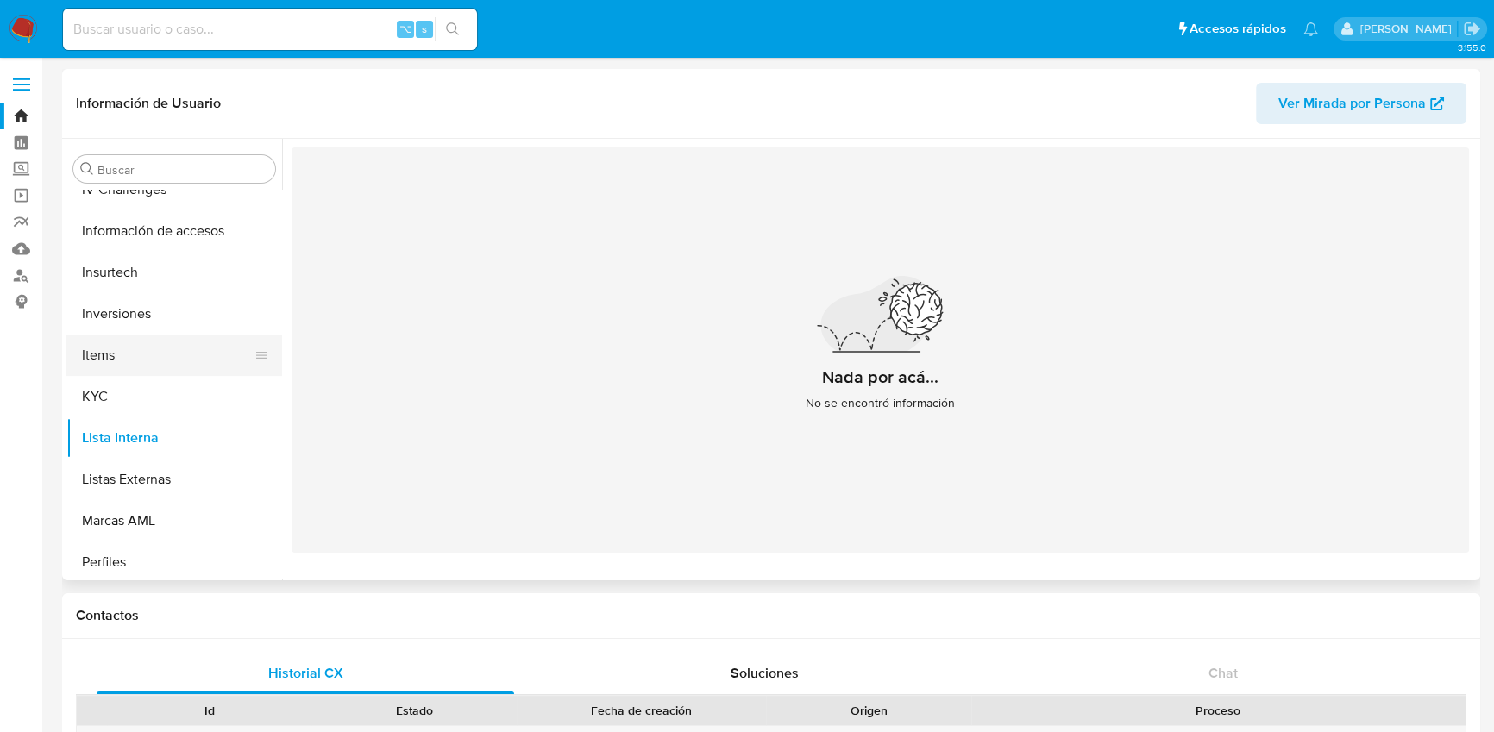
click at [132, 353] on button "Items" at bounding box center [167, 355] width 202 height 41
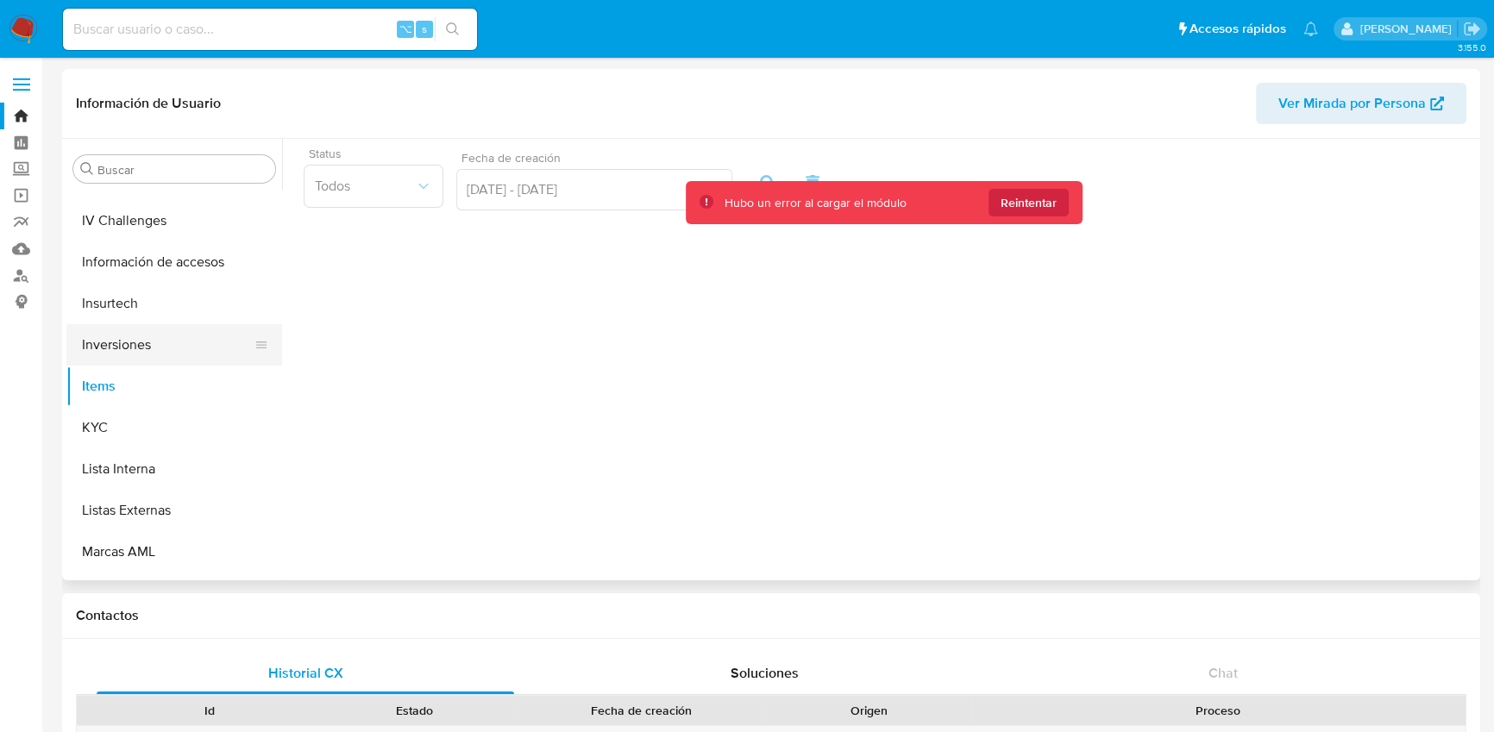
scroll to position [678, 0]
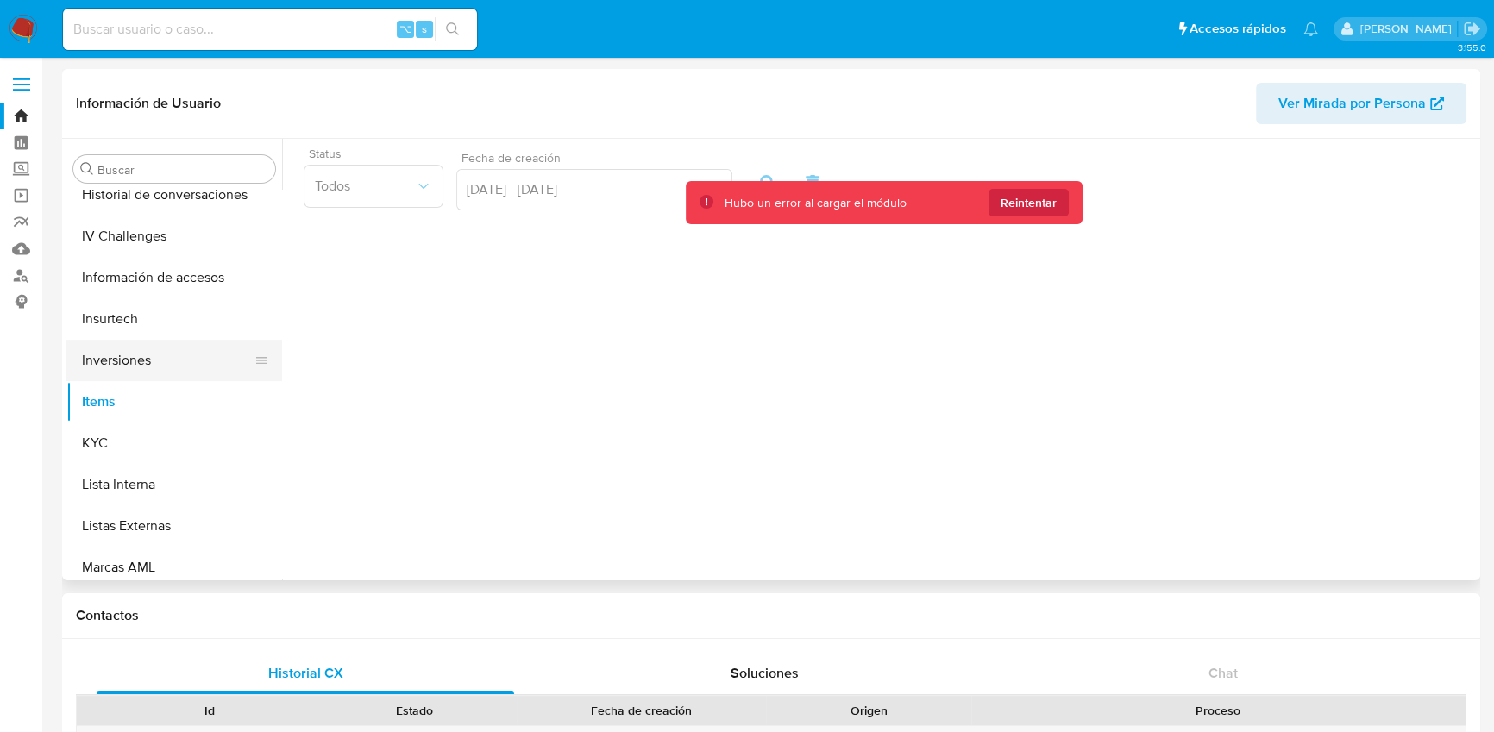
click at [150, 345] on button "Inversiones" at bounding box center [167, 360] width 202 height 41
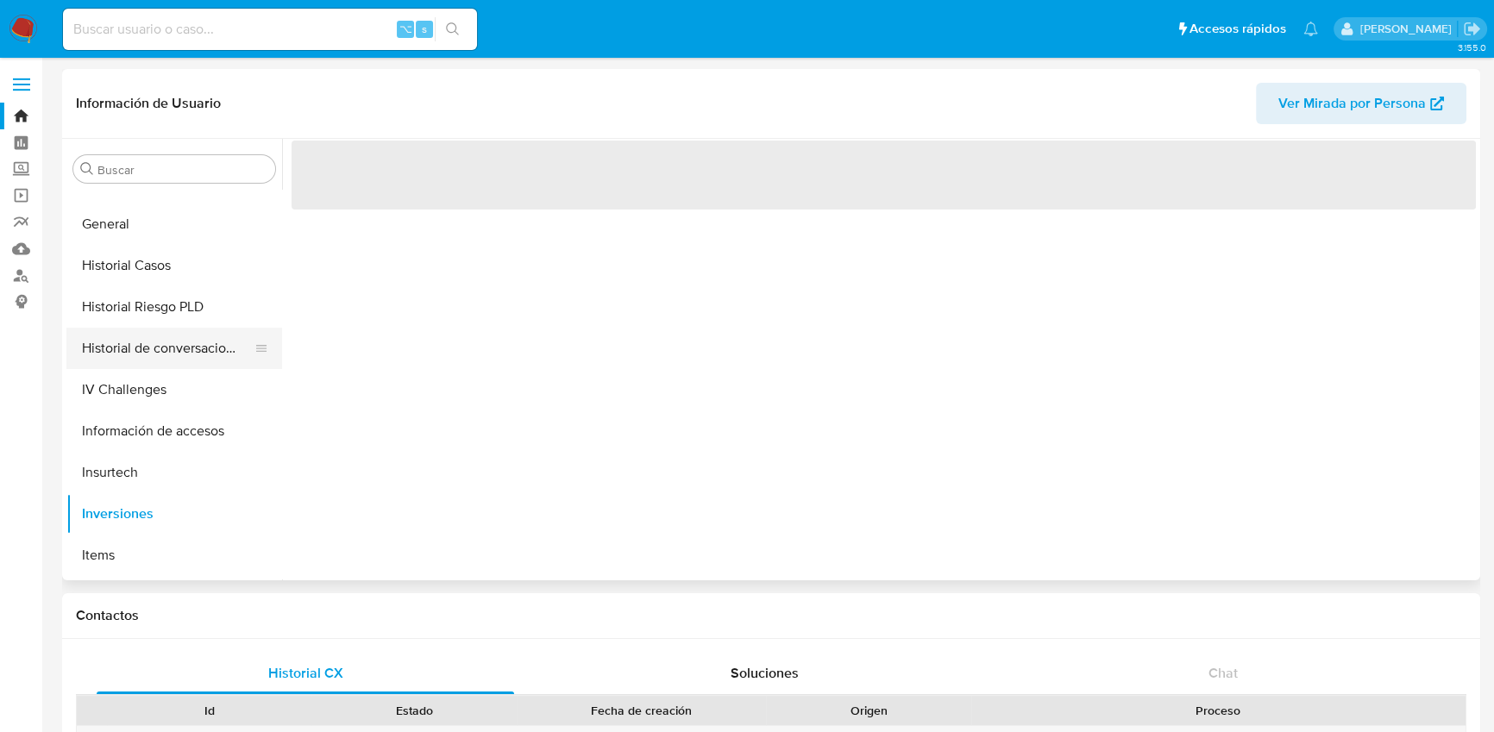
scroll to position [501, 0]
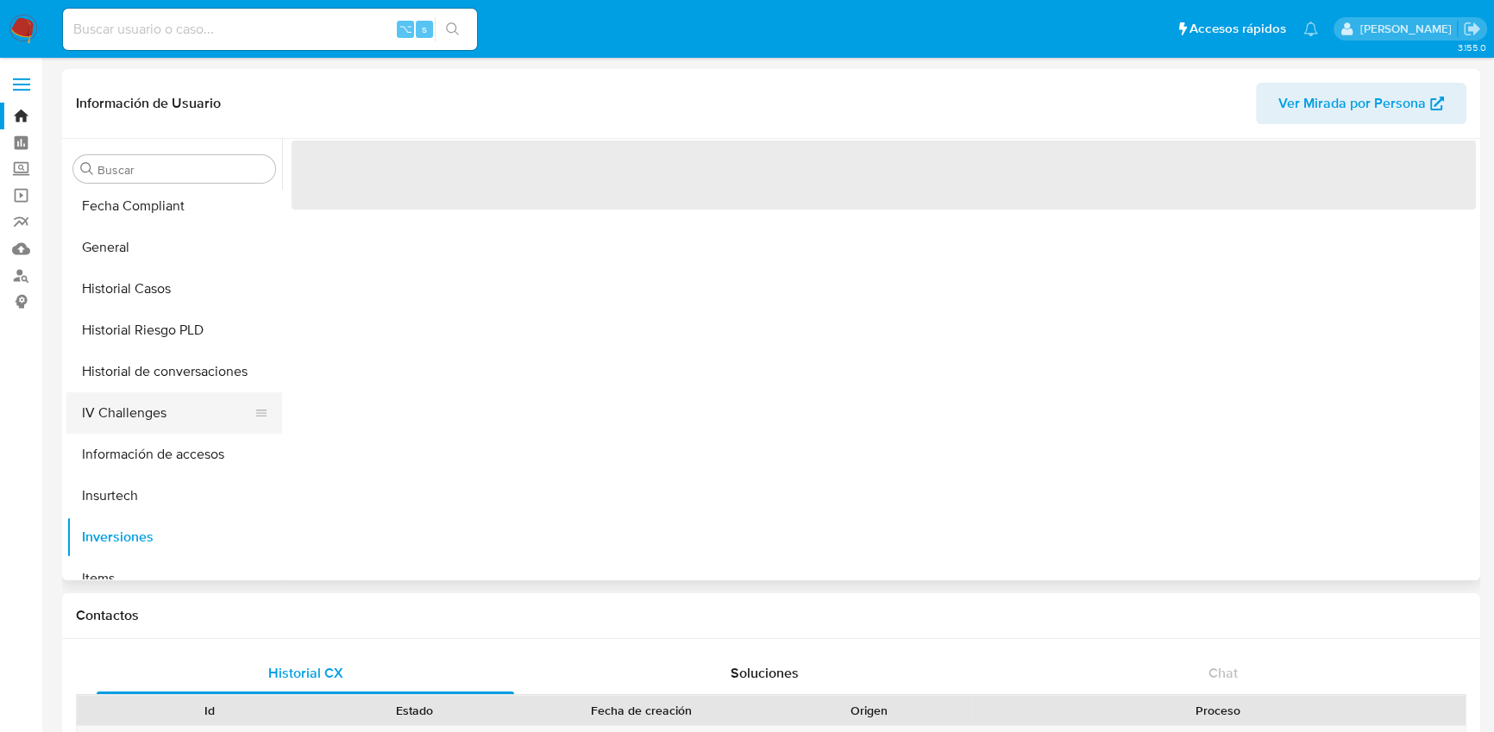
click at [130, 419] on button "IV Challenges" at bounding box center [167, 412] width 202 height 41
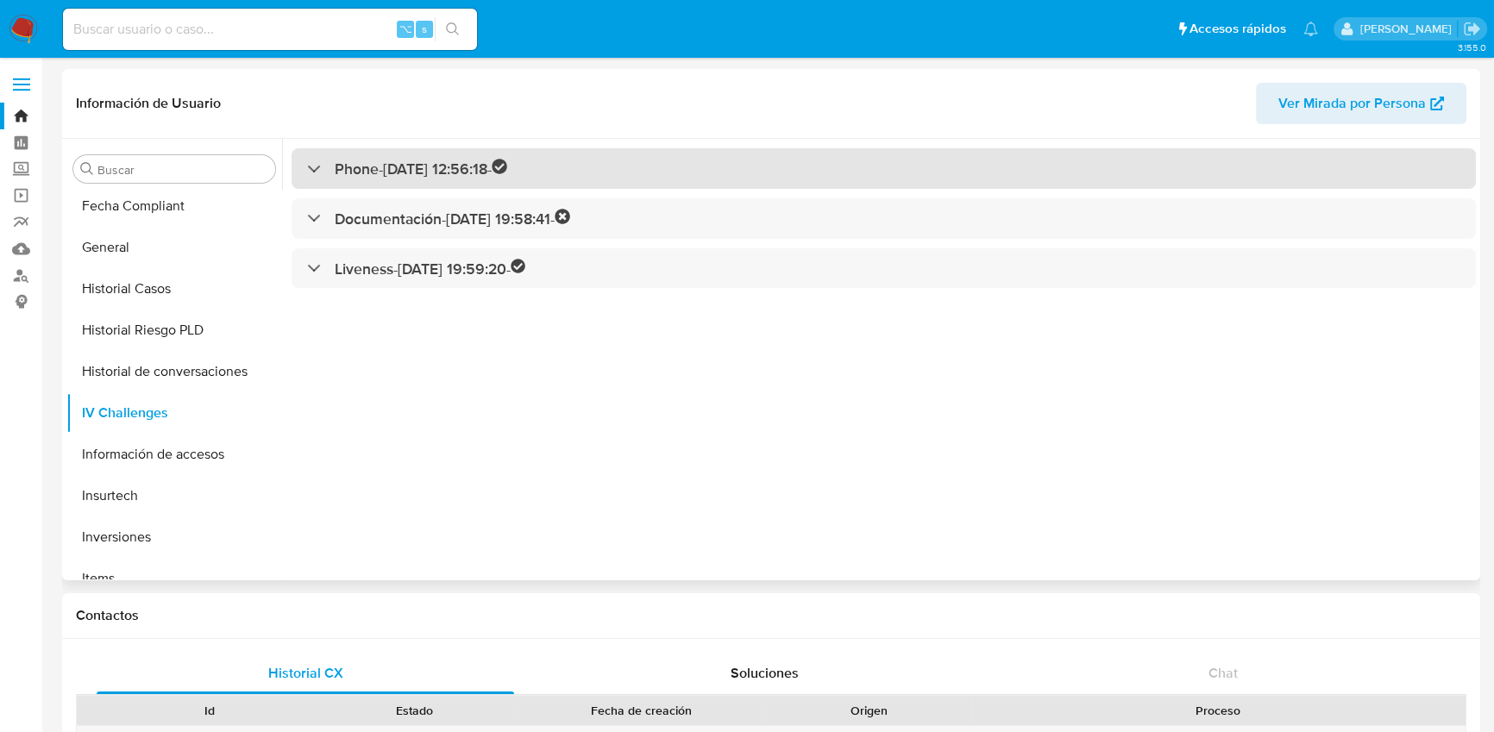
click at [367, 173] on h3 "Phone - 27/09/2019 12:56:18 -" at bounding box center [421, 169] width 172 height 20
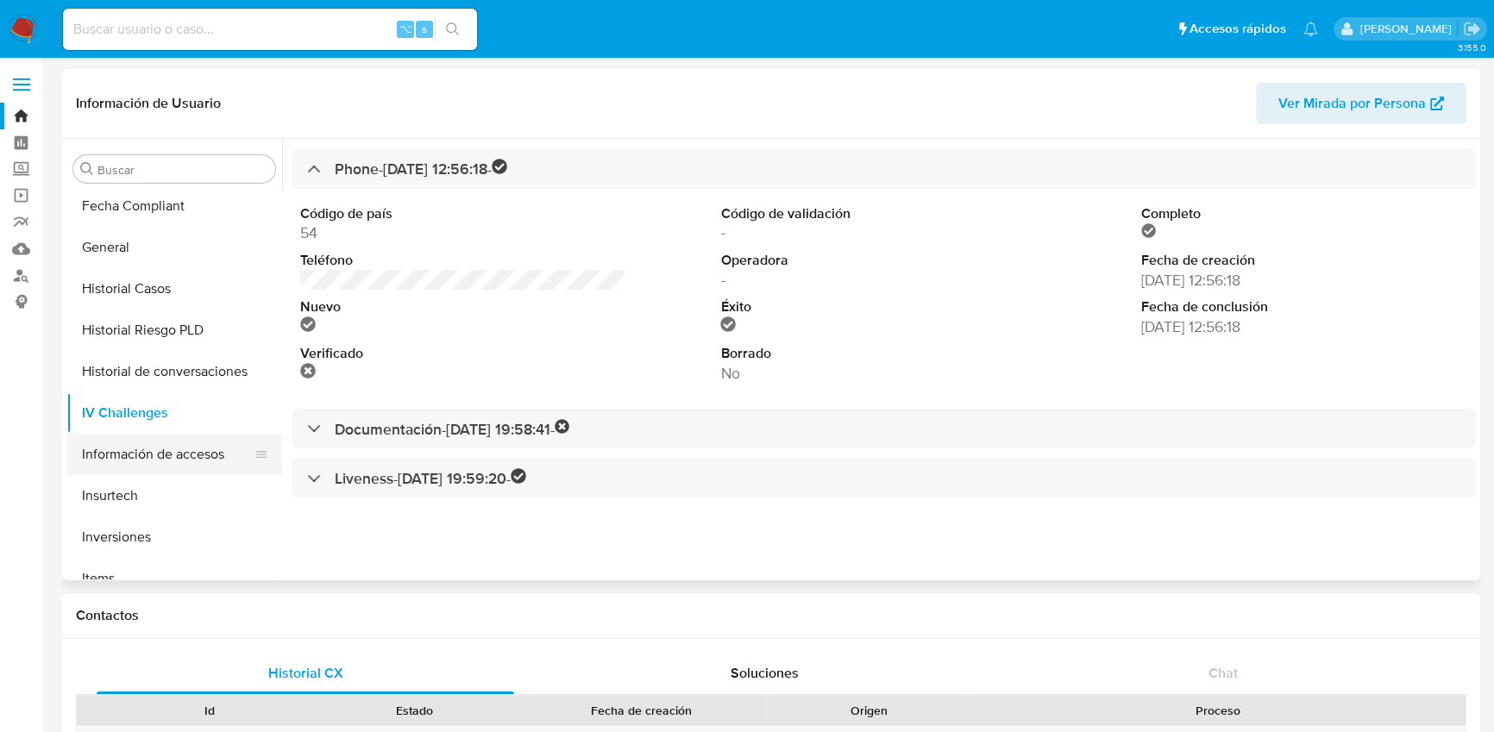
click at [175, 443] on button "Información de accesos" at bounding box center [167, 454] width 202 height 41
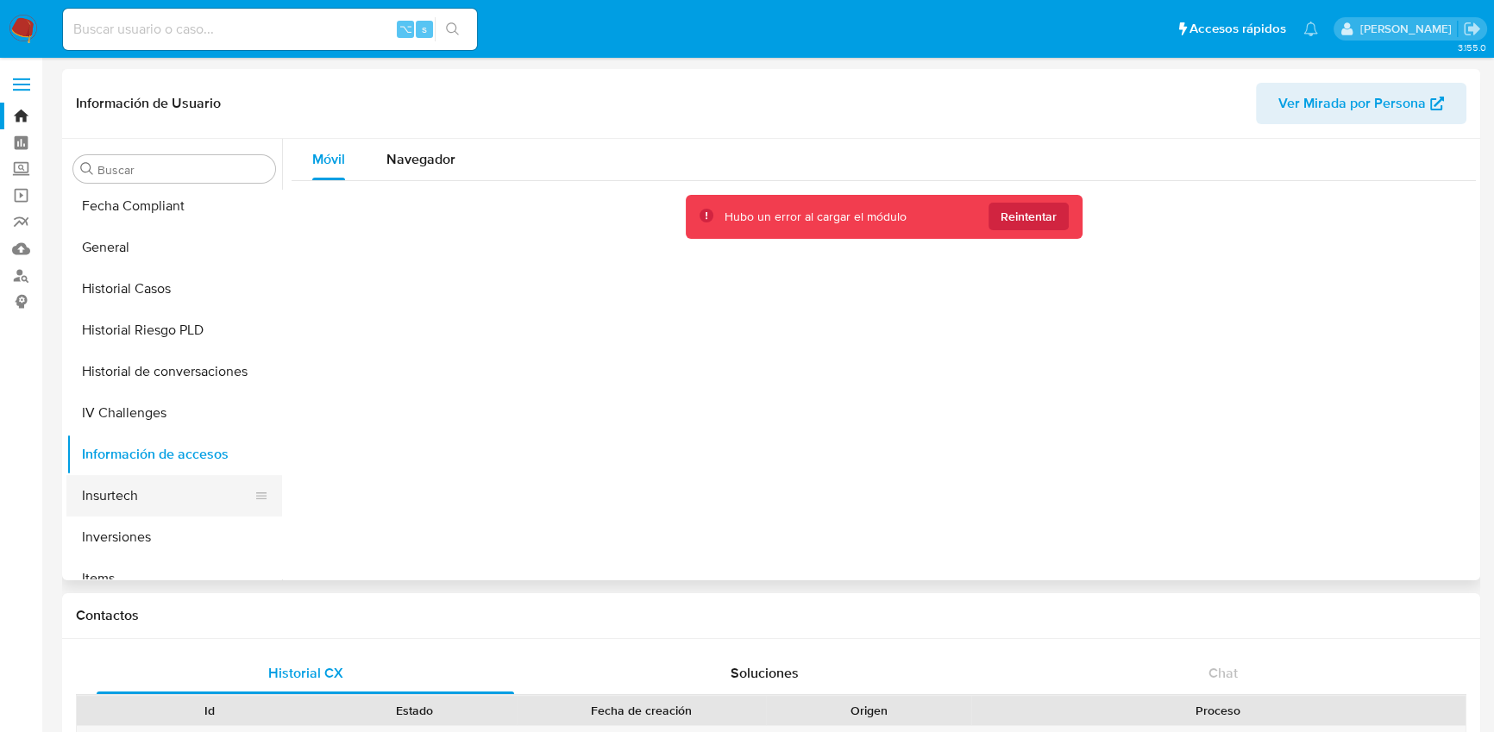
click at [122, 491] on button "Insurtech" at bounding box center [167, 495] width 202 height 41
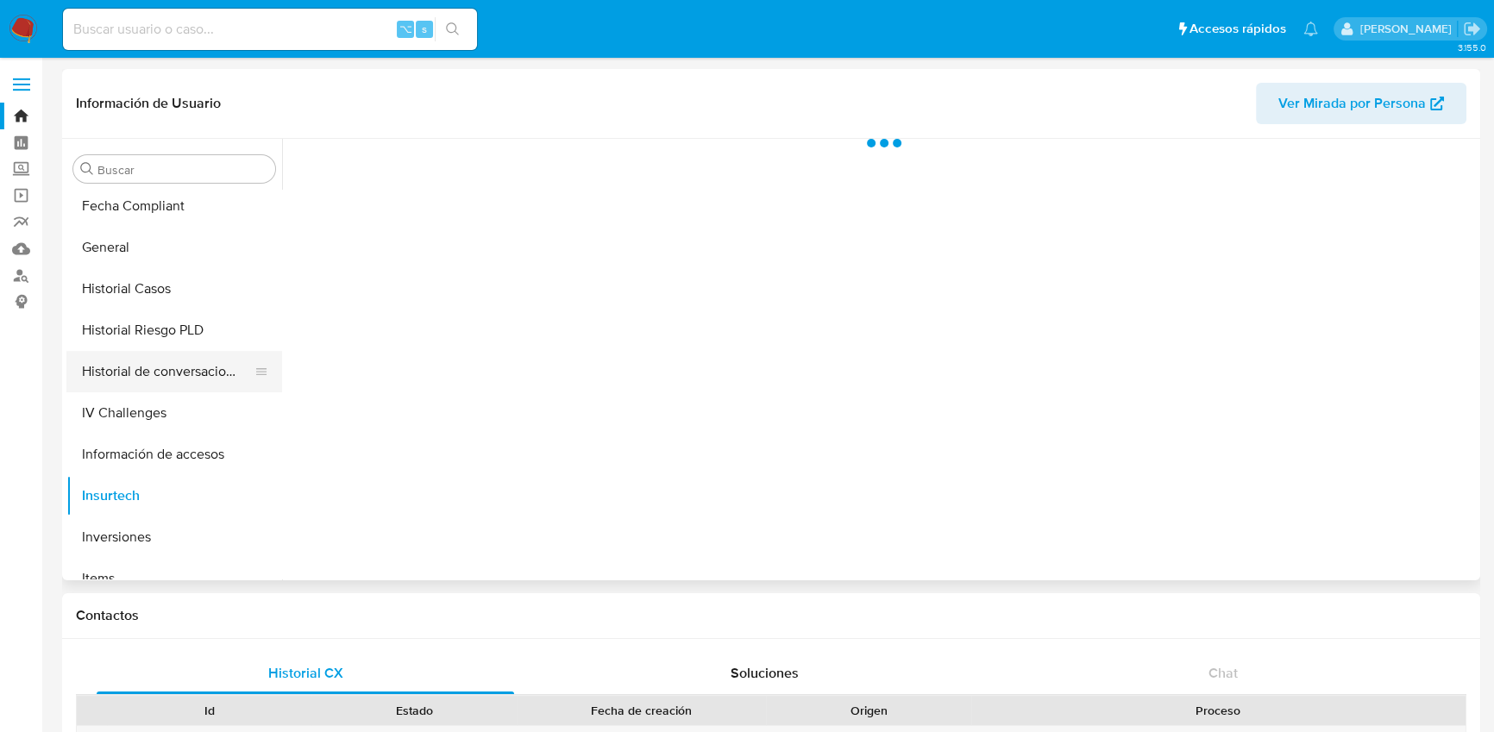
click at [164, 360] on button "Historial de conversaciones" at bounding box center [167, 371] width 202 height 41
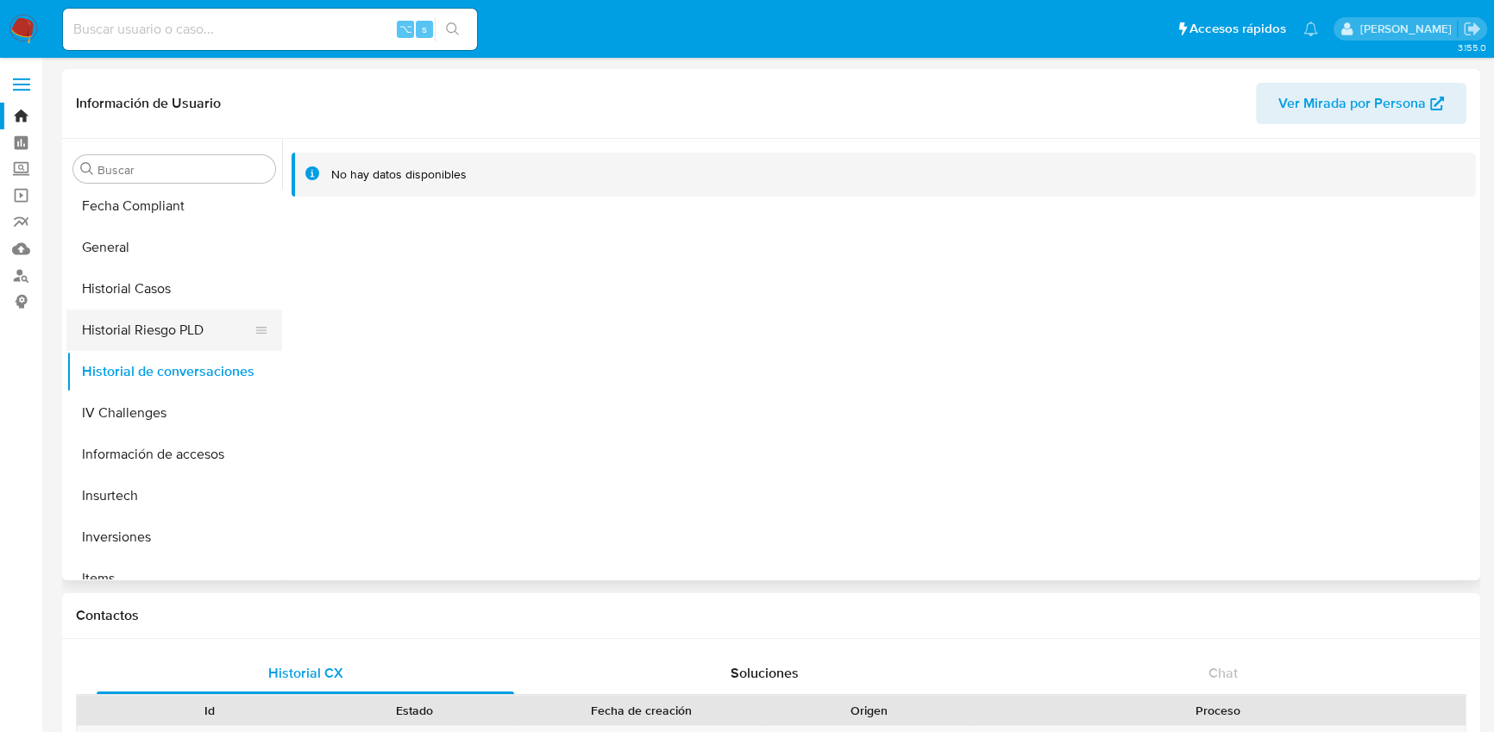
click at [166, 329] on button "Historial Riesgo PLD" at bounding box center [167, 330] width 202 height 41
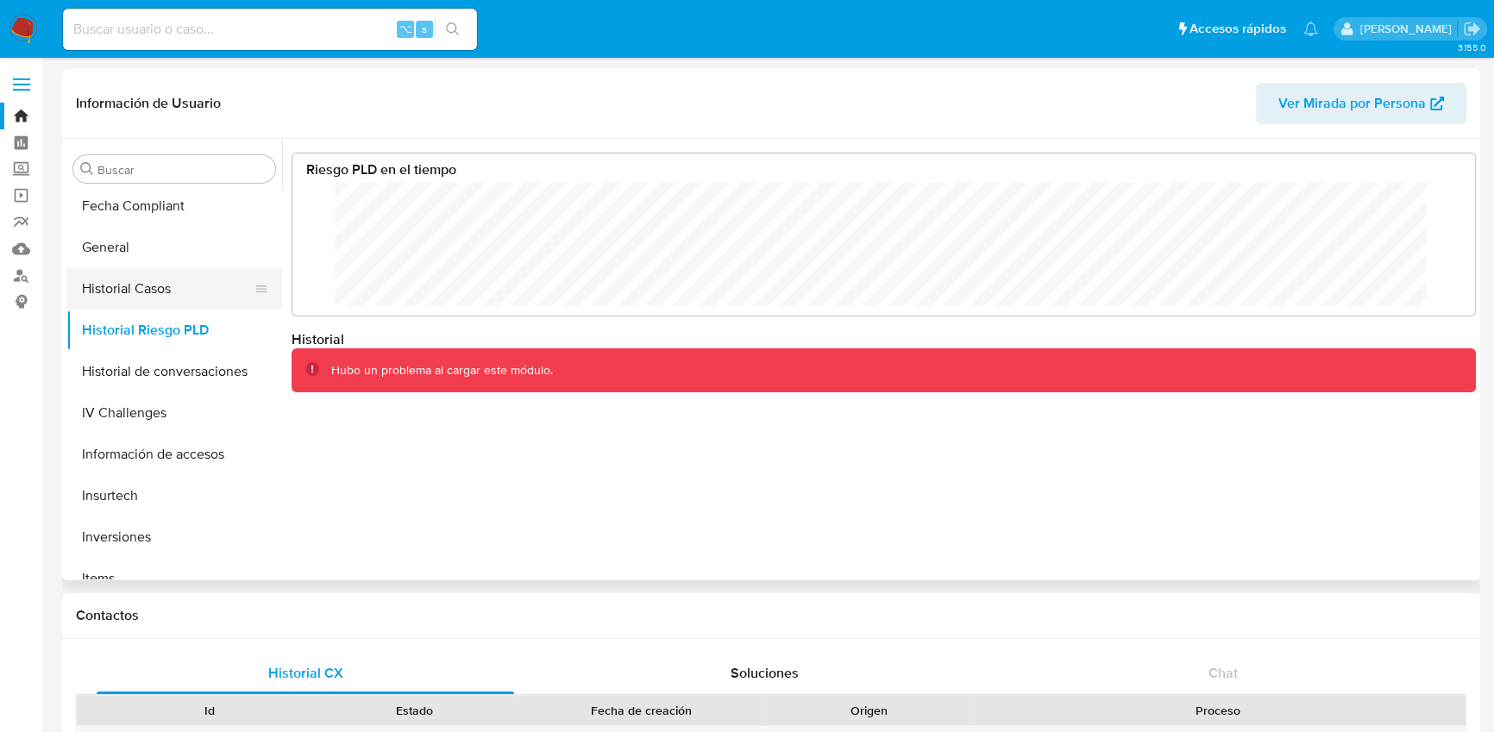
scroll to position [129, 1148]
click at [153, 260] on button "General" at bounding box center [167, 247] width 202 height 41
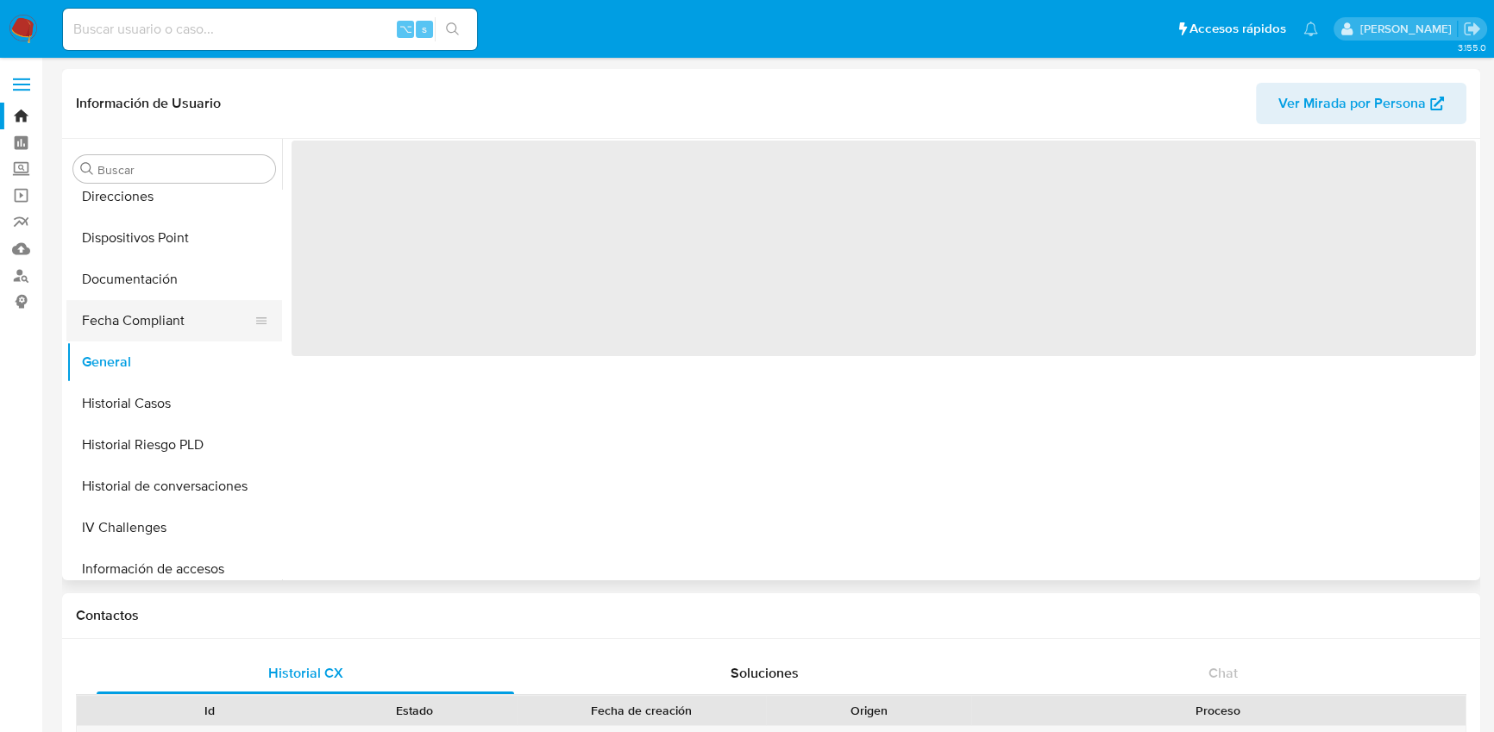
scroll to position [367, 0]
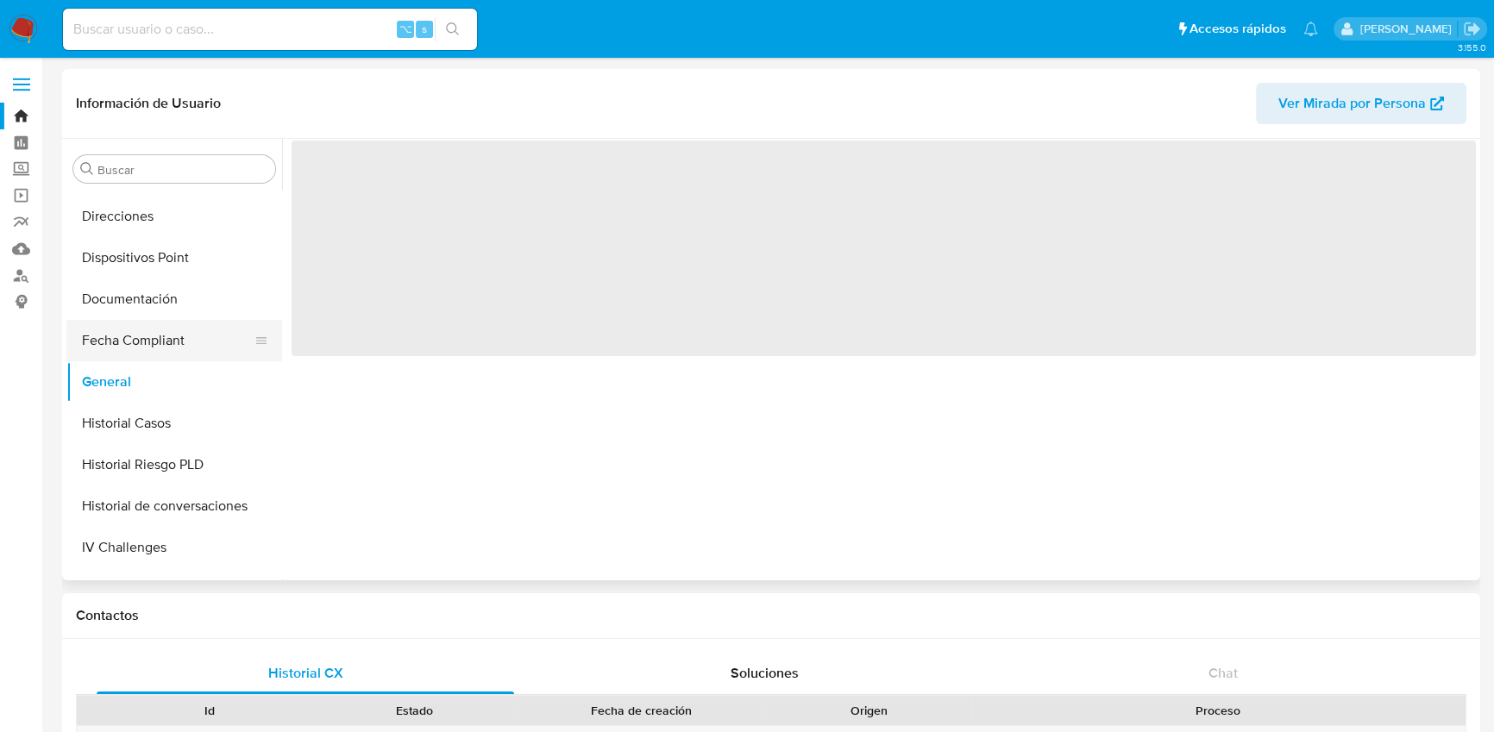
click at [146, 347] on button "Fecha Compliant" at bounding box center [167, 340] width 202 height 41
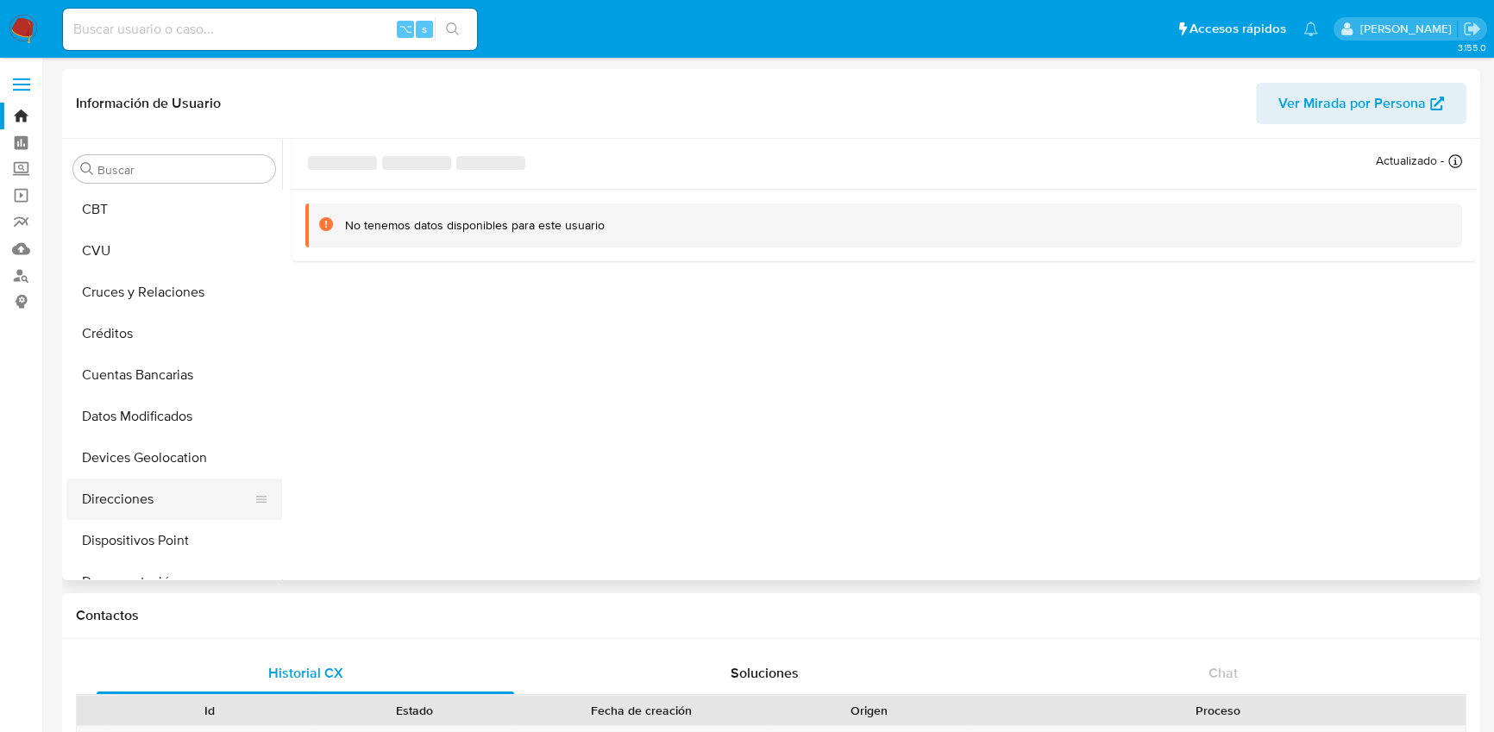
scroll to position [41, 0]
click at [146, 334] on button "Cruces y Relaciones" at bounding box center [167, 335] width 202 height 41
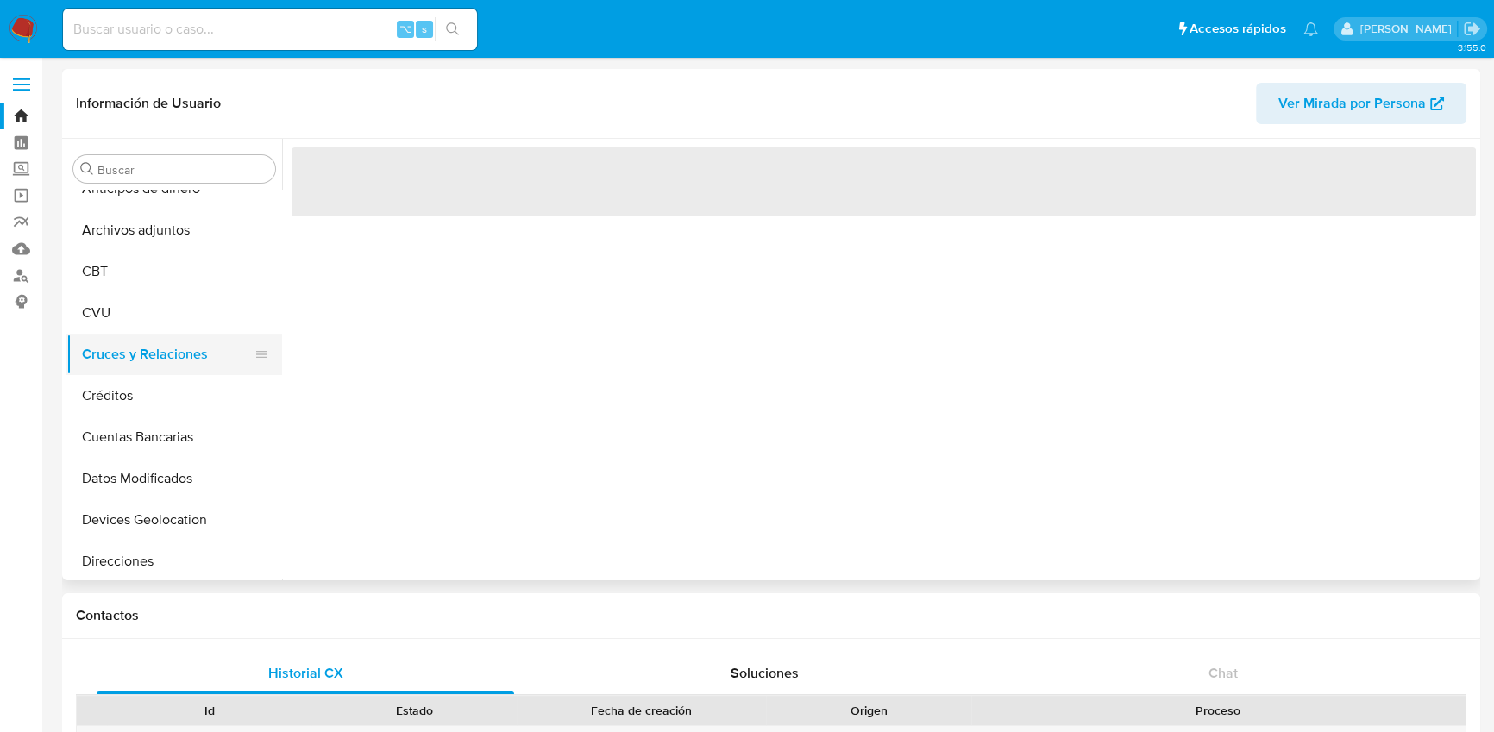
scroll to position [0, 0]
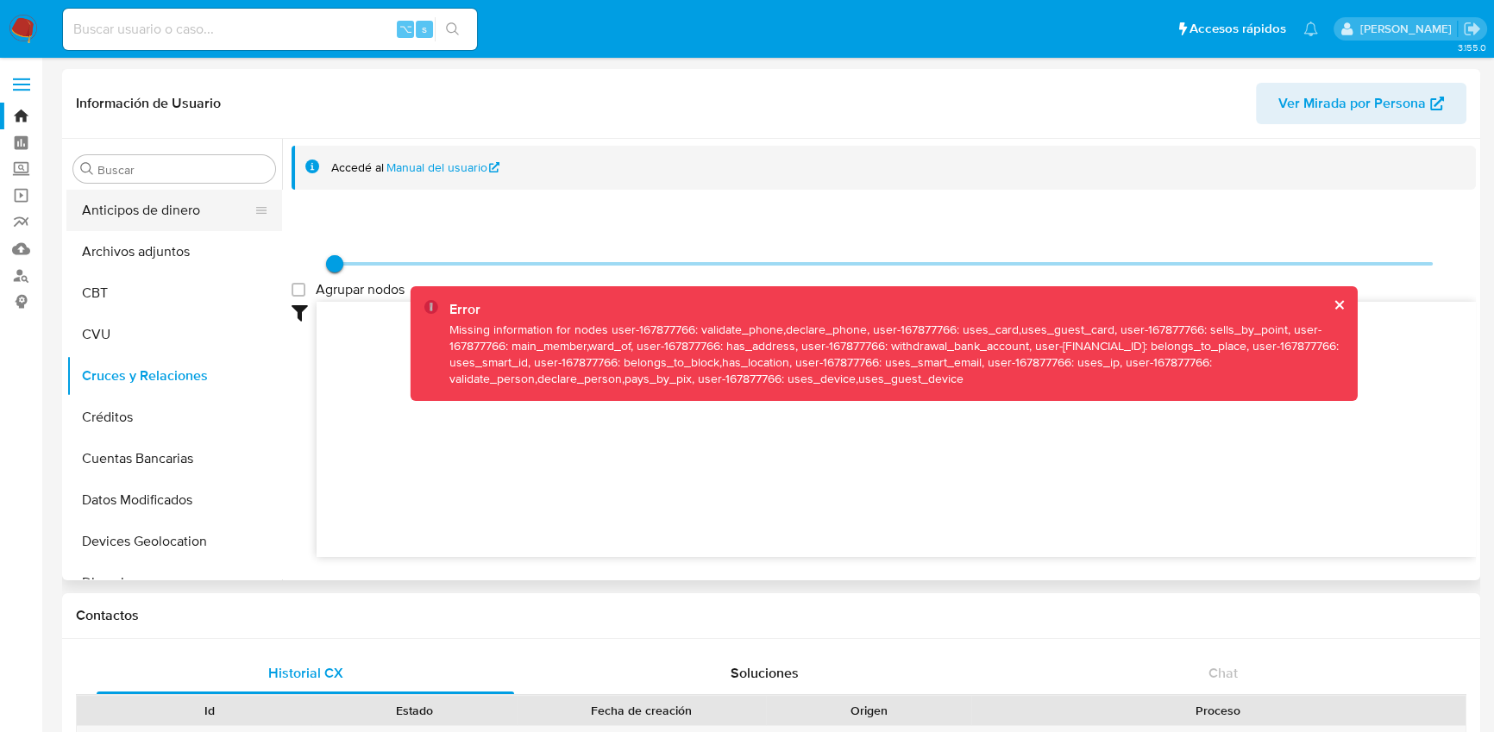
click at [156, 213] on button "Anticipos de dinero" at bounding box center [167, 210] width 202 height 41
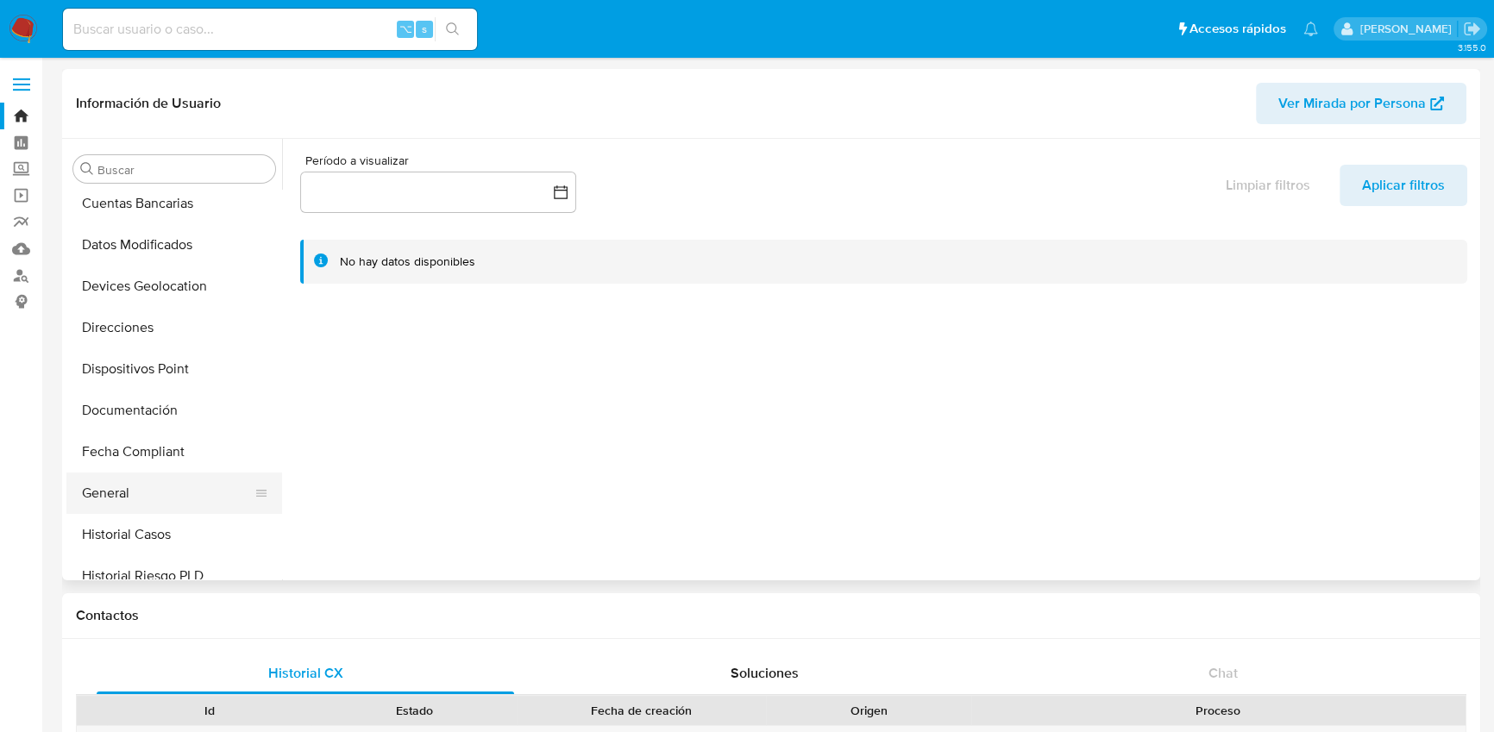
scroll to position [264, 0]
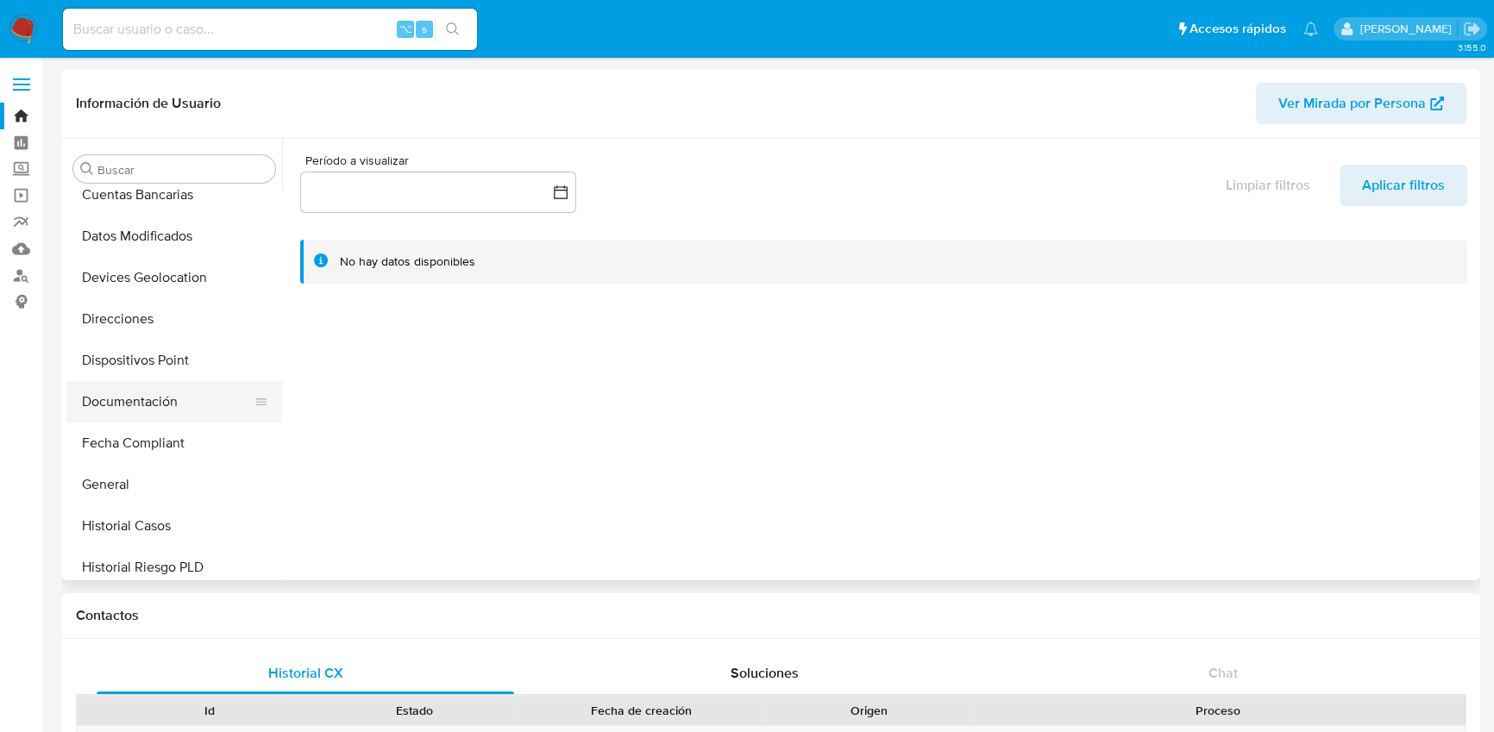
click at [156, 400] on button "Documentación" at bounding box center [167, 401] width 202 height 41
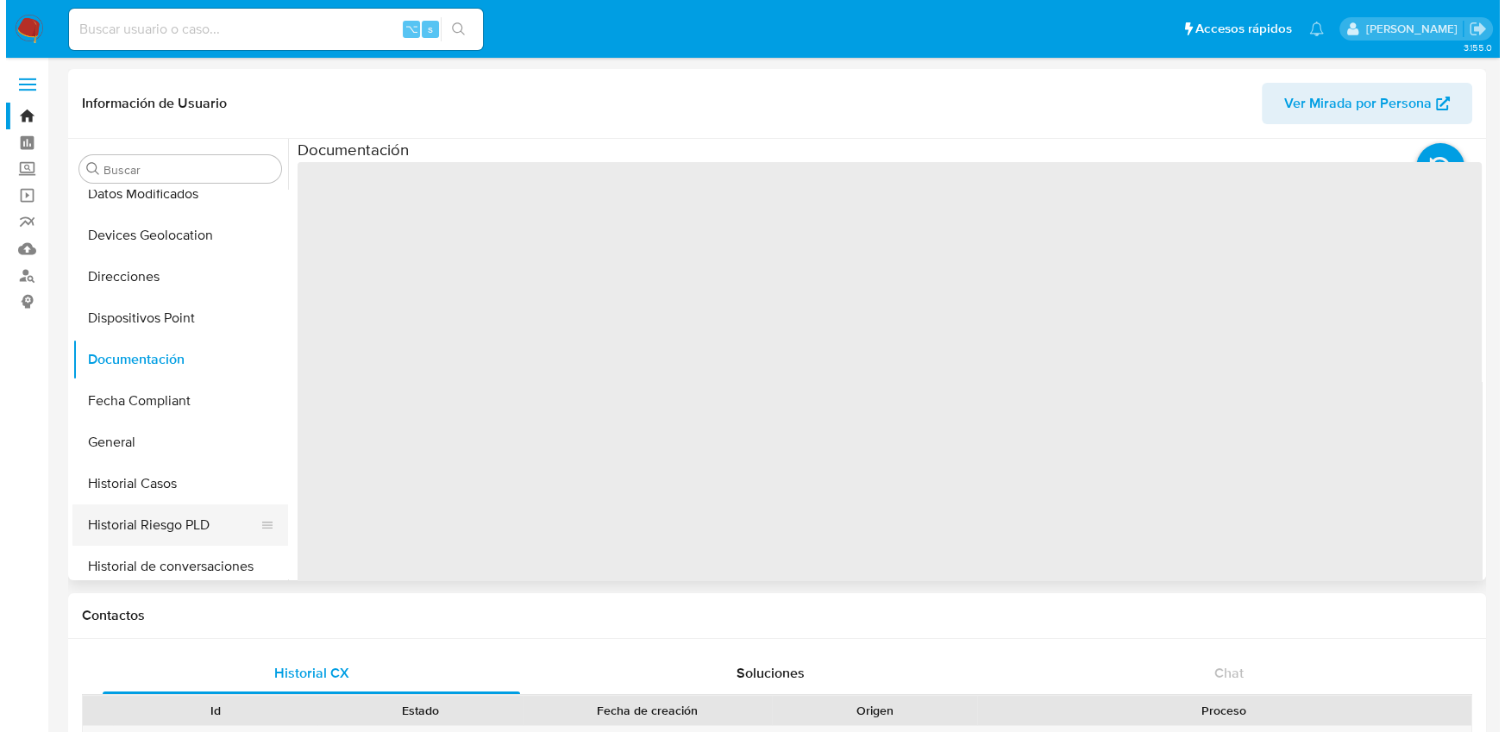
scroll to position [353, 0]
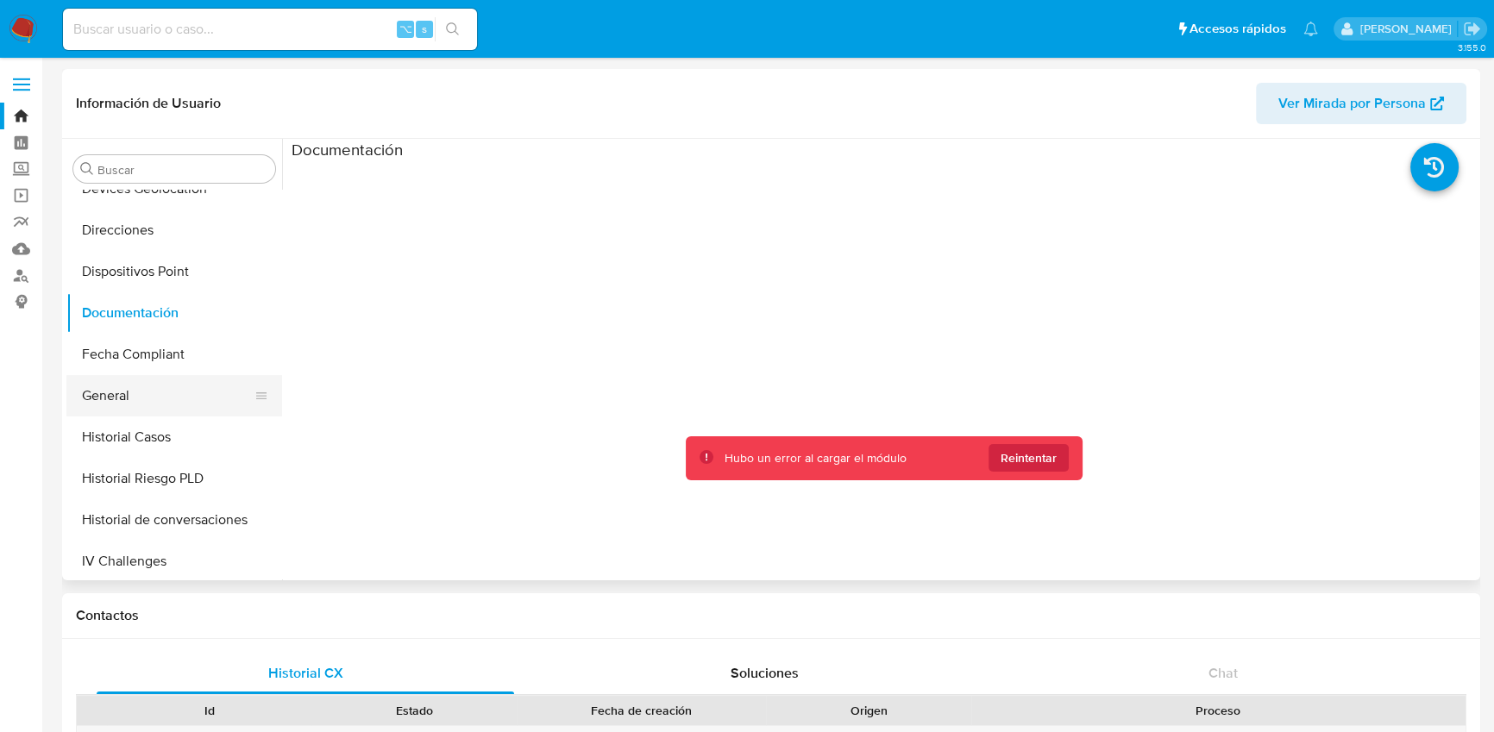
click at [164, 408] on button "General" at bounding box center [167, 395] width 202 height 41
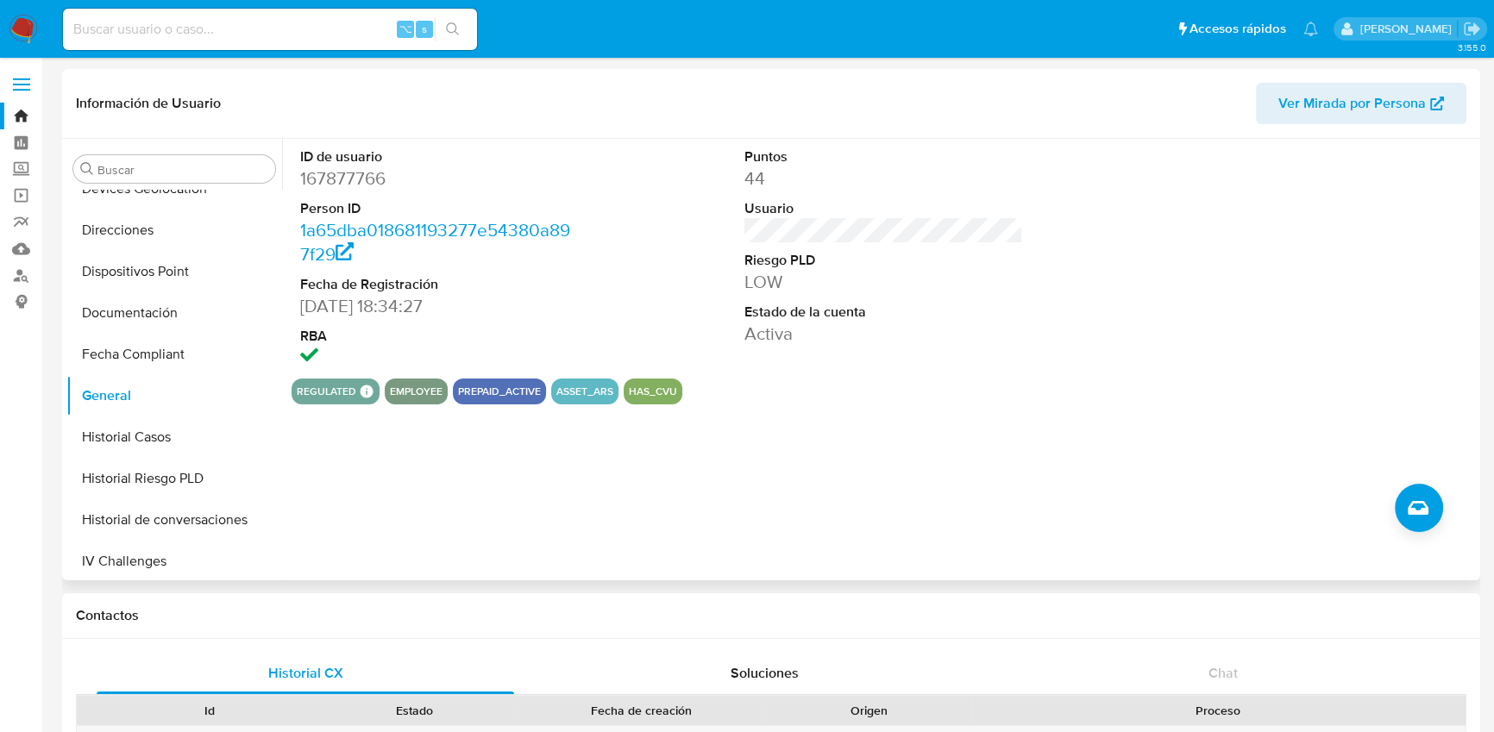
click at [523, 395] on button "prepaid_active" at bounding box center [499, 391] width 83 height 7
click at [1416, 517] on span "Crear caso manual" at bounding box center [1417, 508] width 19 height 21
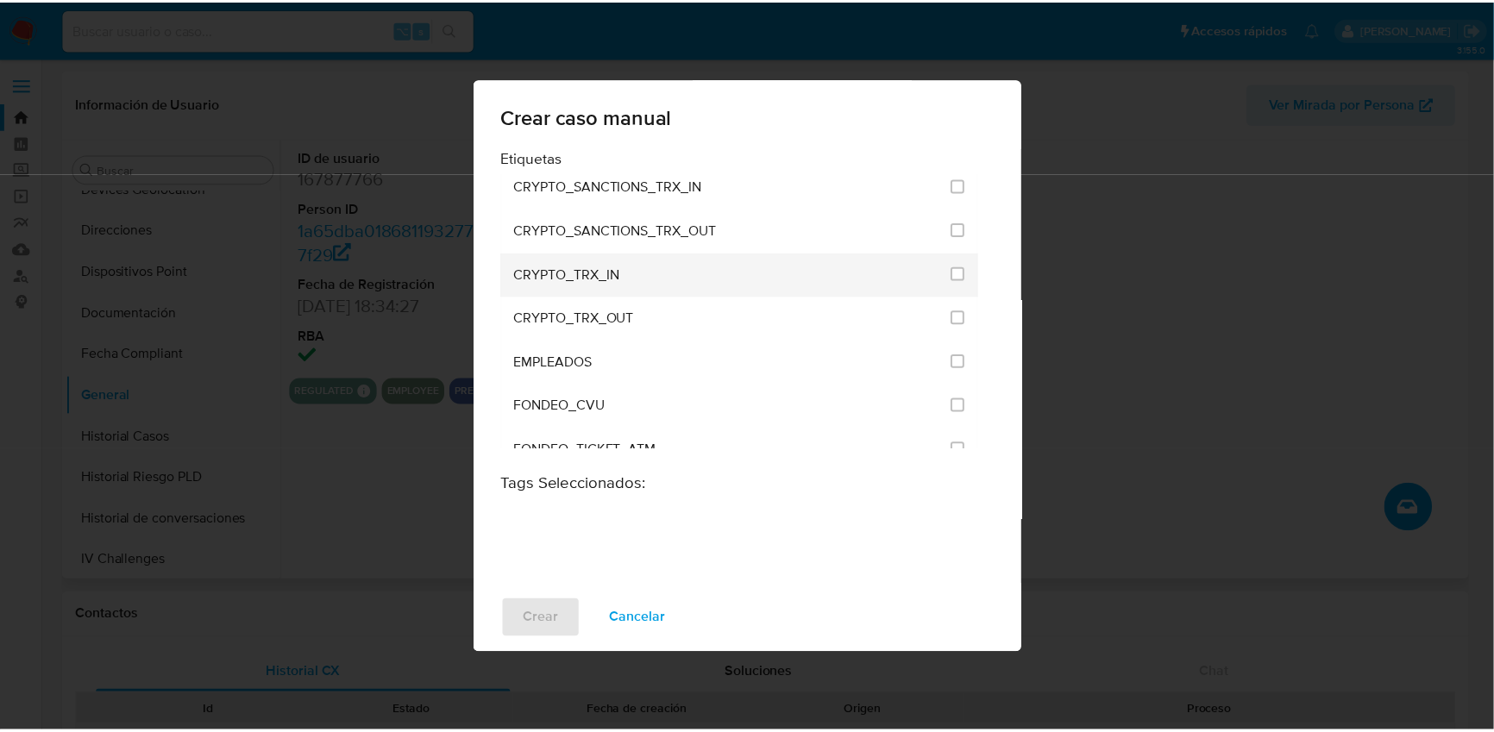
scroll to position [289, 0]
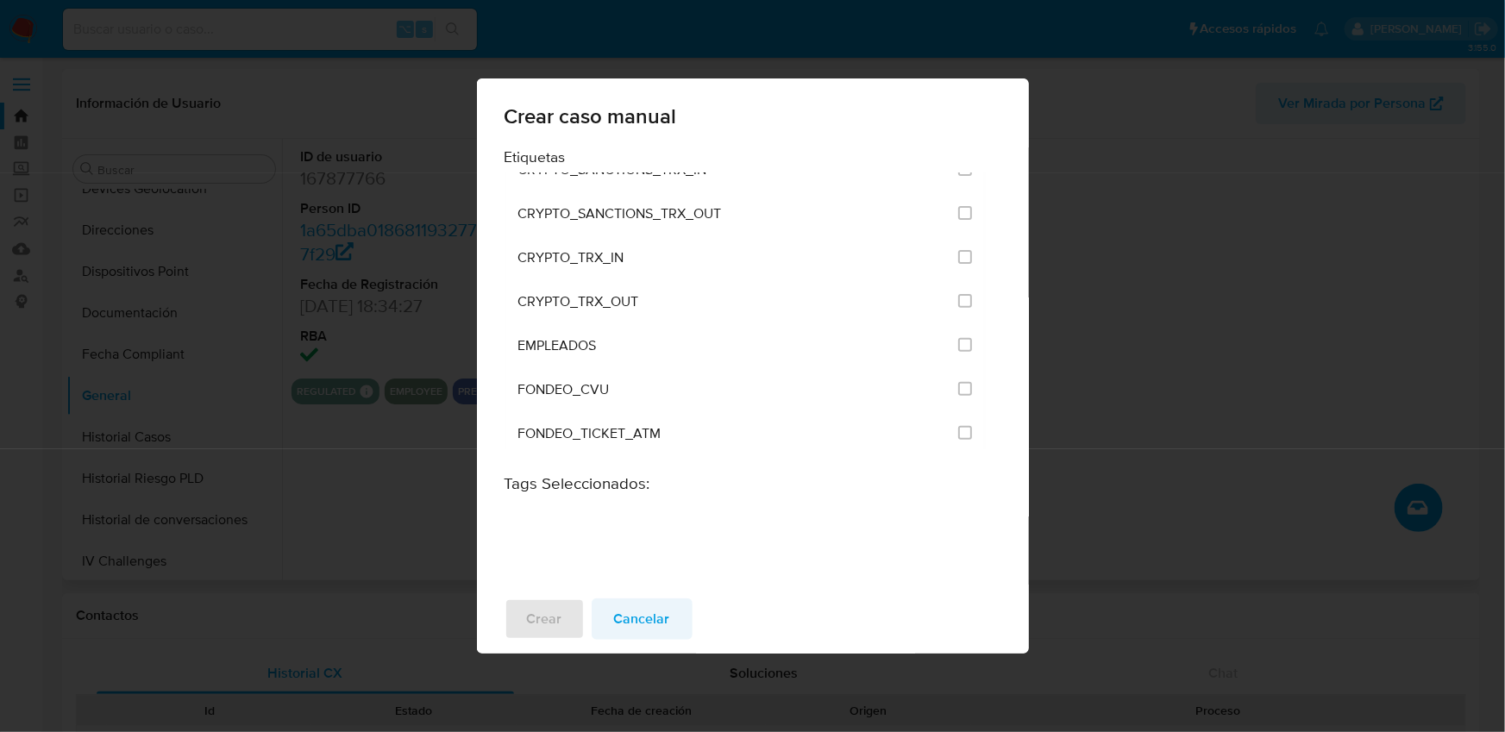
click at [646, 621] on span "Cancelar" at bounding box center [642, 619] width 56 height 38
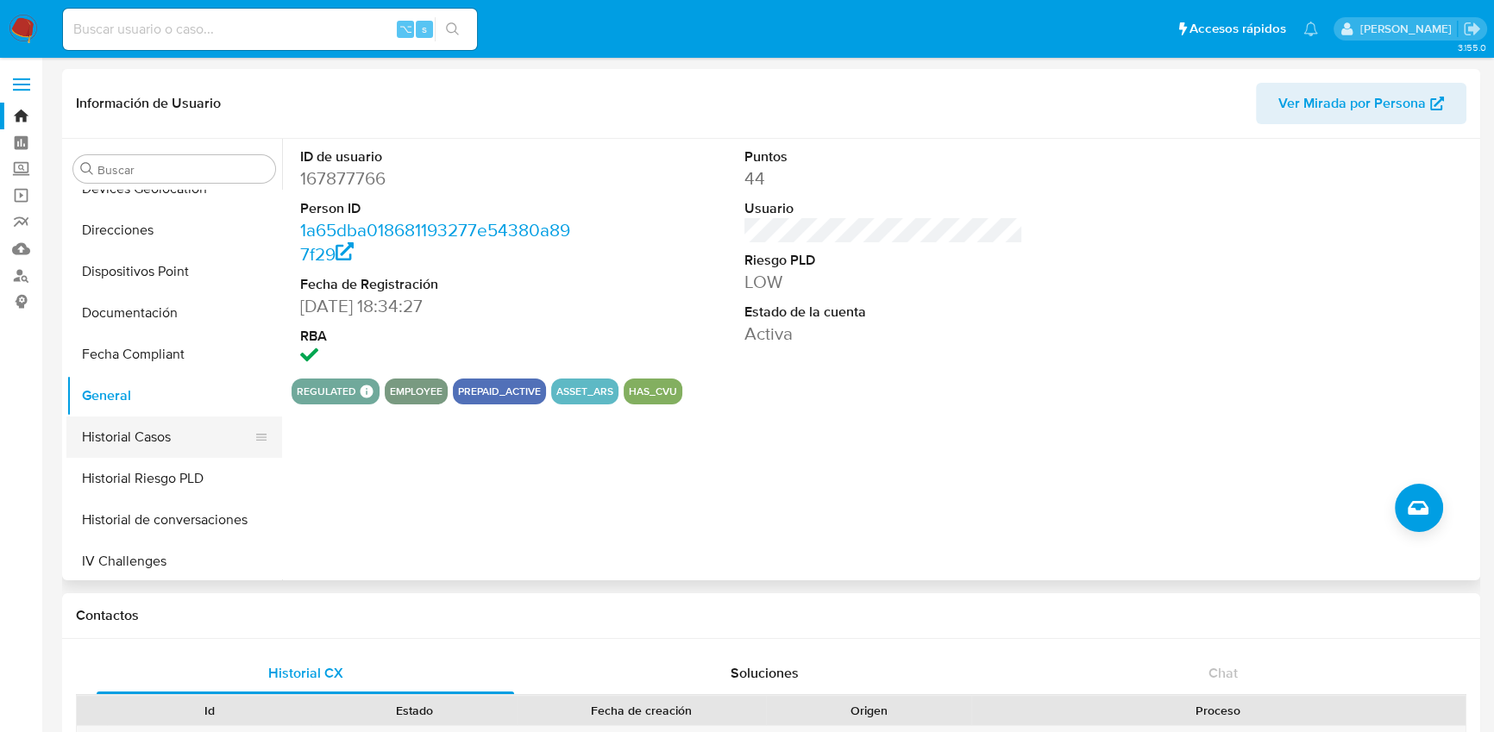
click at [161, 436] on button "Historial Casos" at bounding box center [167, 437] width 202 height 41
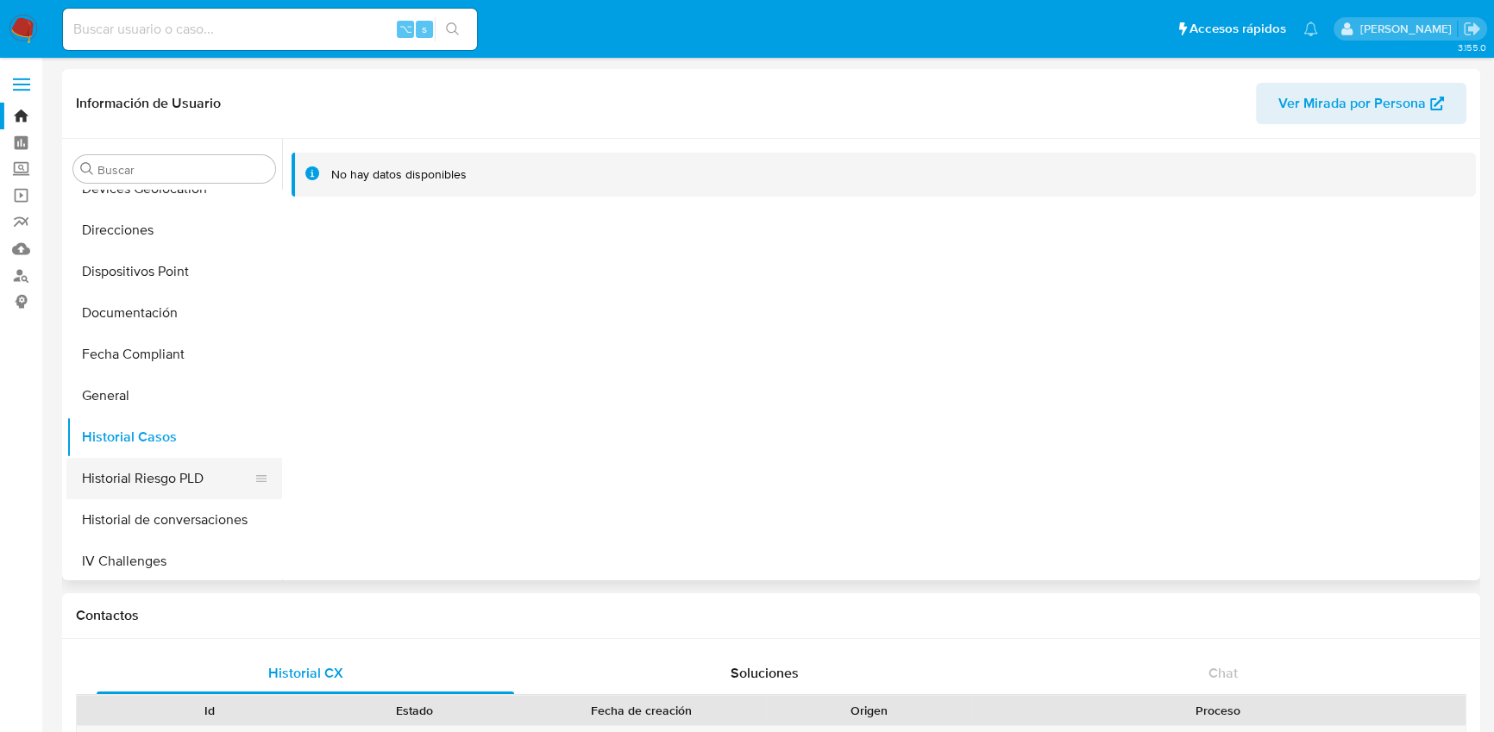
click at [160, 467] on button "Historial Riesgo PLD" at bounding box center [167, 478] width 202 height 41
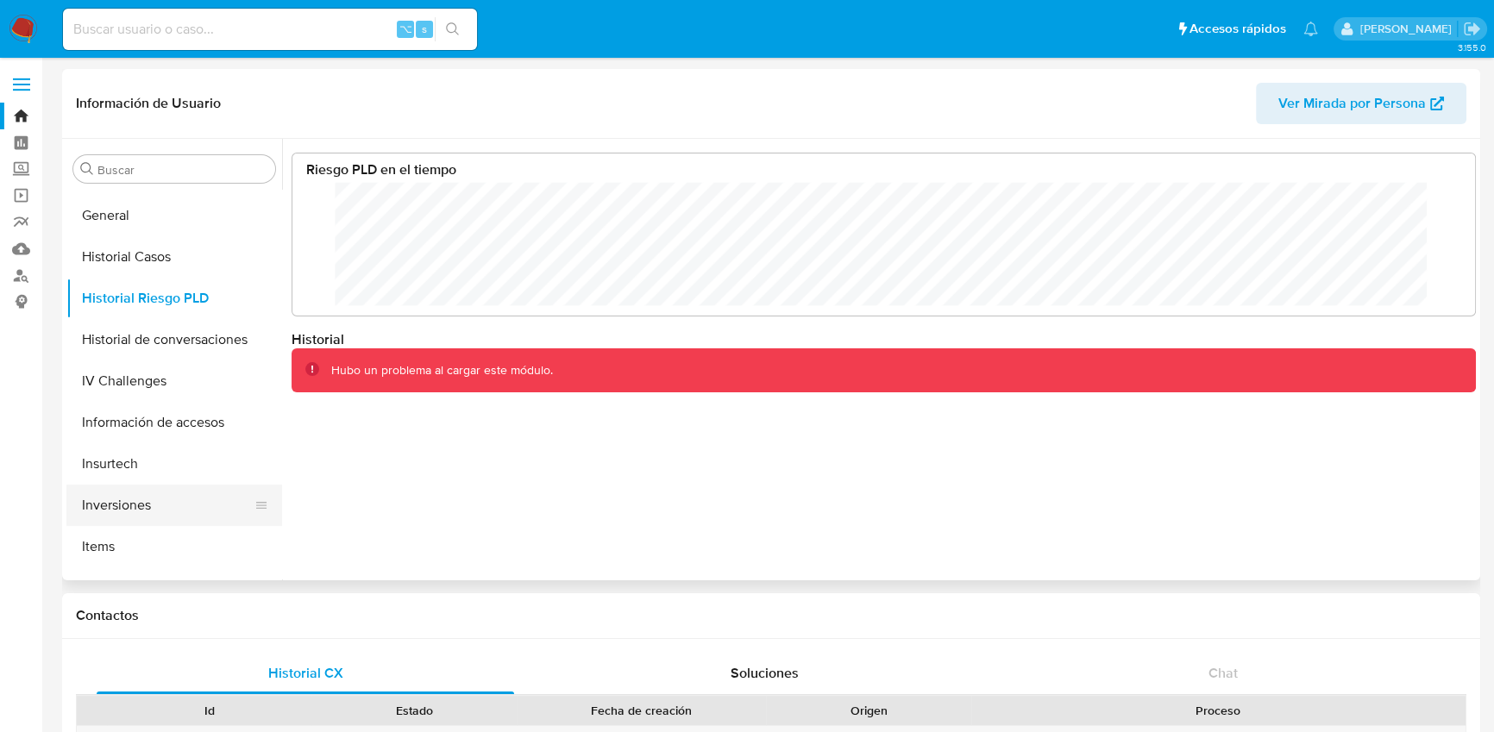
scroll to position [783, 0]
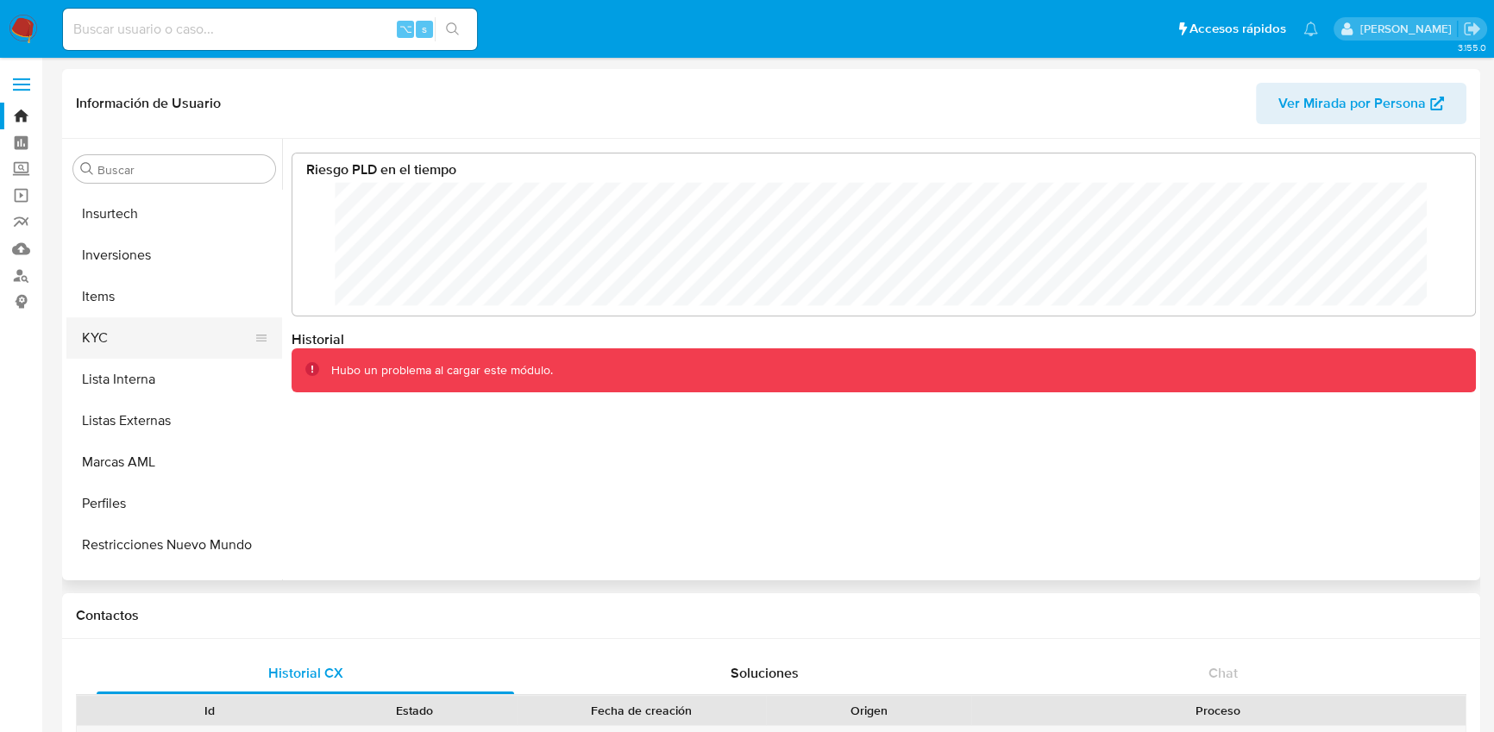
click at [138, 325] on button "KYC" at bounding box center [167, 337] width 202 height 41
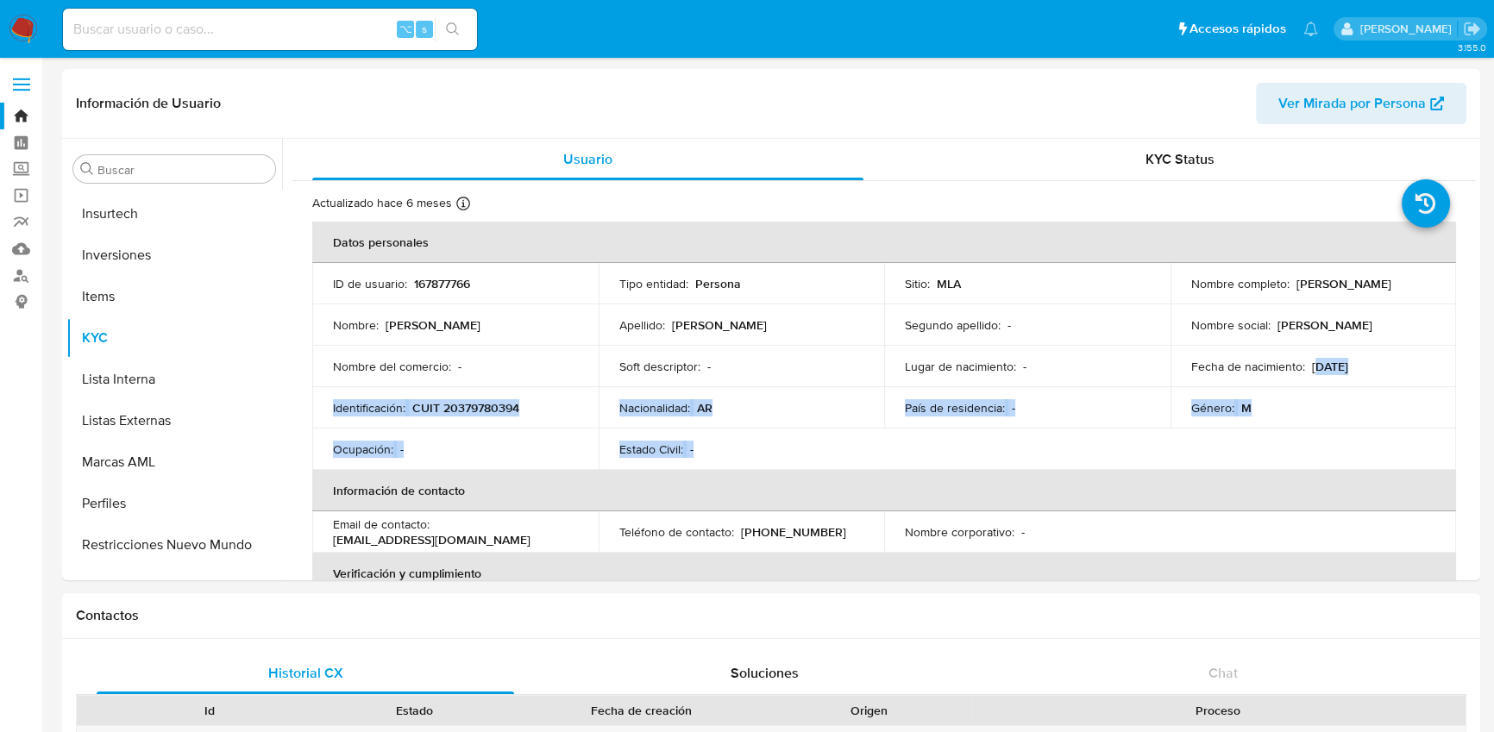
drag, startPoint x: 1309, startPoint y: 364, endPoint x: 690, endPoint y: 458, distance: 626.3
click at [676, 458] on tbody "ID de usuario : 167877766 Tipo entidad : Persona Sitio : MLA Nombre completo : …" at bounding box center [884, 366] width 1144 height 207
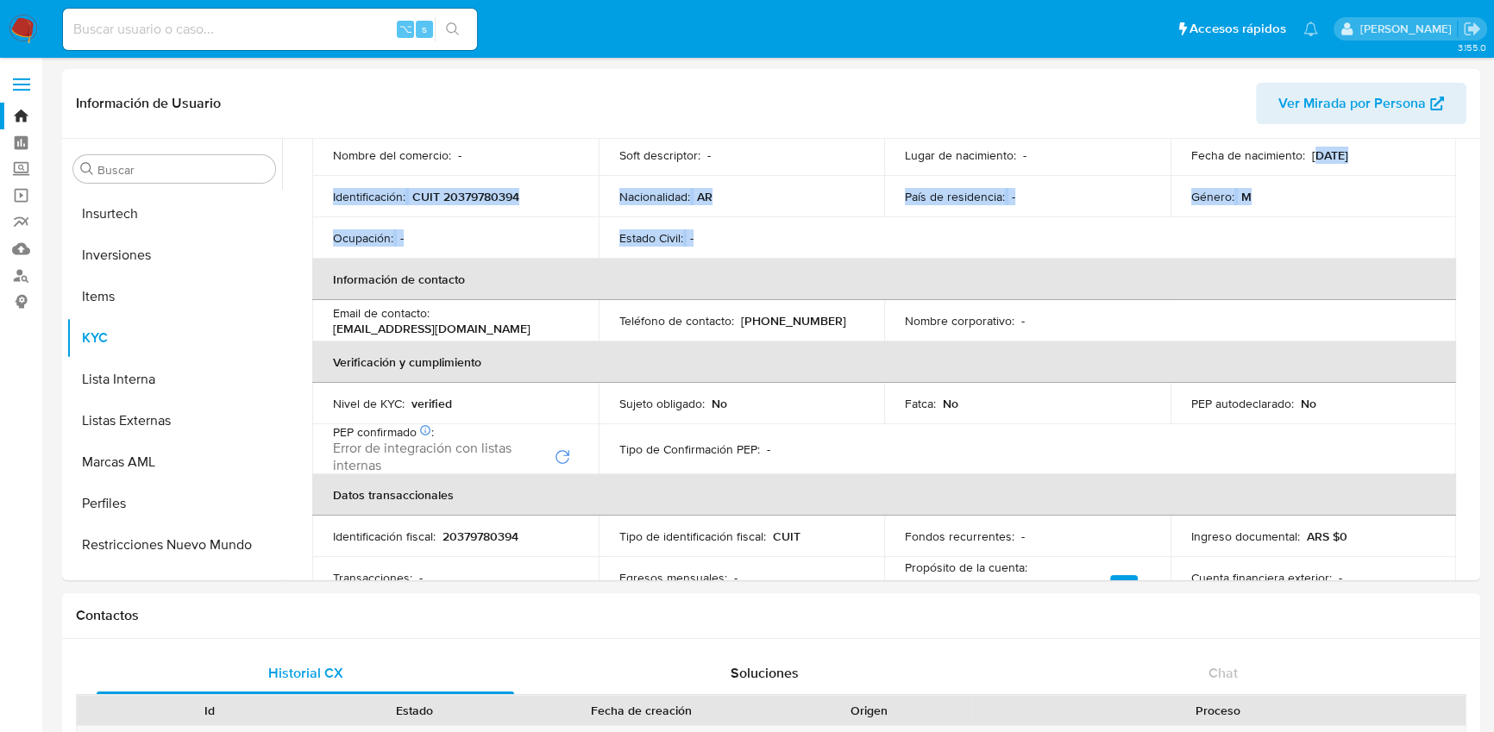
scroll to position [214, 0]
click at [564, 452] on icon "Reintentar" at bounding box center [562, 455] width 14 height 14
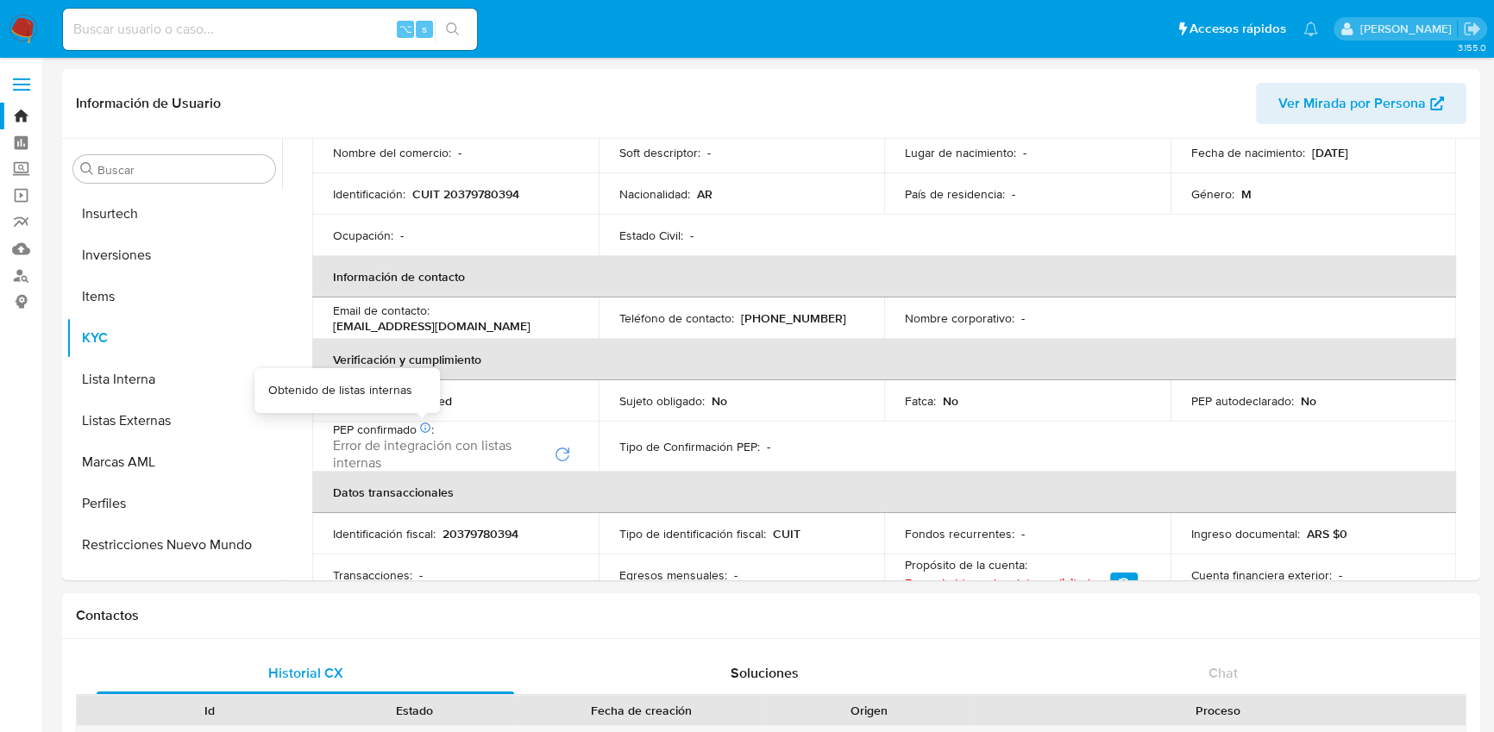
click at [426, 431] on icon at bounding box center [425, 428] width 10 height 10
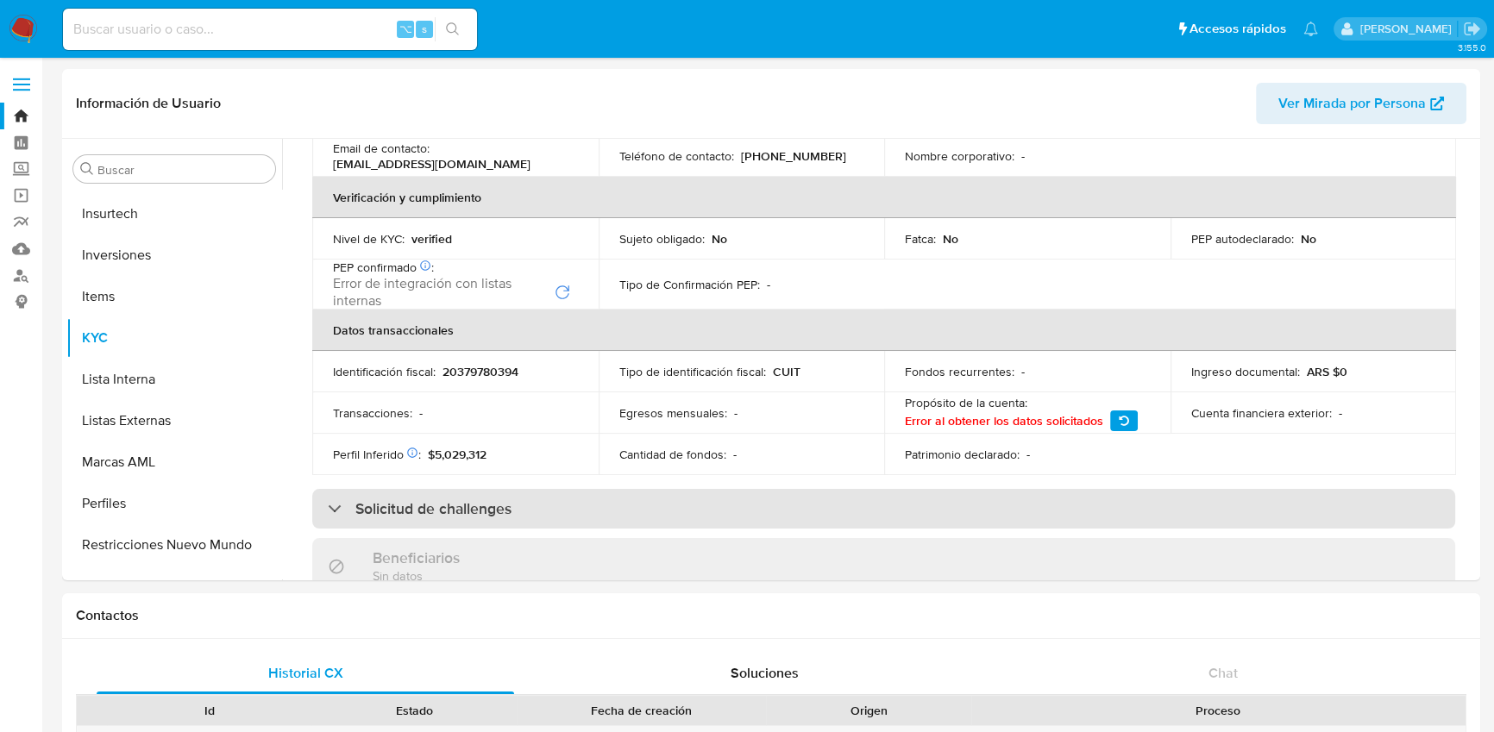
scroll to position [409, 0]
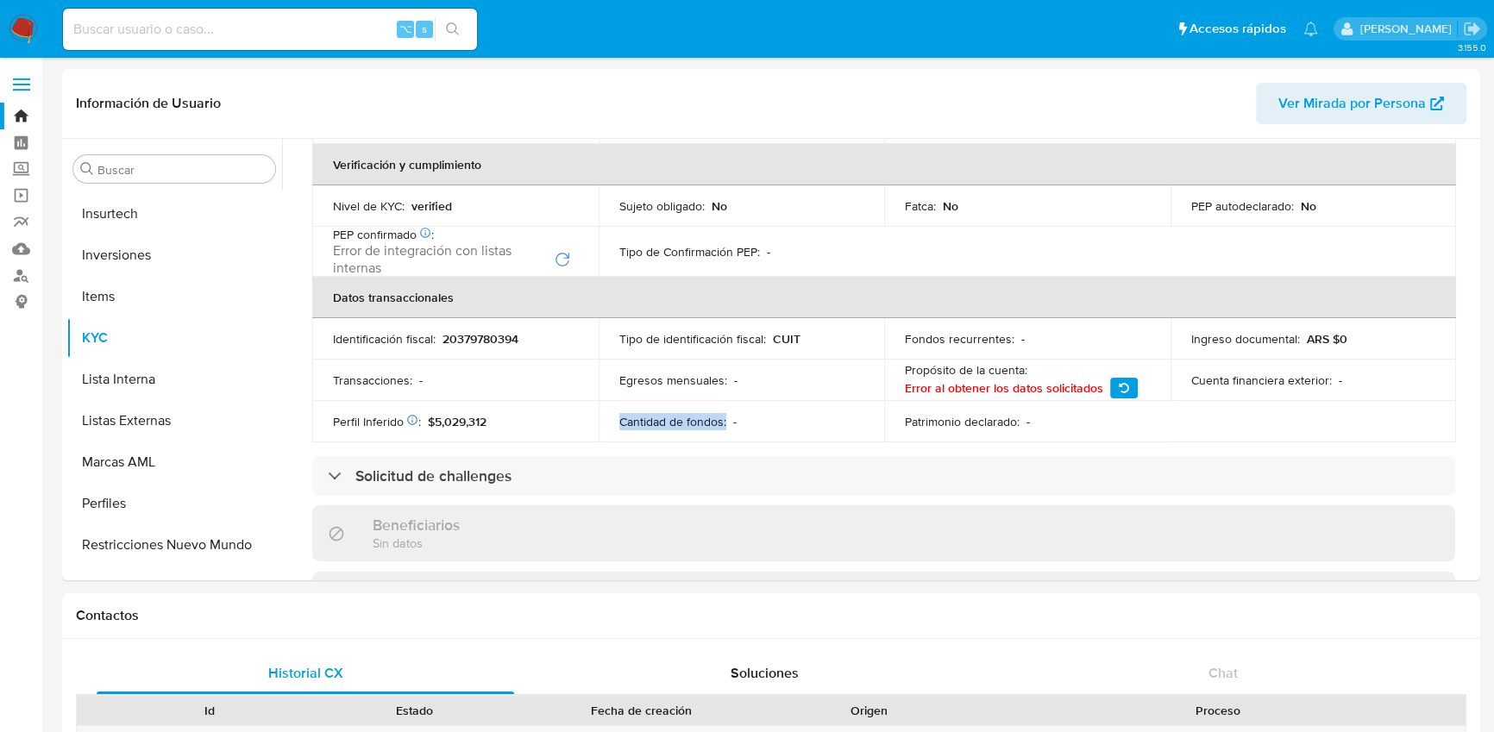
drag, startPoint x: 704, startPoint y: 427, endPoint x: 560, endPoint y: 440, distance: 144.6
click at [592, 430] on tr "Perfil Inferido Éste campo indica la información de Nivel Socioeconómico del us…" at bounding box center [884, 421] width 1144 height 41
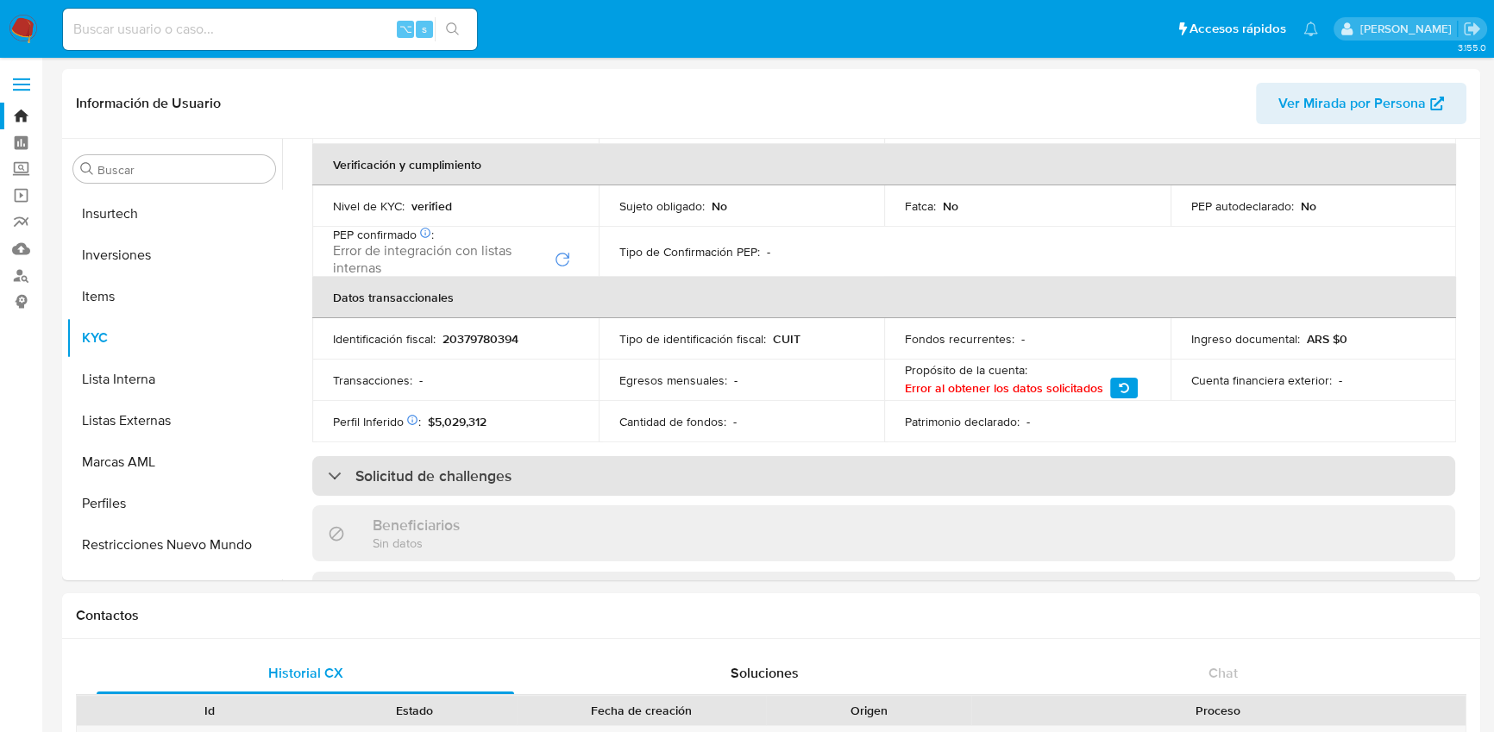
click at [471, 472] on h3 "Solicitud de challenges" at bounding box center [433, 476] width 156 height 19
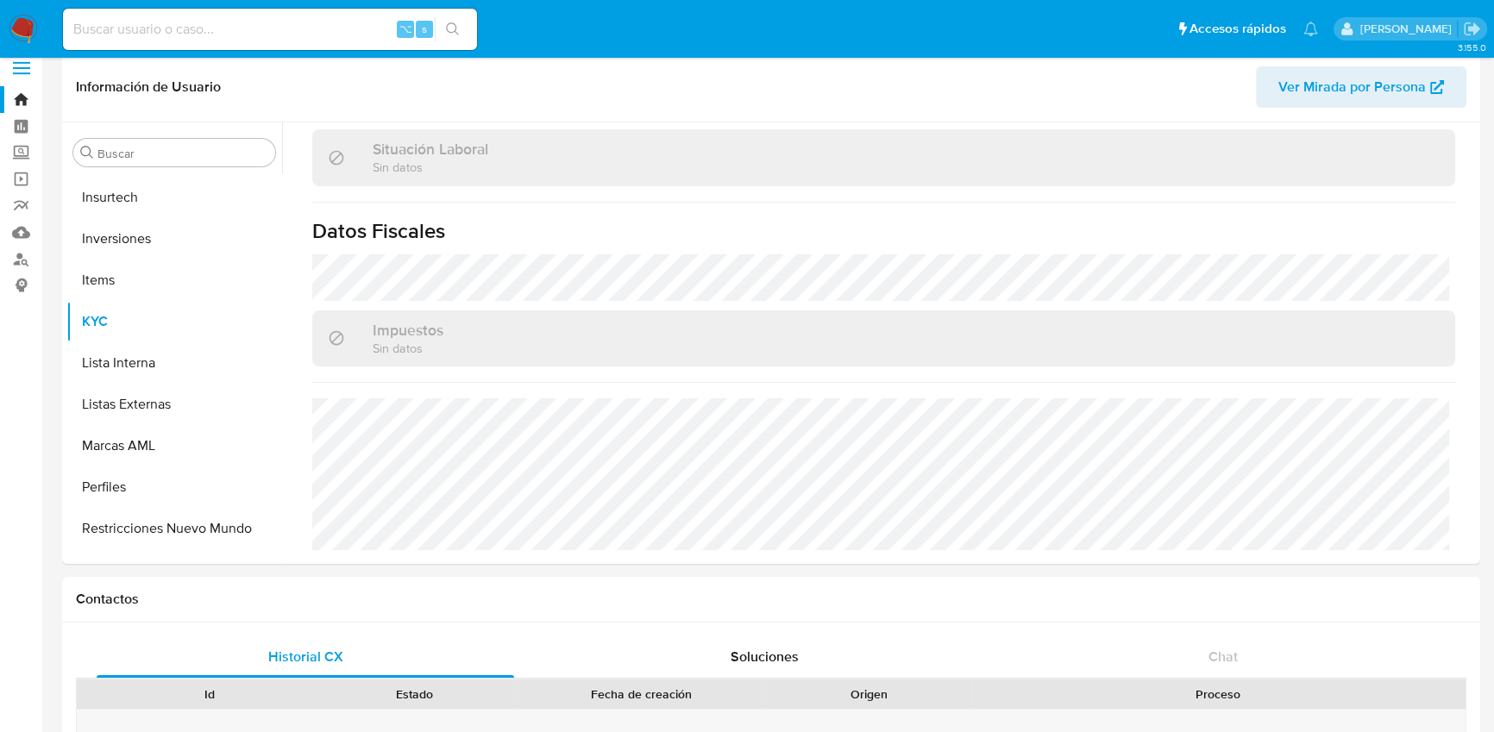
scroll to position [41, 0]
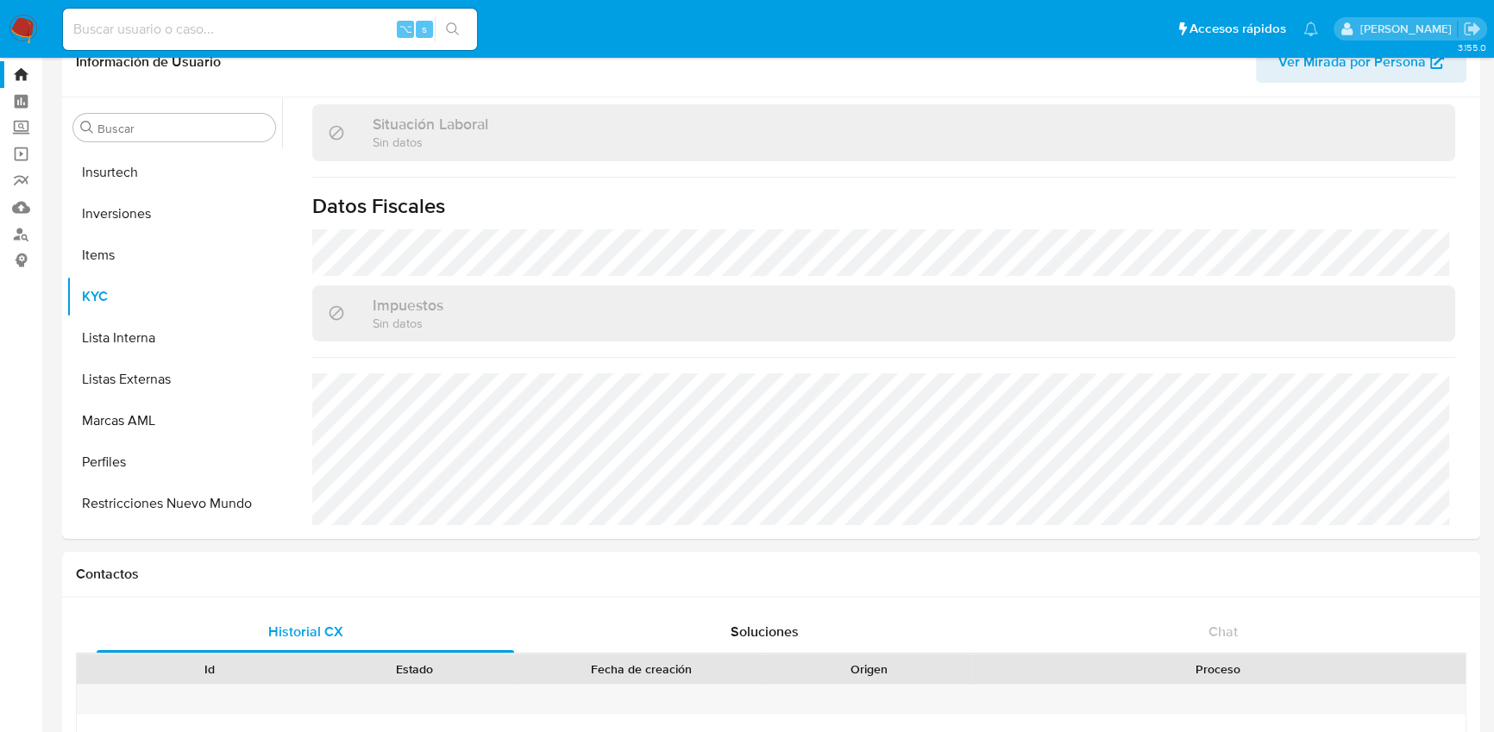
drag, startPoint x: 481, startPoint y: 310, endPoint x: 500, endPoint y: 281, distance: 34.9
click at [486, 301] on div "Impuestos Sin datos" at bounding box center [883, 313] width 1143 height 56
click at [434, 322] on p "Sin datos" at bounding box center [408, 323] width 71 height 16
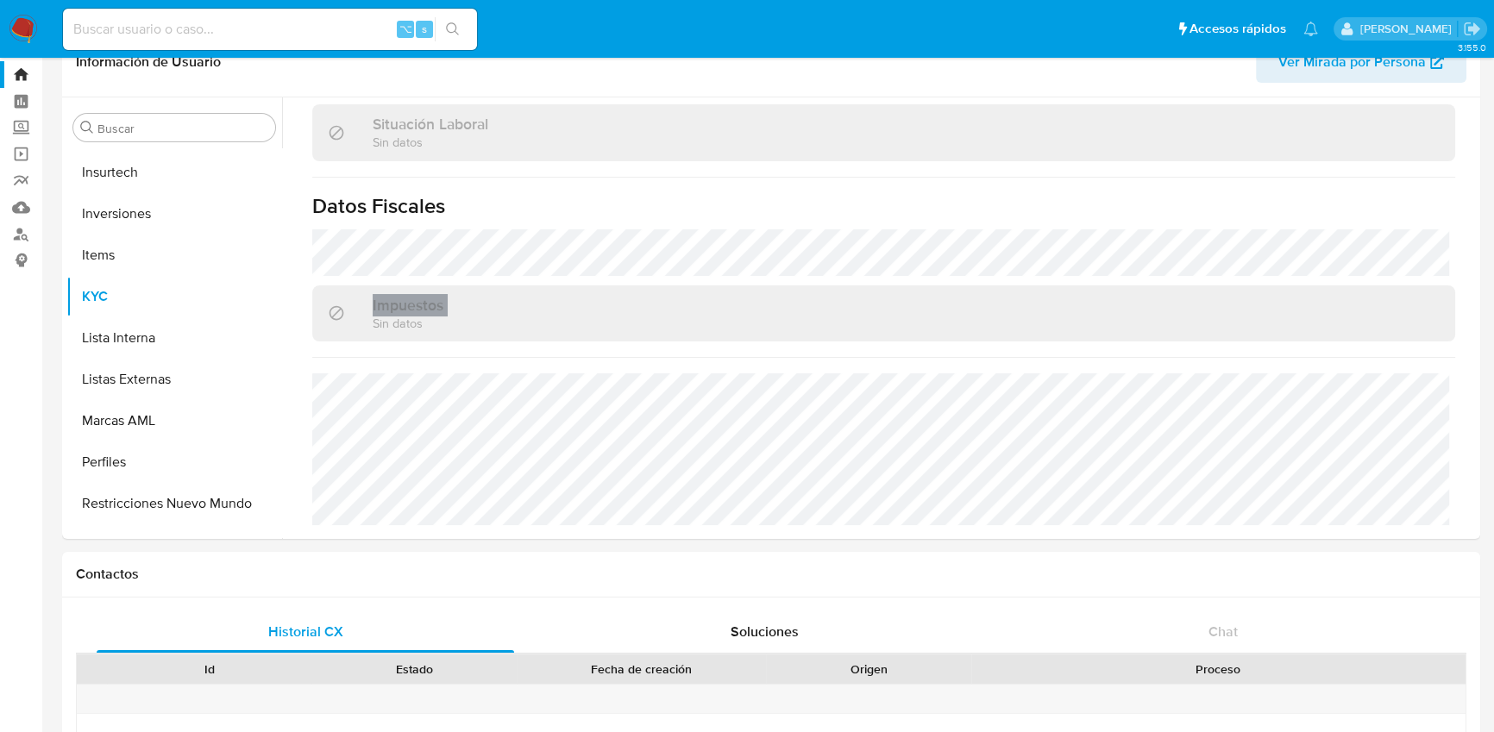
click at [434, 322] on p "Sin datos" at bounding box center [408, 323] width 71 height 16
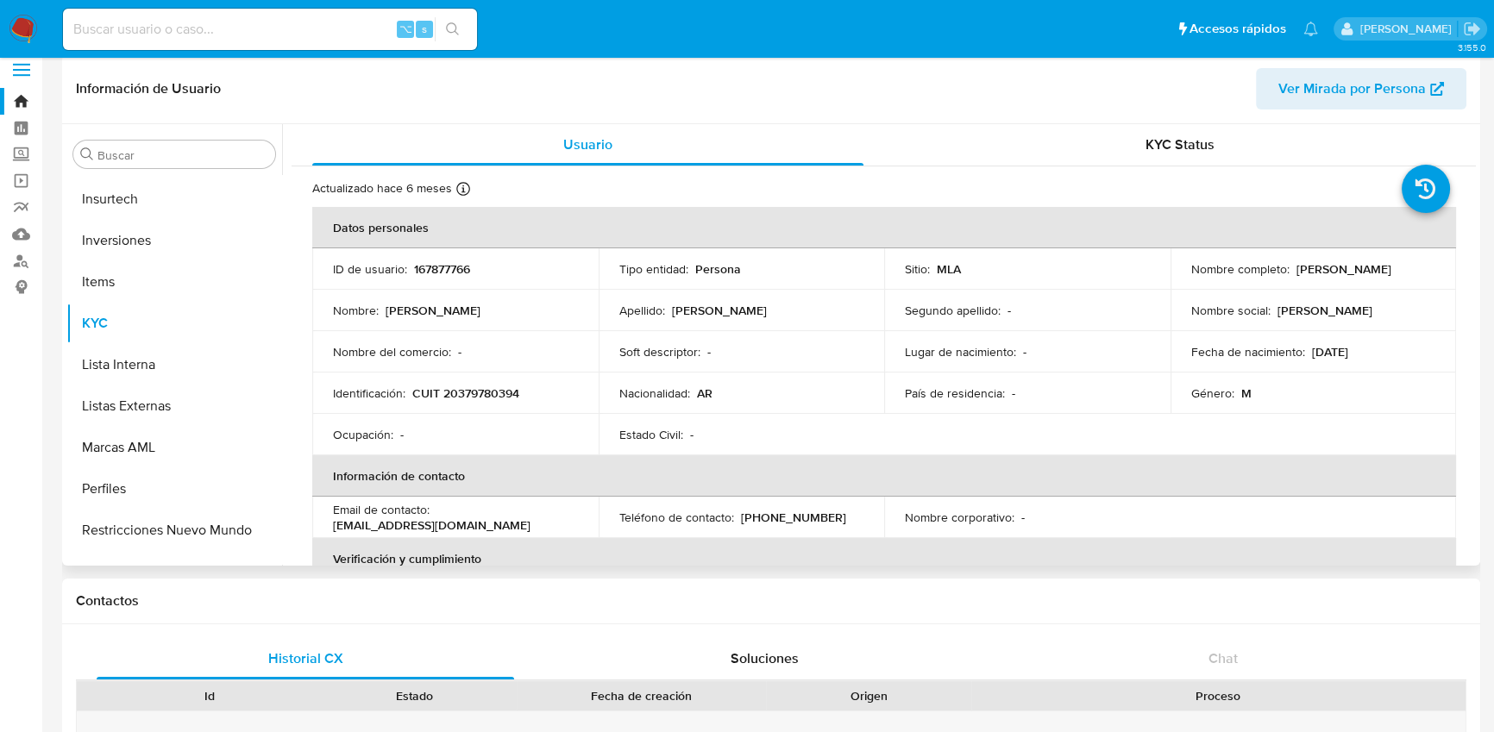
scroll to position [0, 0]
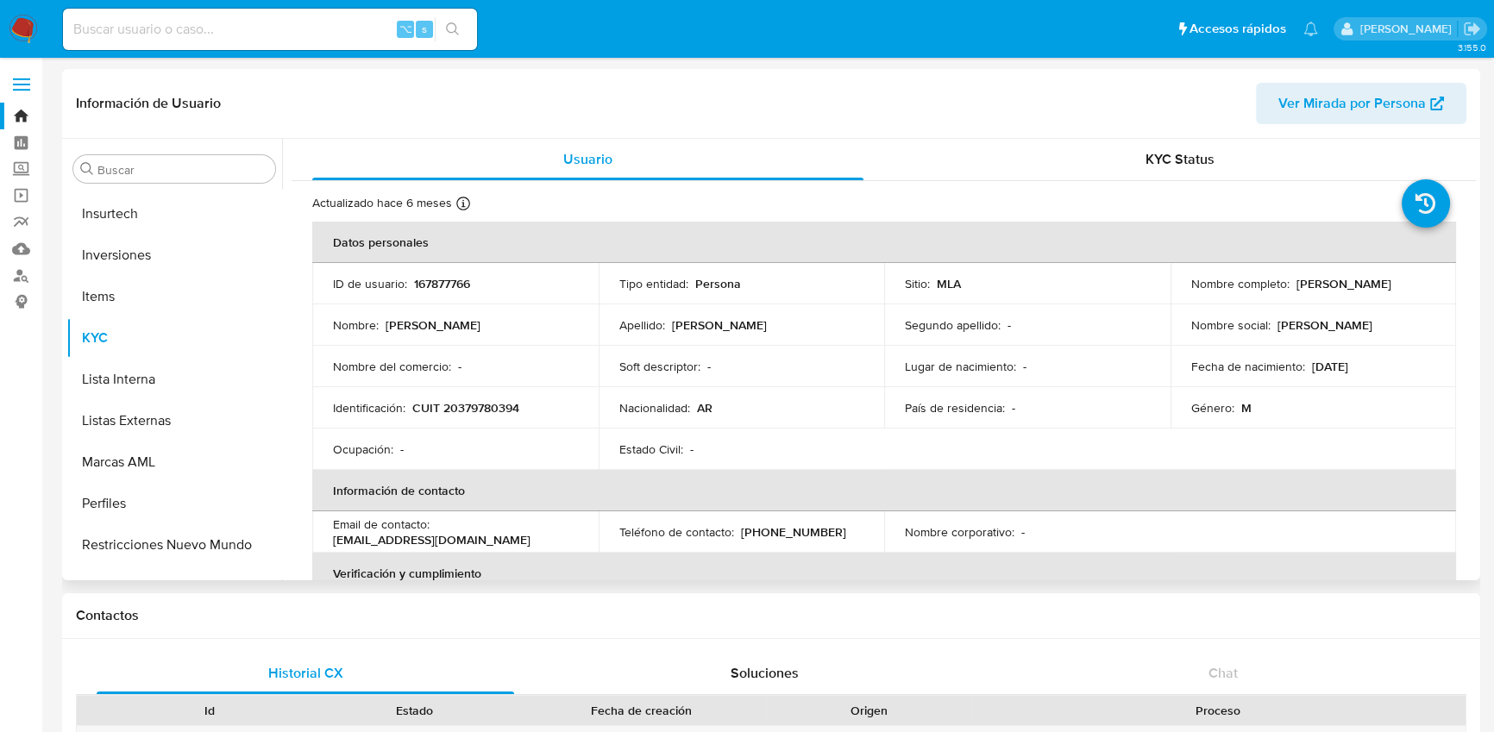
click at [435, 282] on p "167877766" at bounding box center [442, 284] width 56 height 16
copy p "167877766"
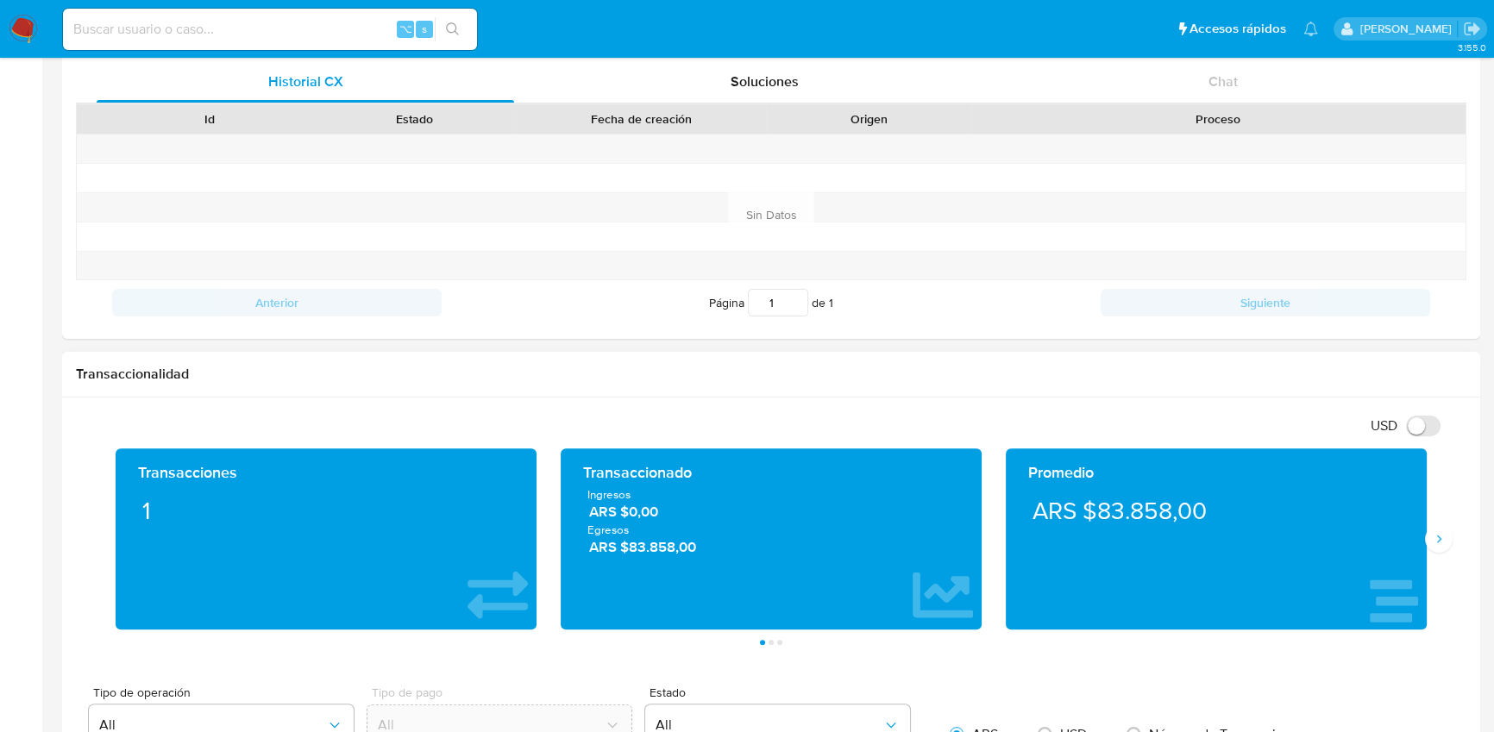
scroll to position [554, 0]
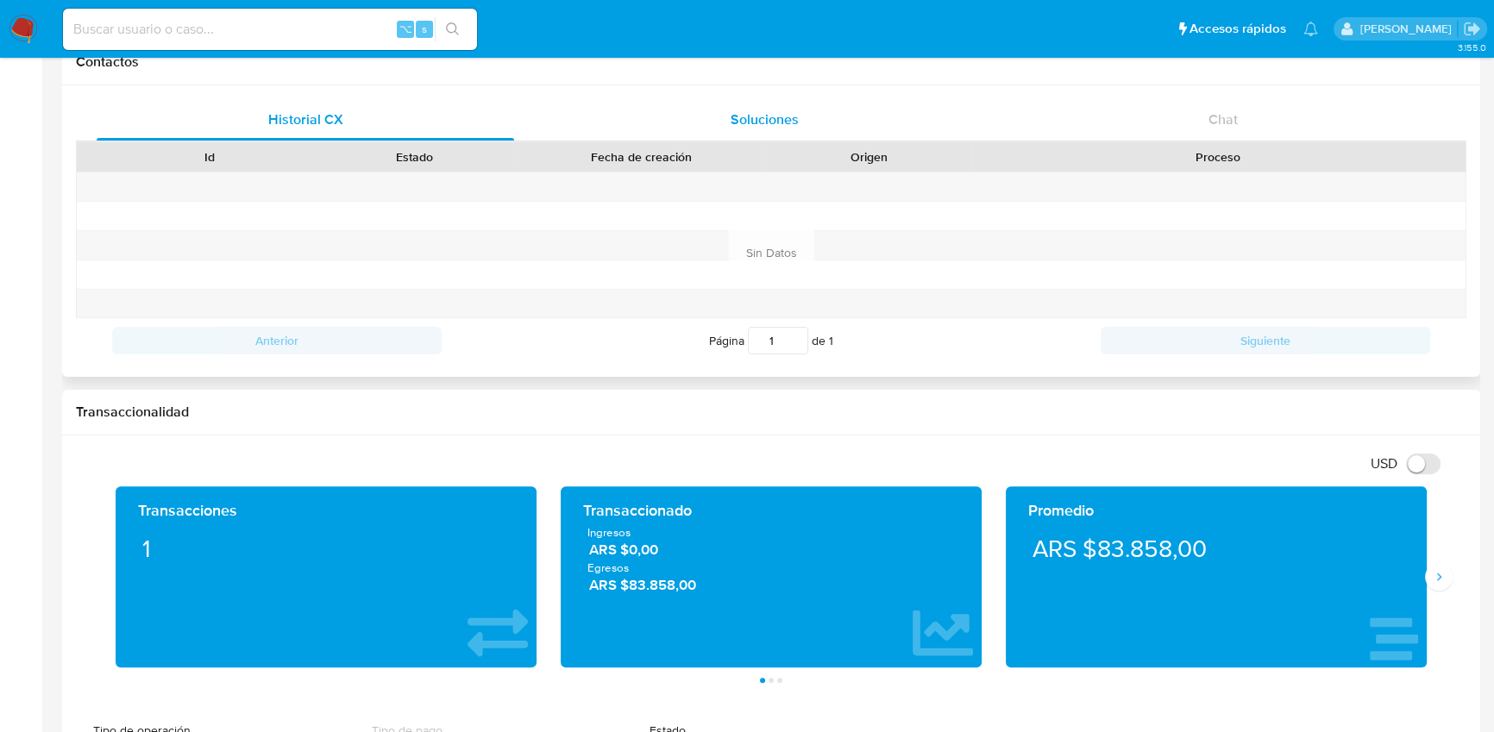
click at [763, 132] on div "Soluciones" at bounding box center [763, 119] width 417 height 41
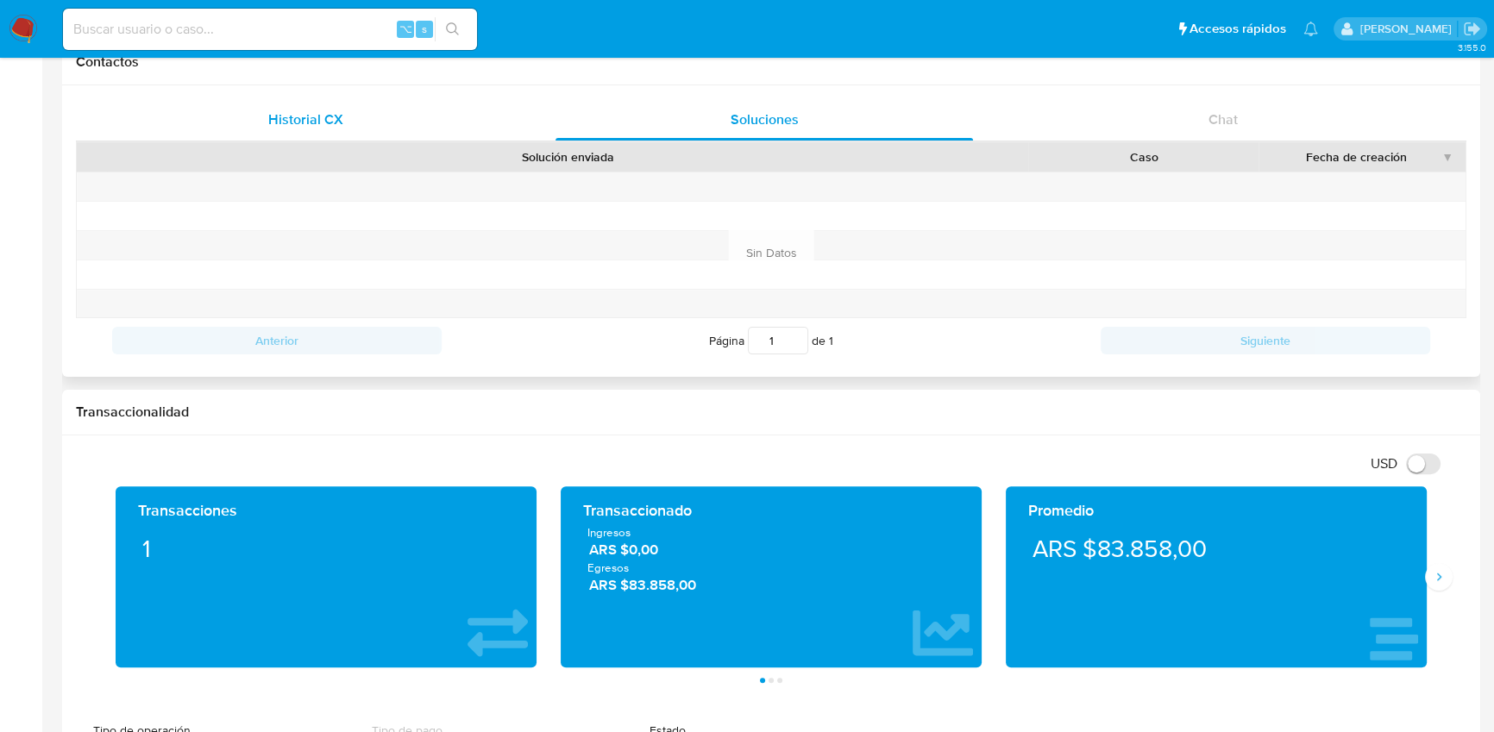
click at [382, 120] on div "Historial CX" at bounding box center [305, 119] width 417 height 41
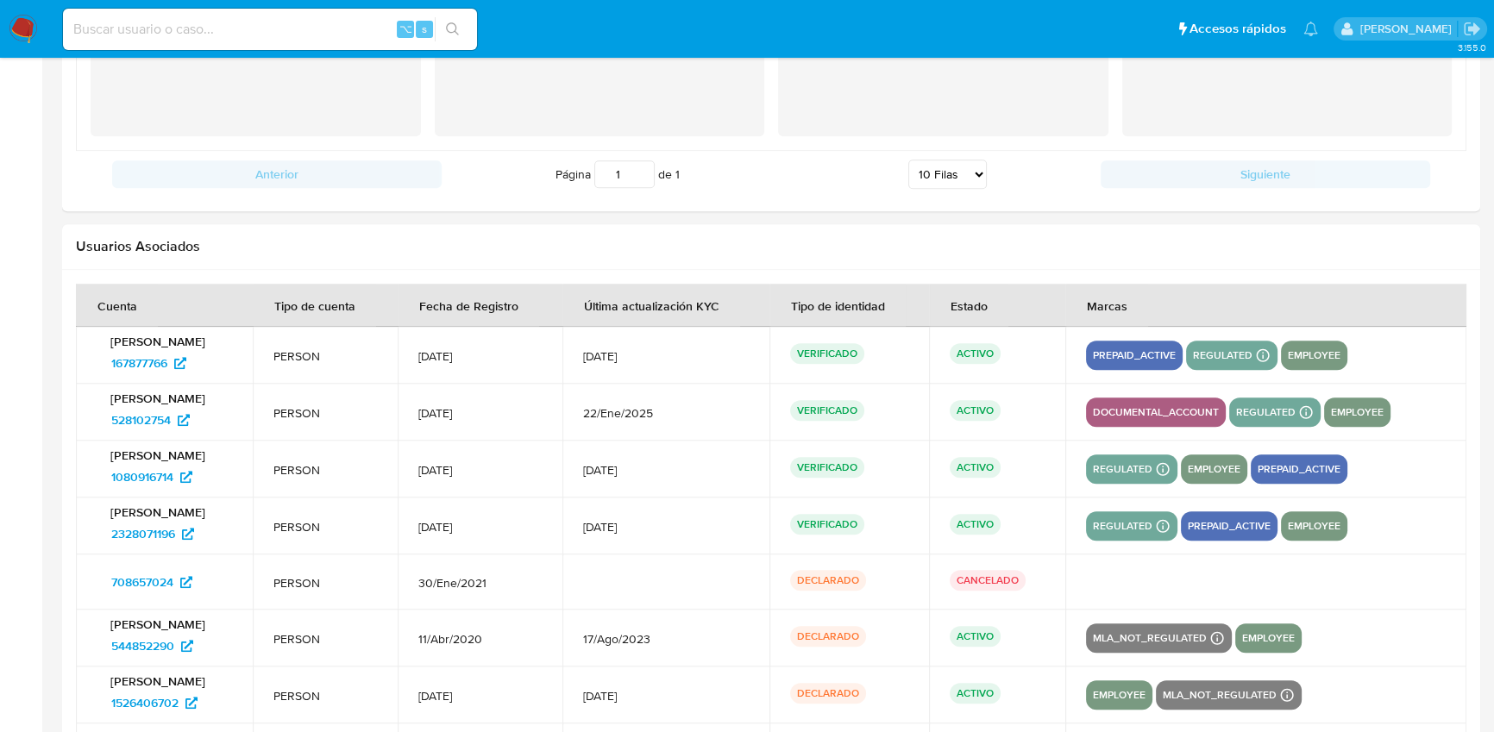
scroll to position [2253, 0]
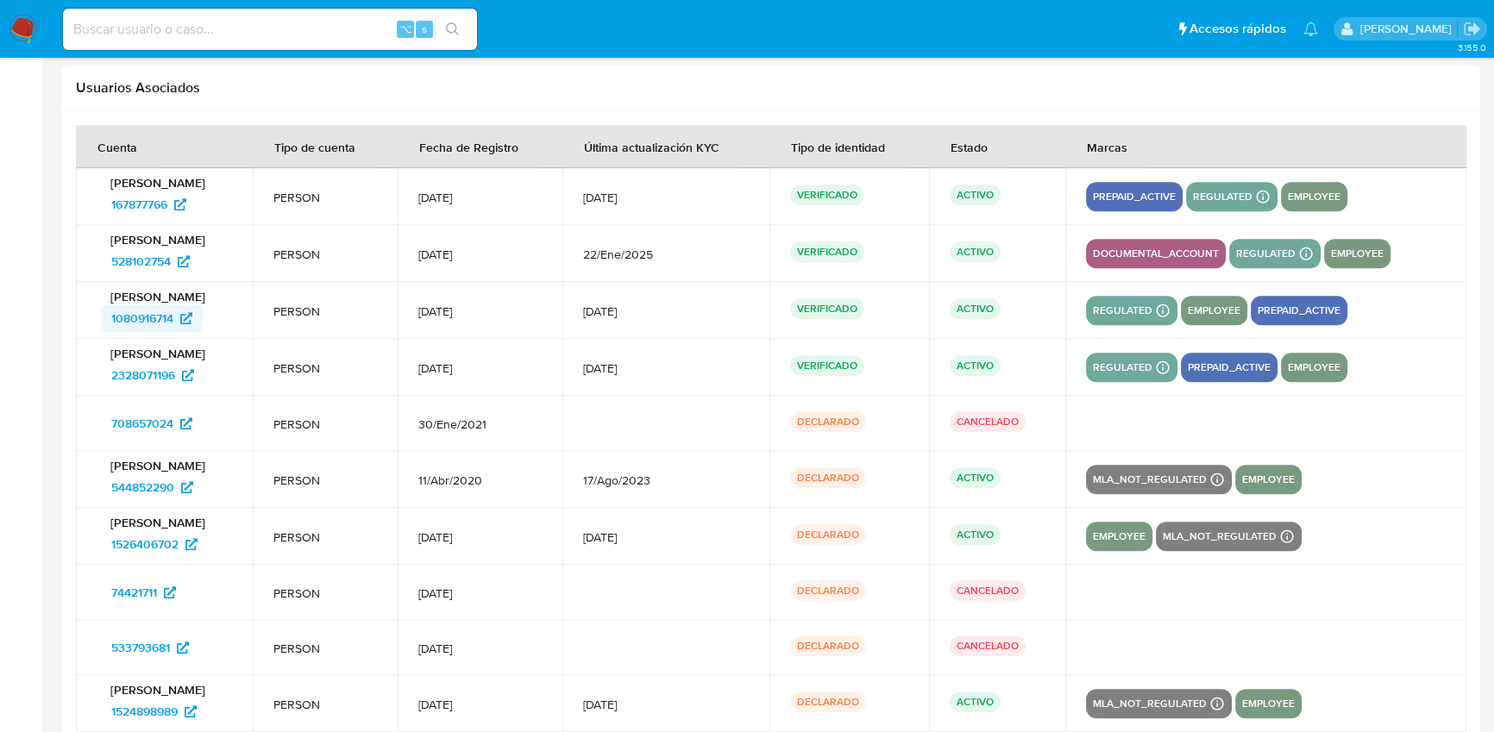
click at [160, 316] on span "1080916714" at bounding box center [142, 318] width 62 height 28
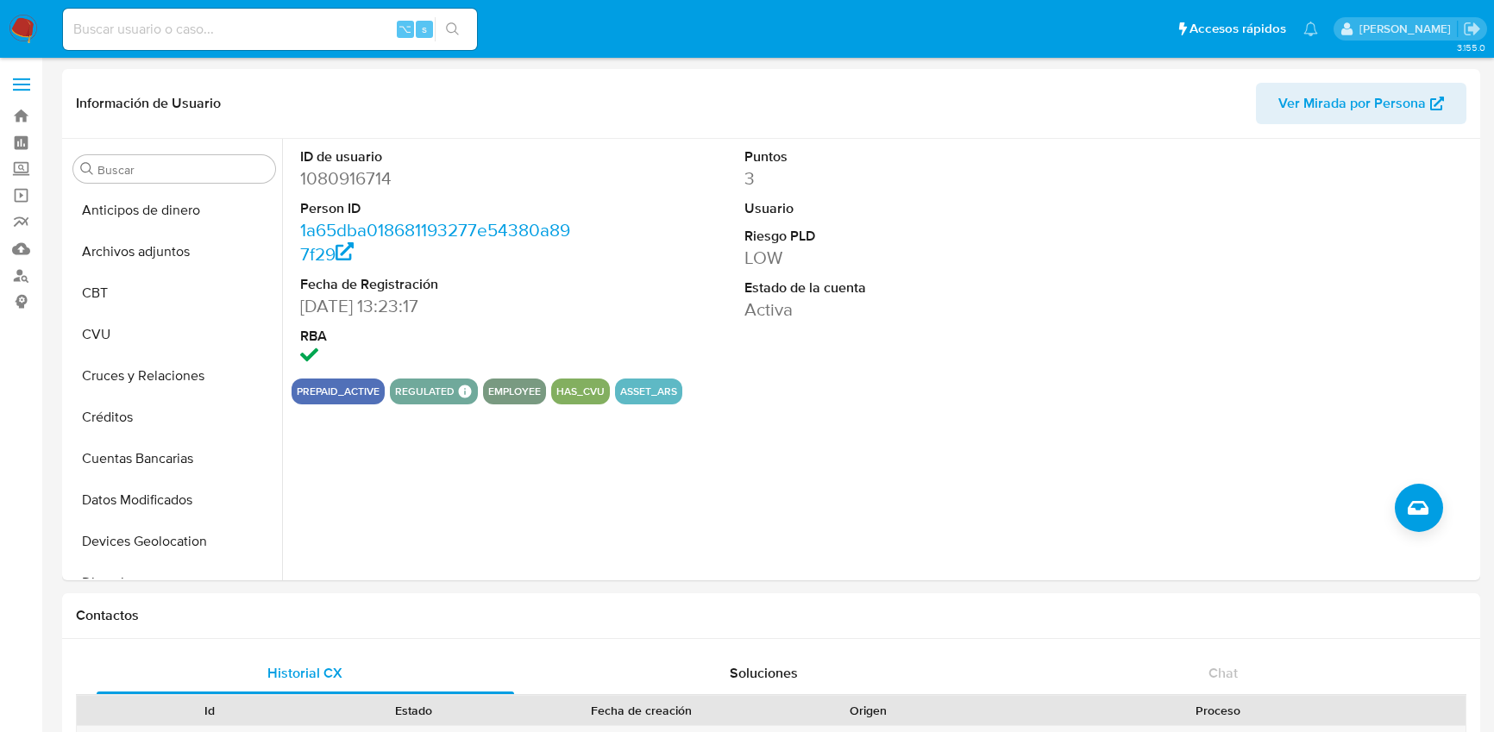
select select "10"
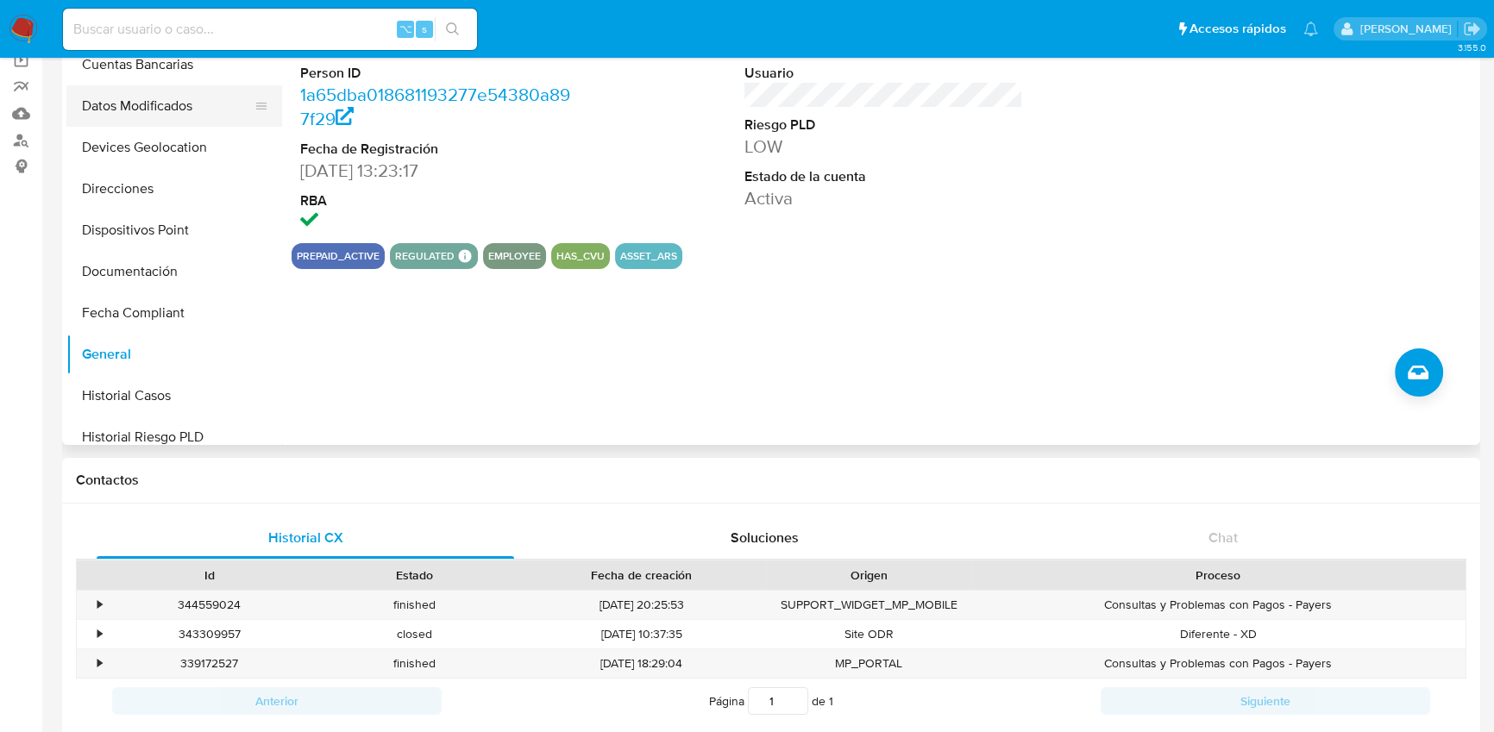
scroll to position [322, 0]
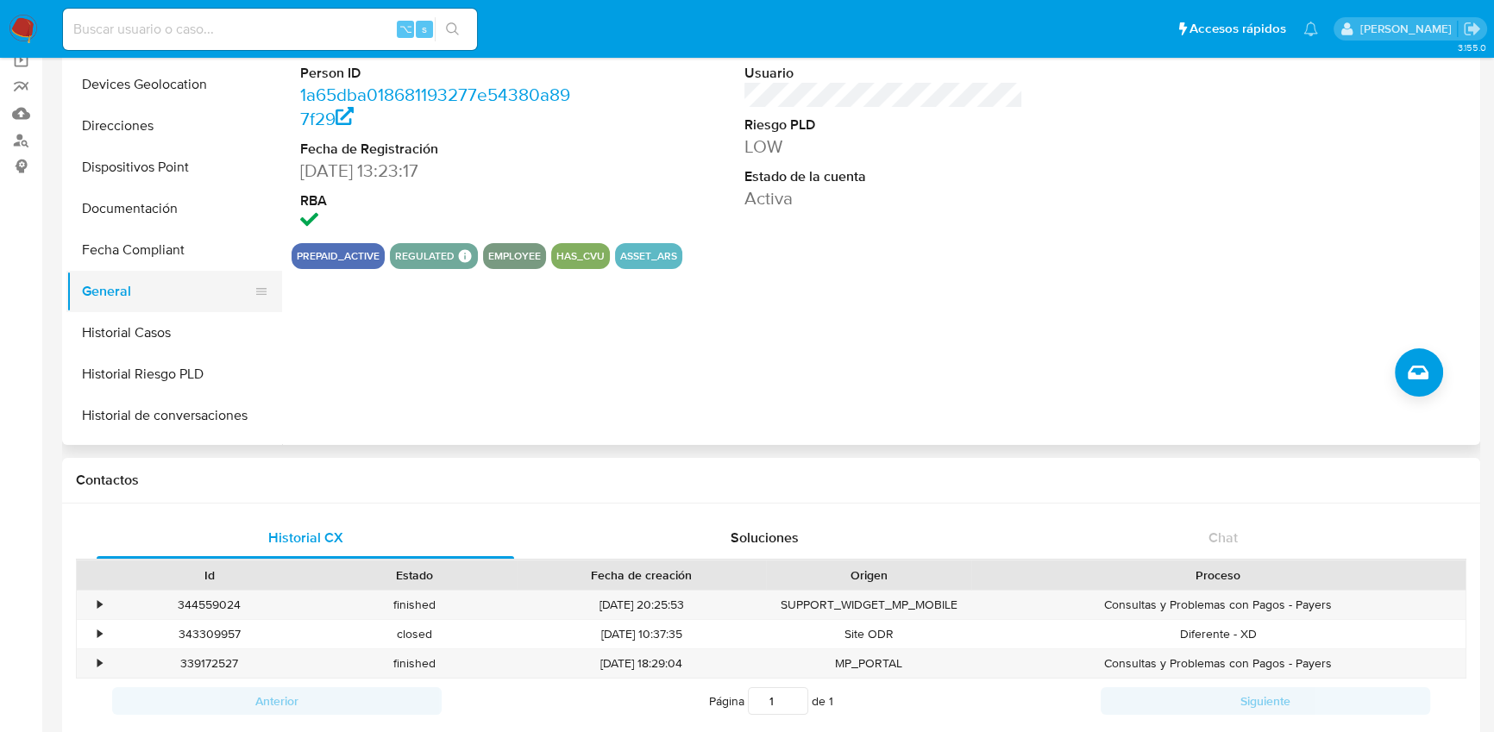
click at [138, 281] on button "General" at bounding box center [167, 291] width 202 height 41
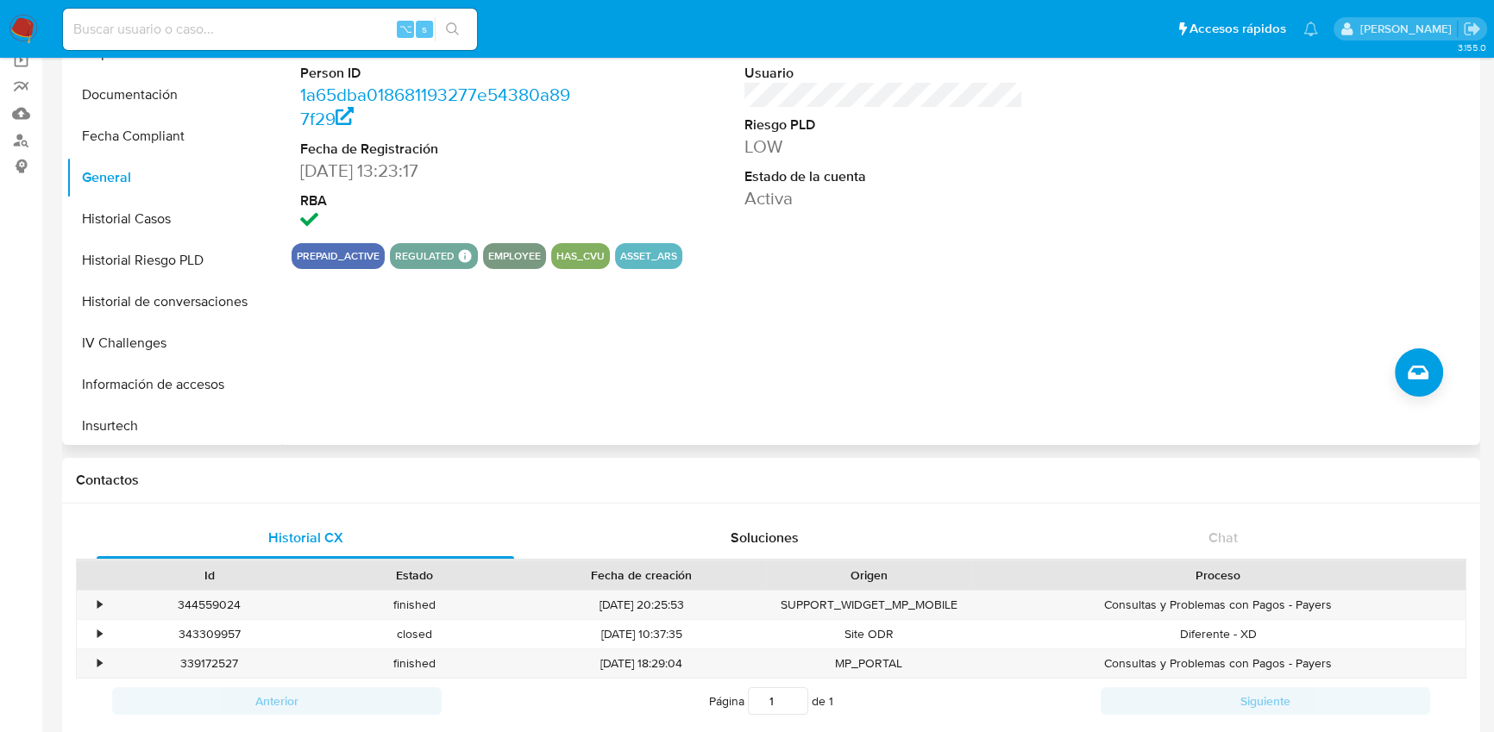
scroll to position [567, 0]
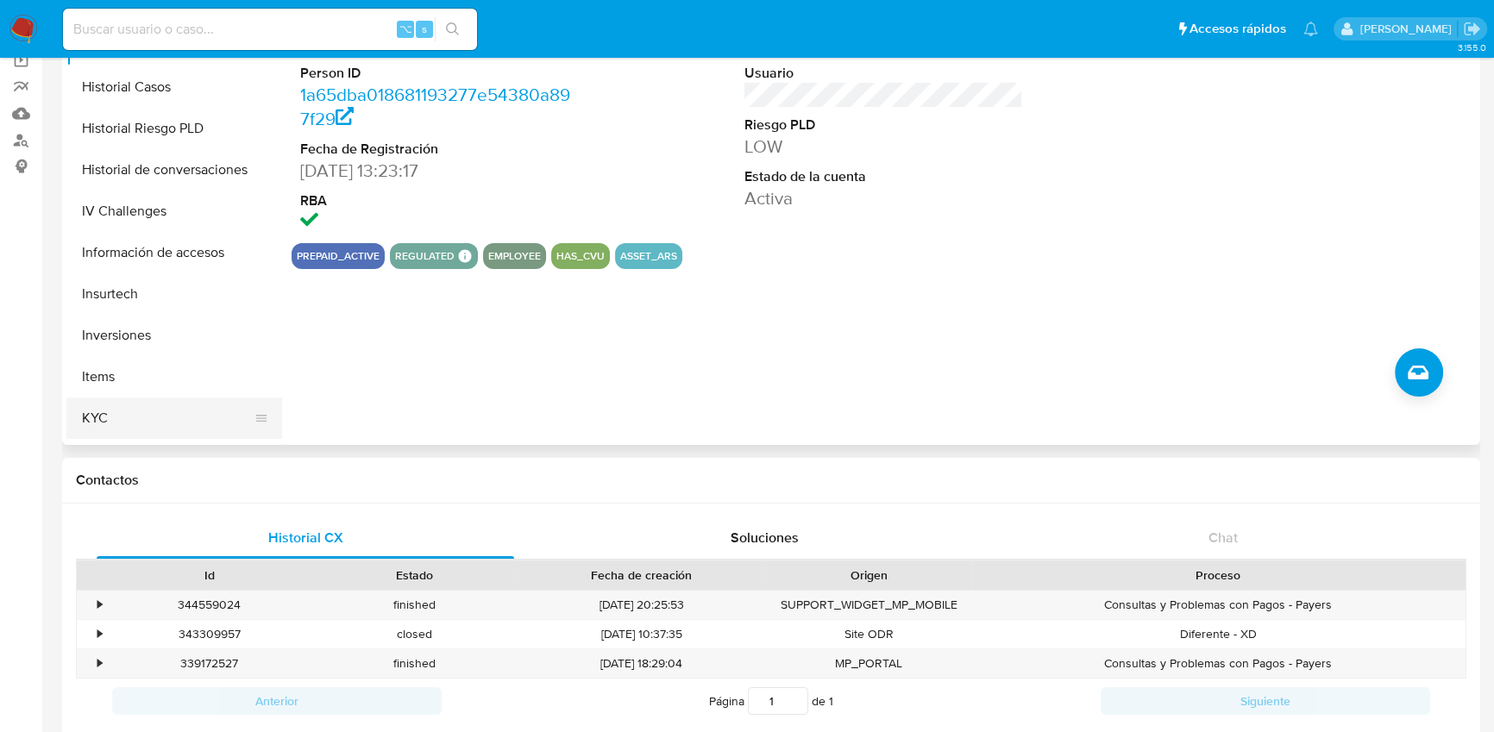
click at [116, 409] on button "KYC" at bounding box center [167, 418] width 202 height 41
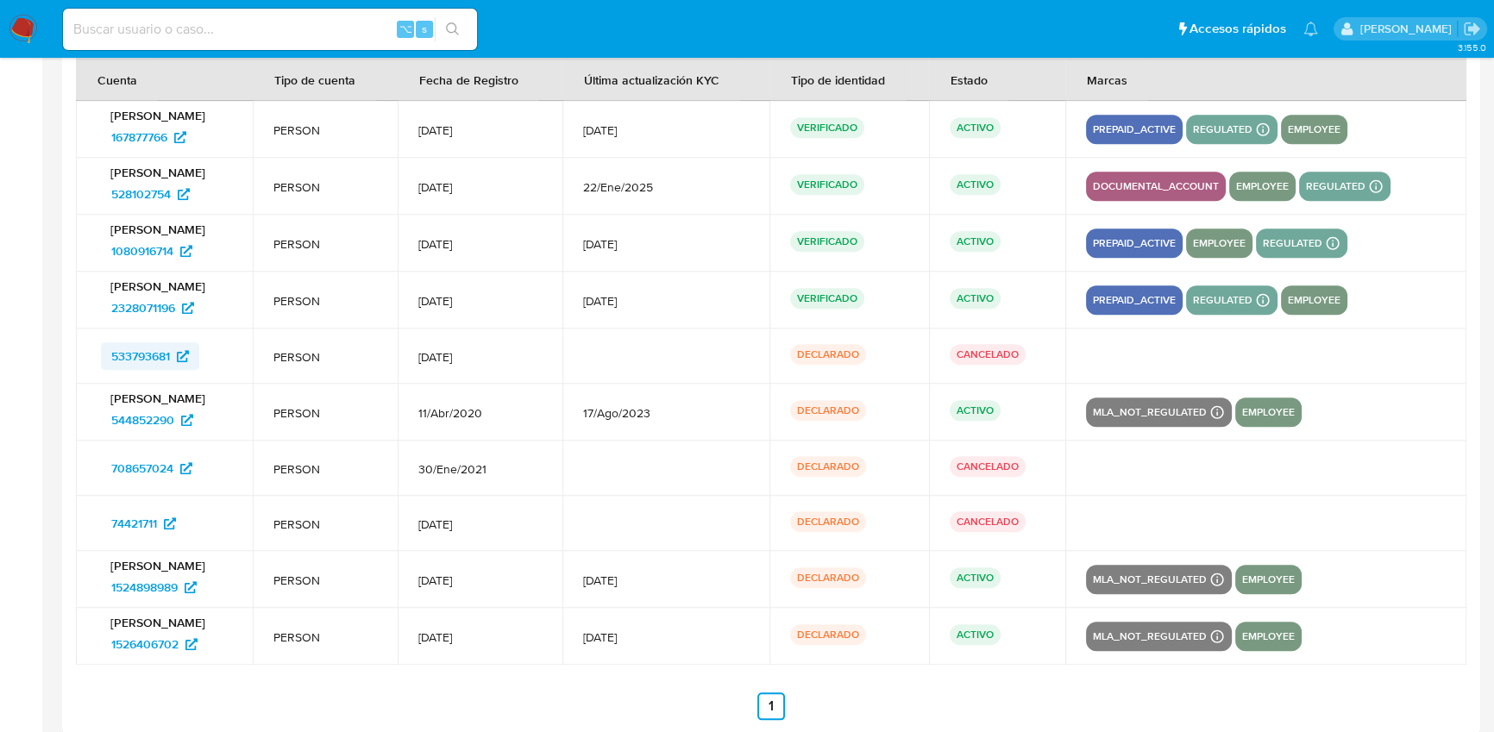
scroll to position [2297, 0]
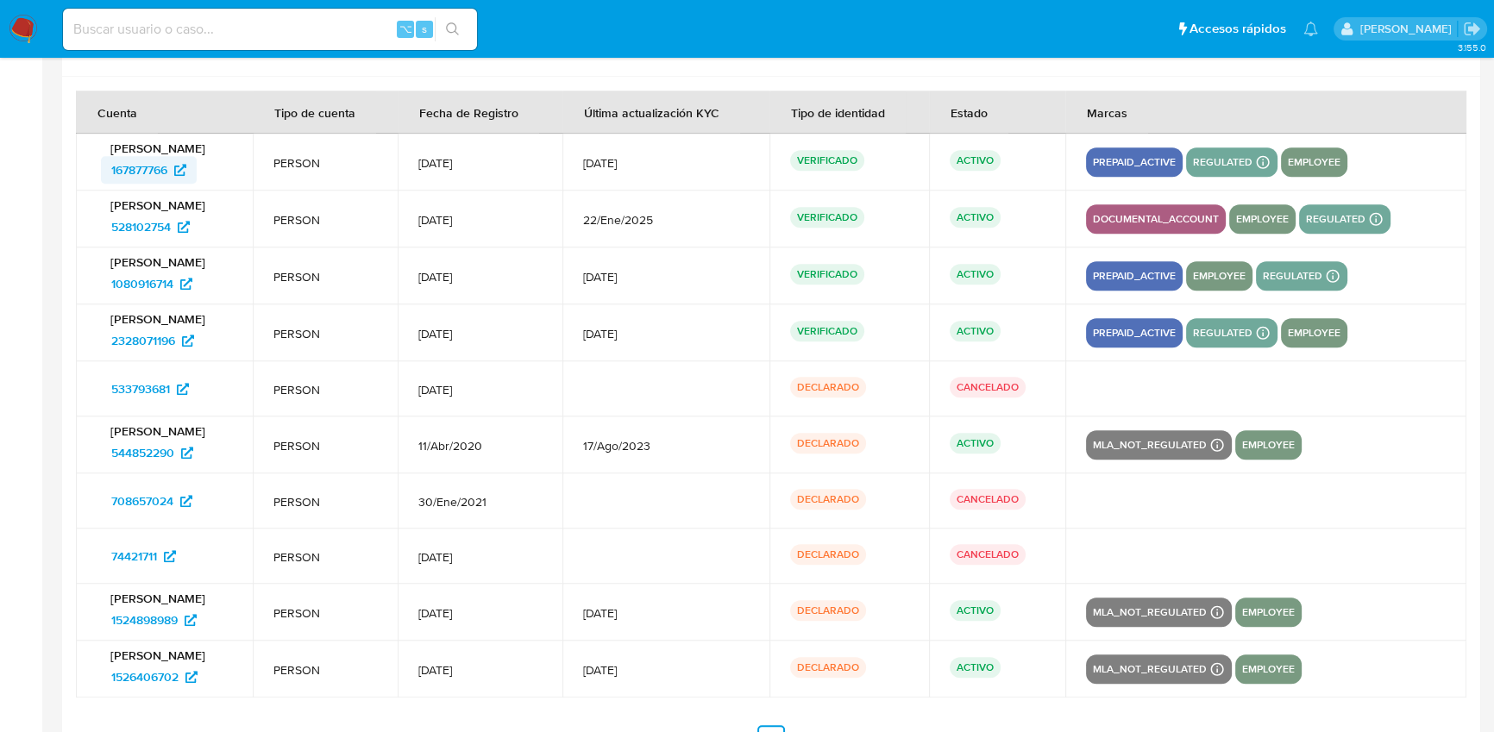
click at [156, 168] on span "167877766" at bounding box center [139, 170] width 56 height 28
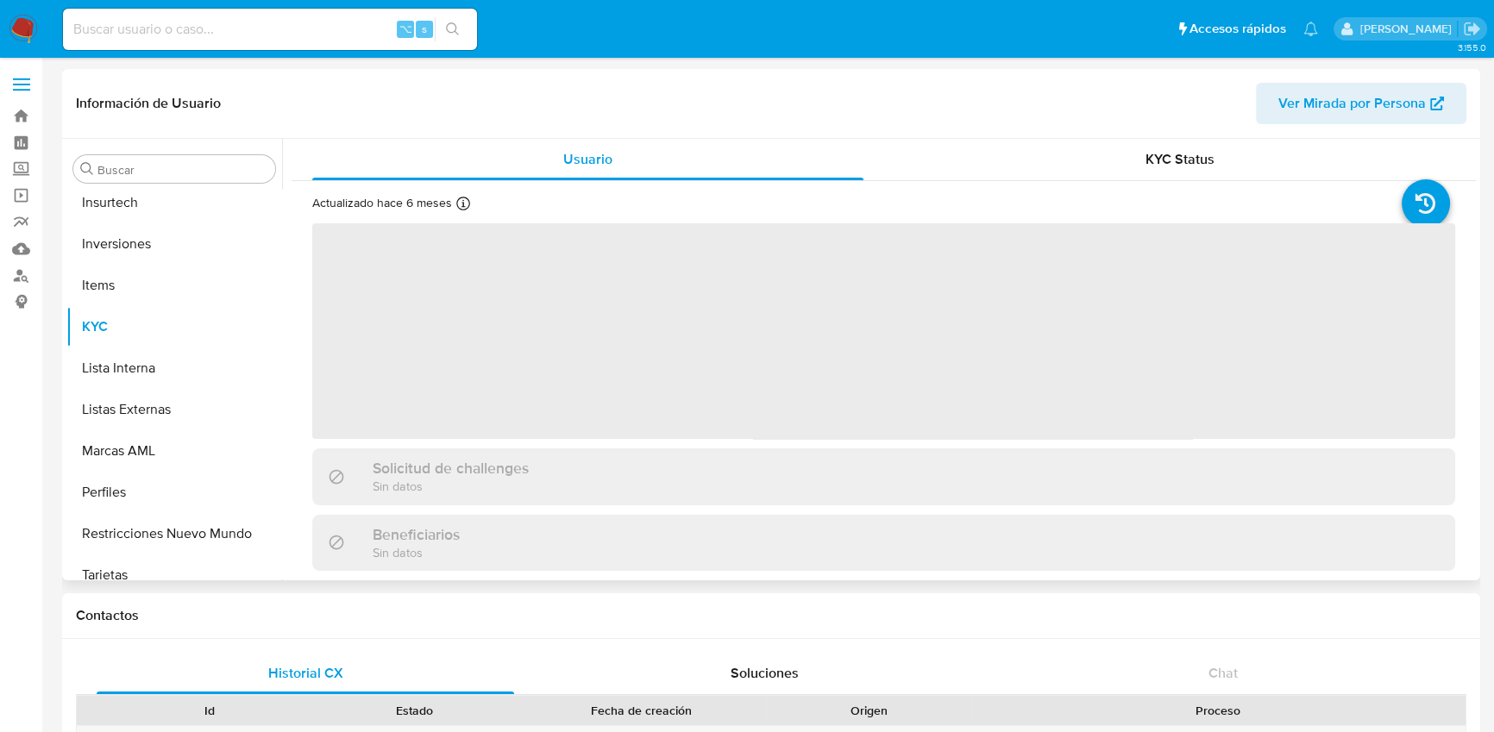
scroll to position [811, 0]
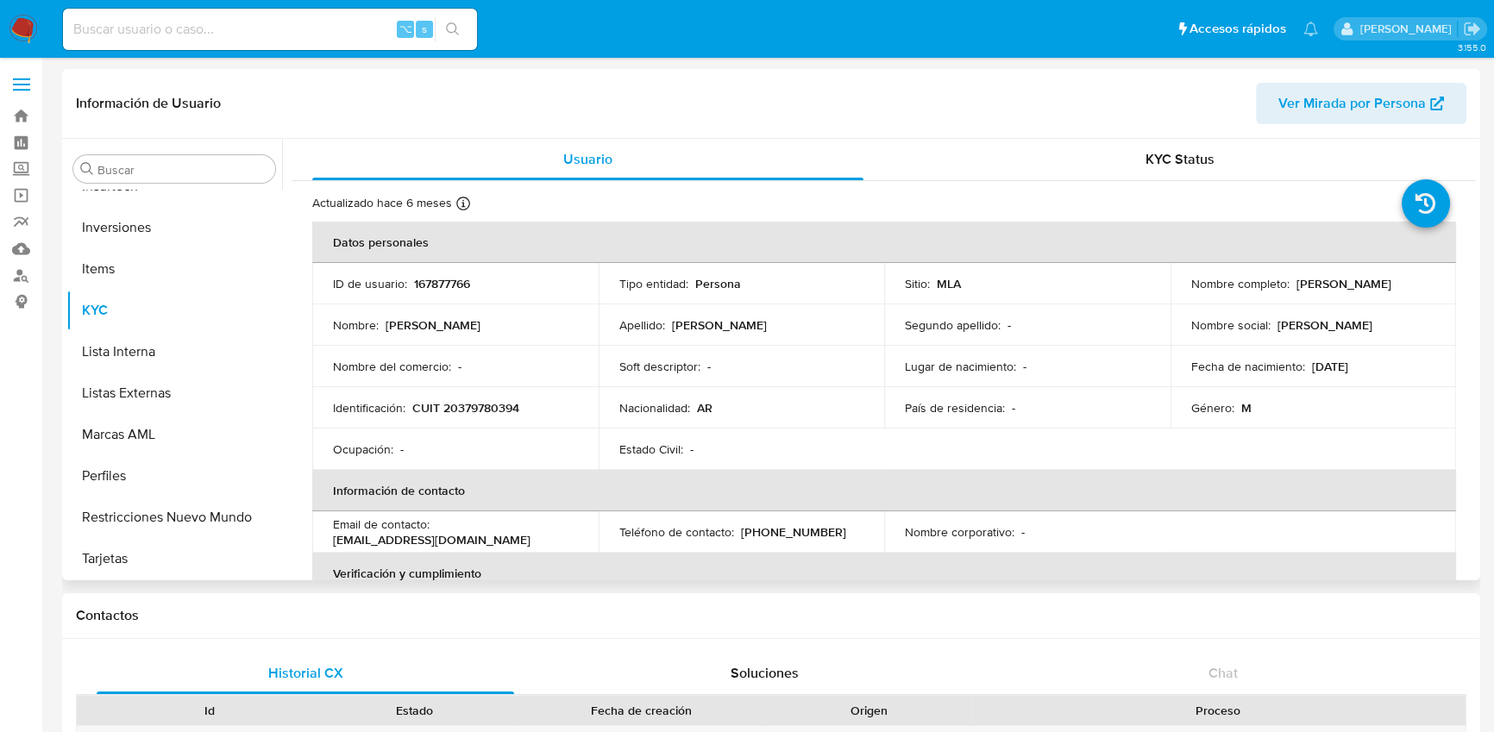
select select "10"
click at [1432, 208] on icon at bounding box center [1425, 203] width 48 height 48
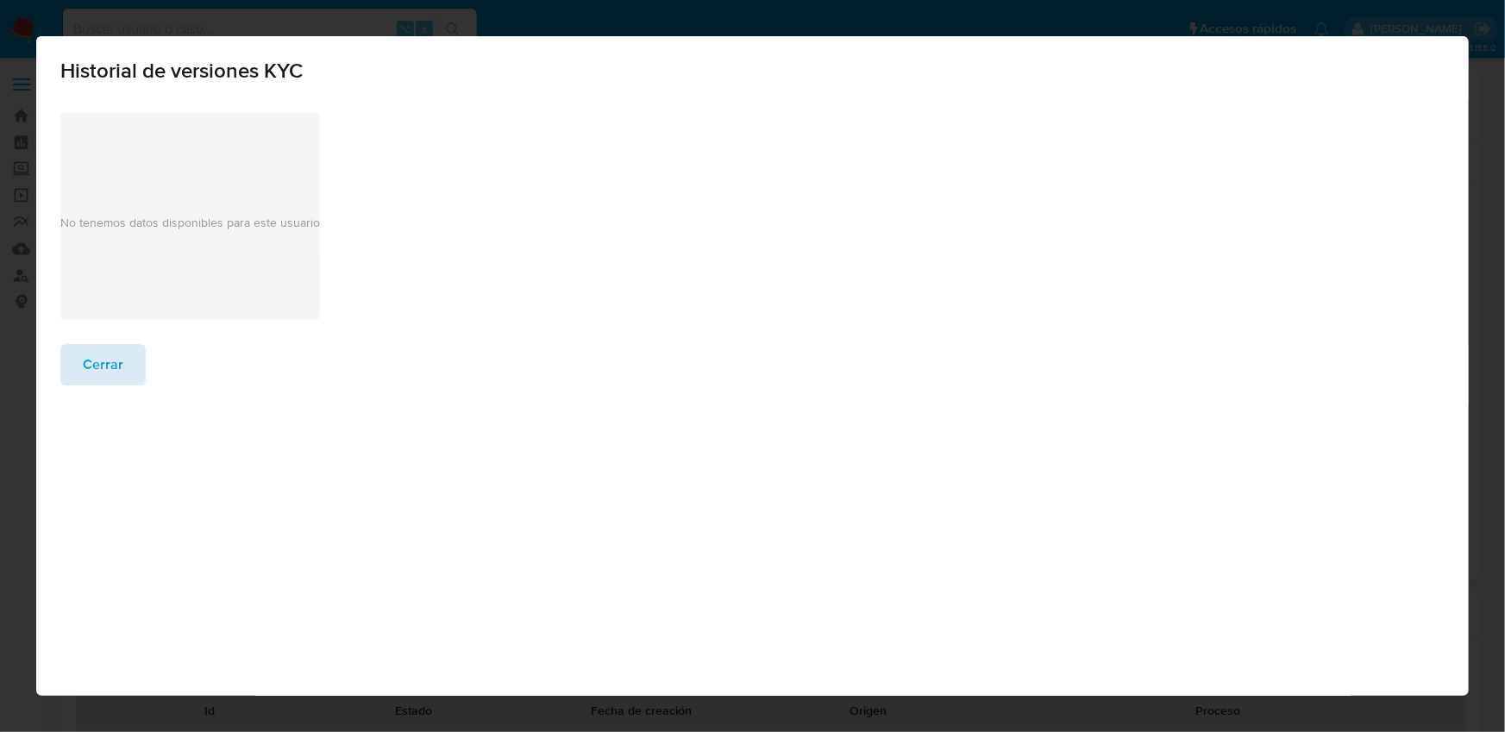
click at [96, 365] on span "Cerrar" at bounding box center [103, 365] width 41 height 38
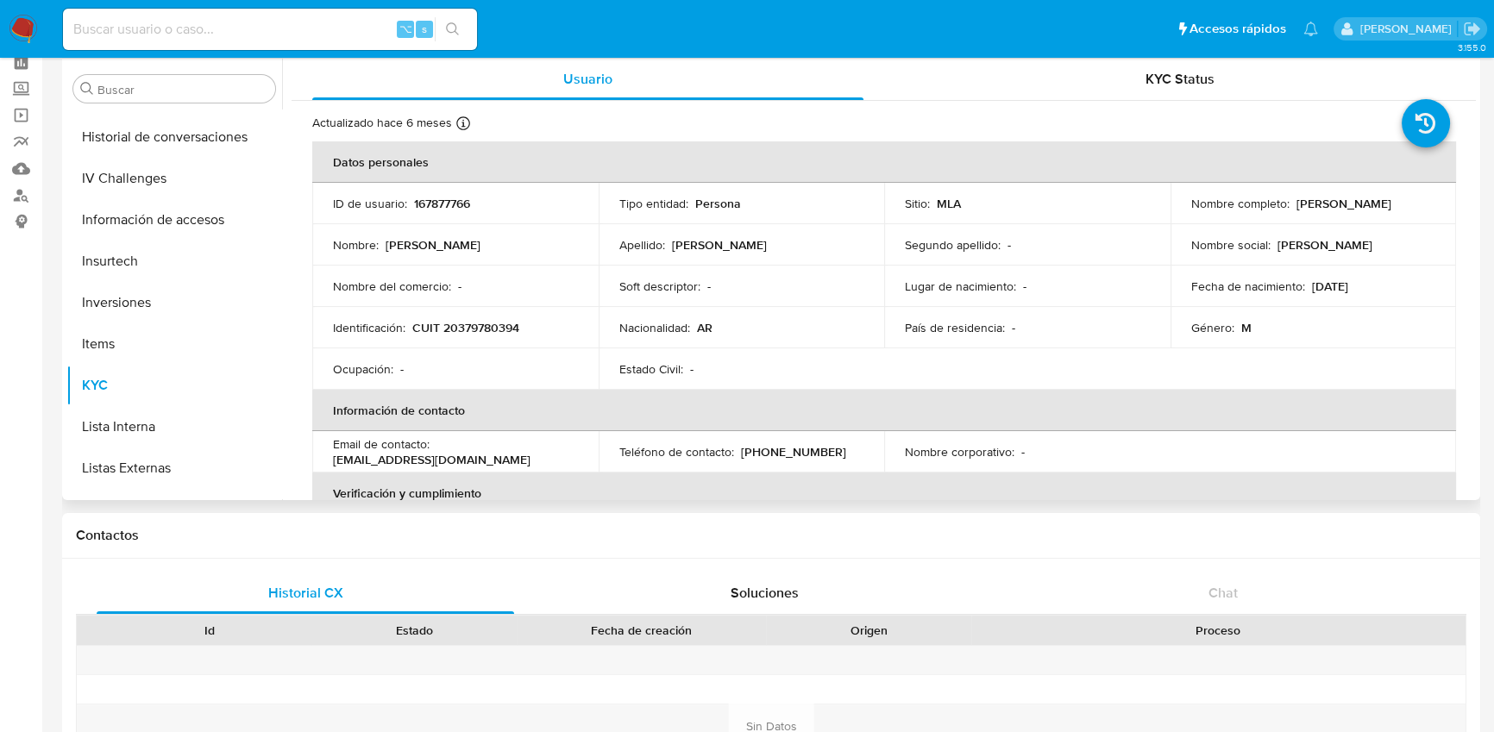
scroll to position [43, 0]
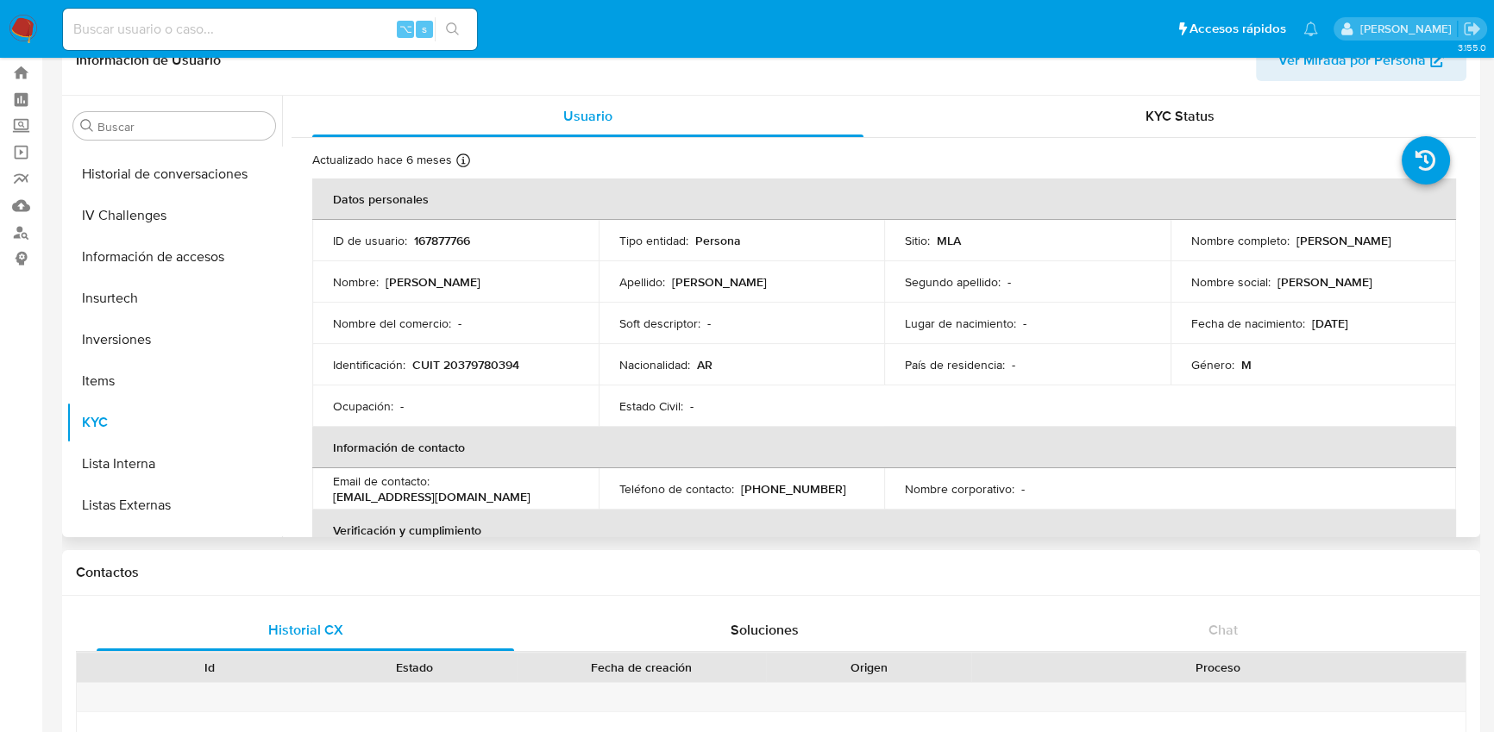
click at [442, 246] on p "167877766" at bounding box center [442, 241] width 56 height 16
copy p "167877766"
click at [281, 18] on input at bounding box center [270, 29] width 414 height 22
paste input "167877766"
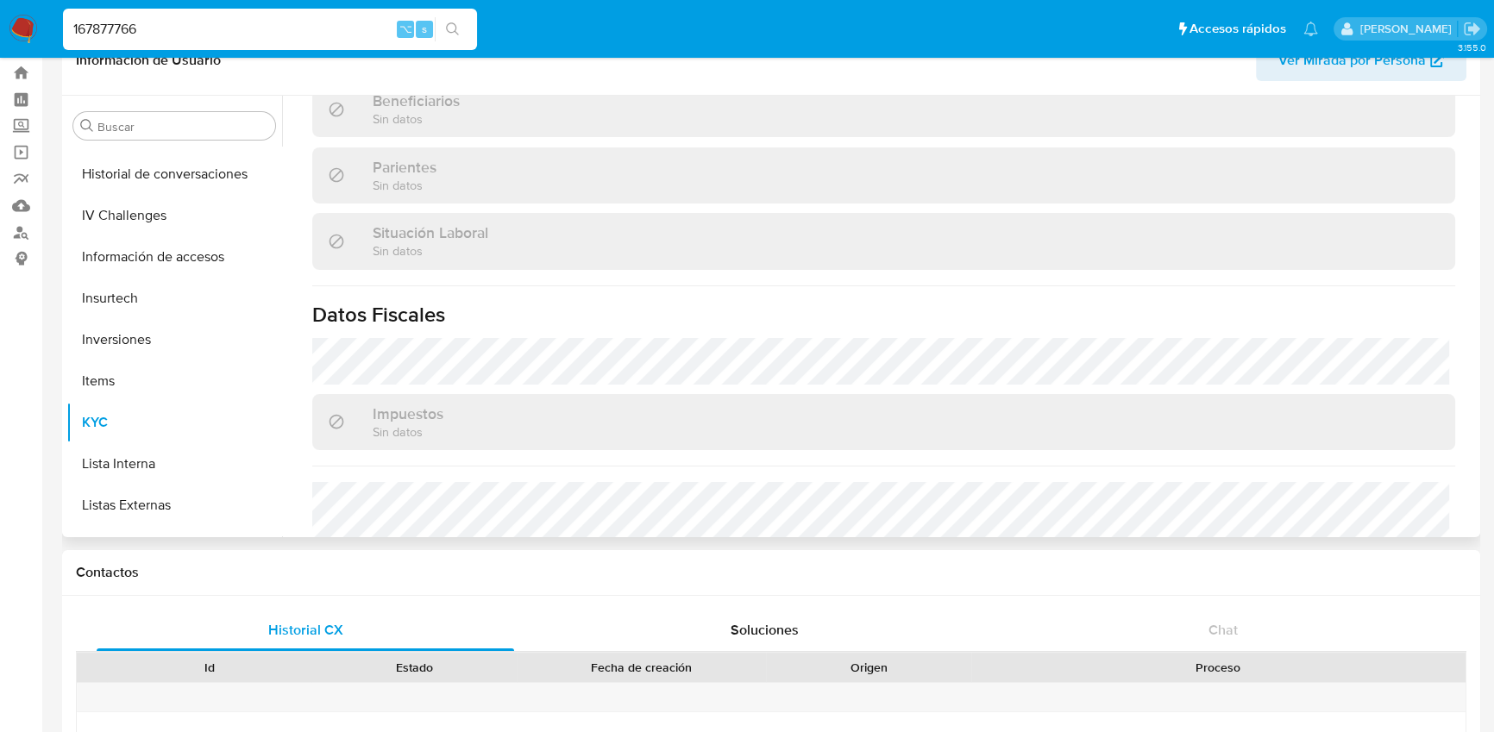
scroll to position [837, 0]
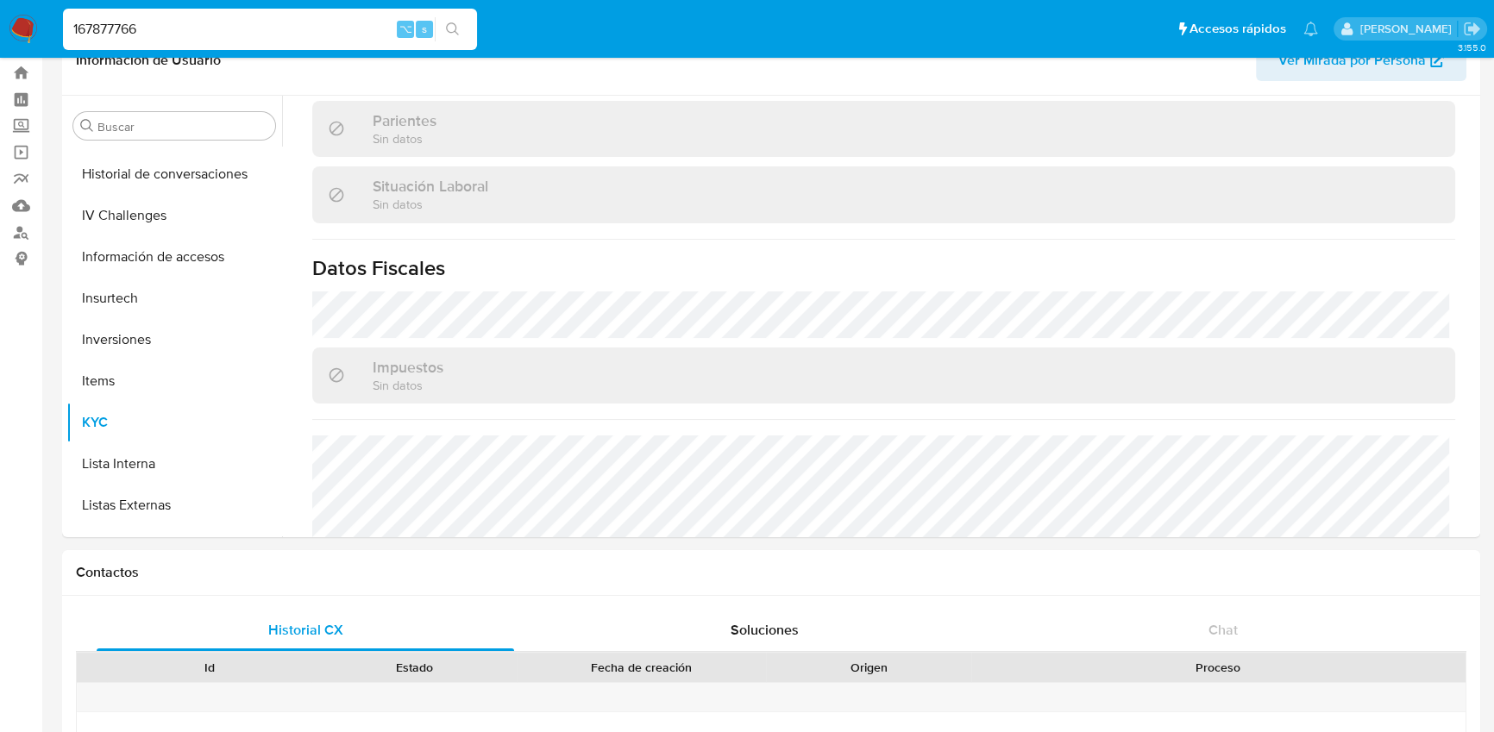
type input "167877766"
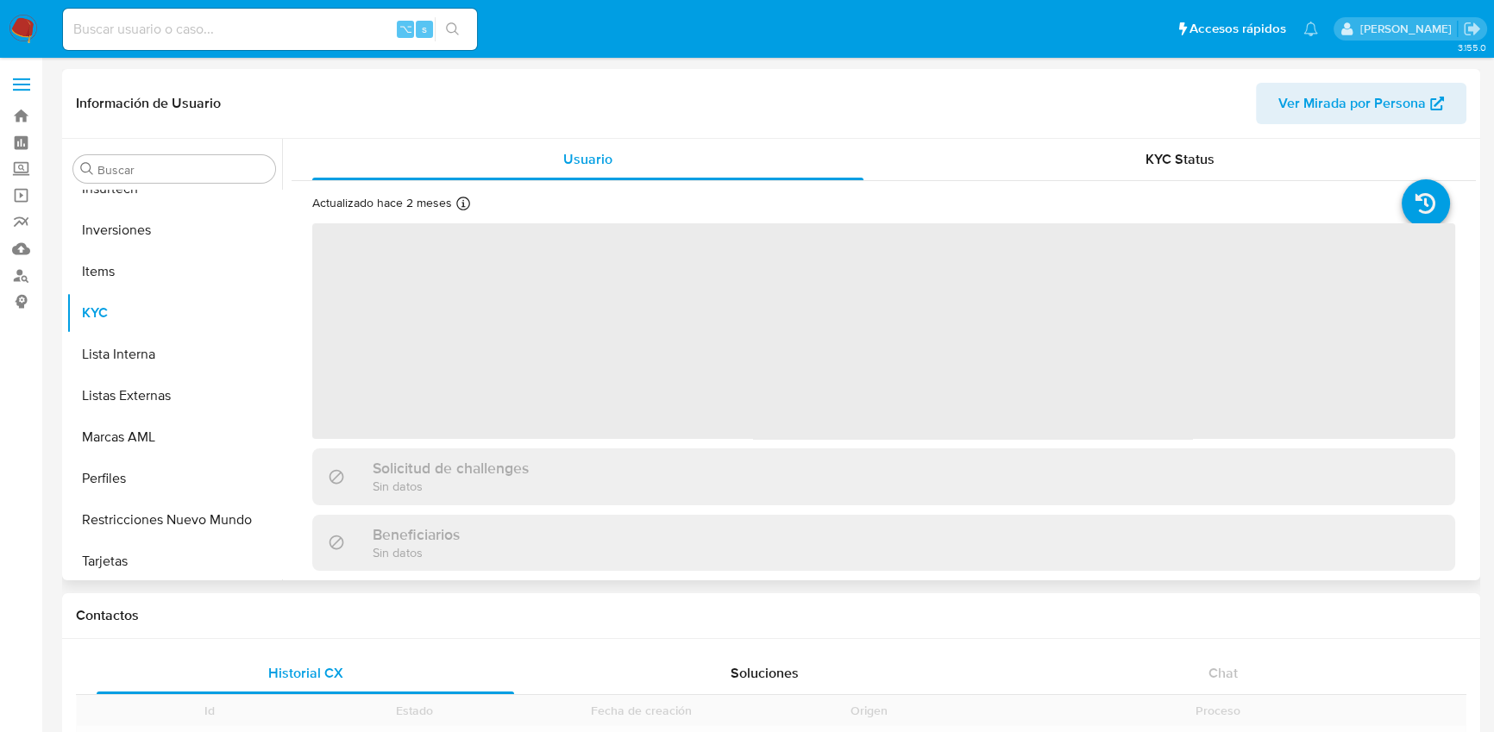
scroll to position [811, 0]
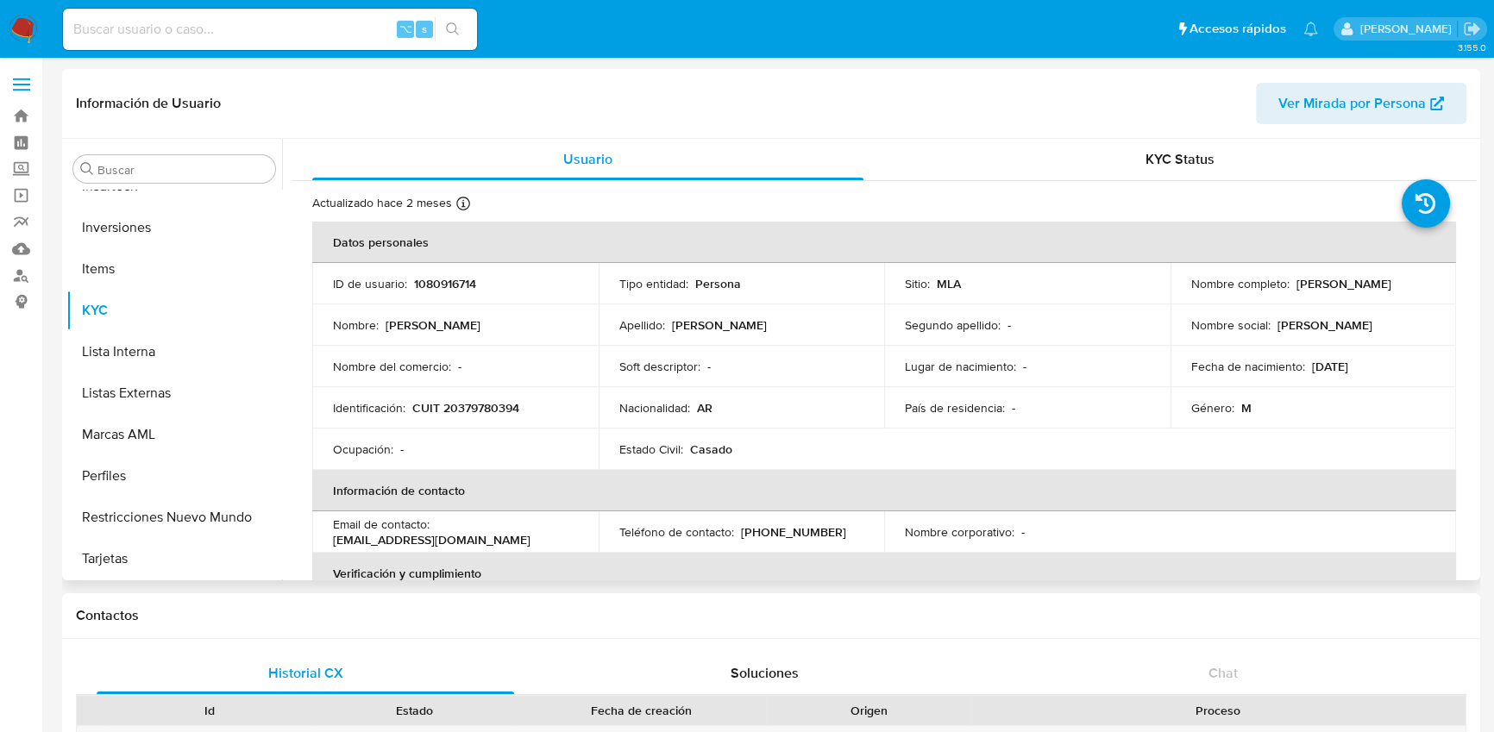
select select "10"
click at [451, 284] on p "1080916714" at bounding box center [445, 284] width 62 height 16
copy p "1080916714"
click at [321, 37] on div "⌥ s" at bounding box center [270, 29] width 414 height 41
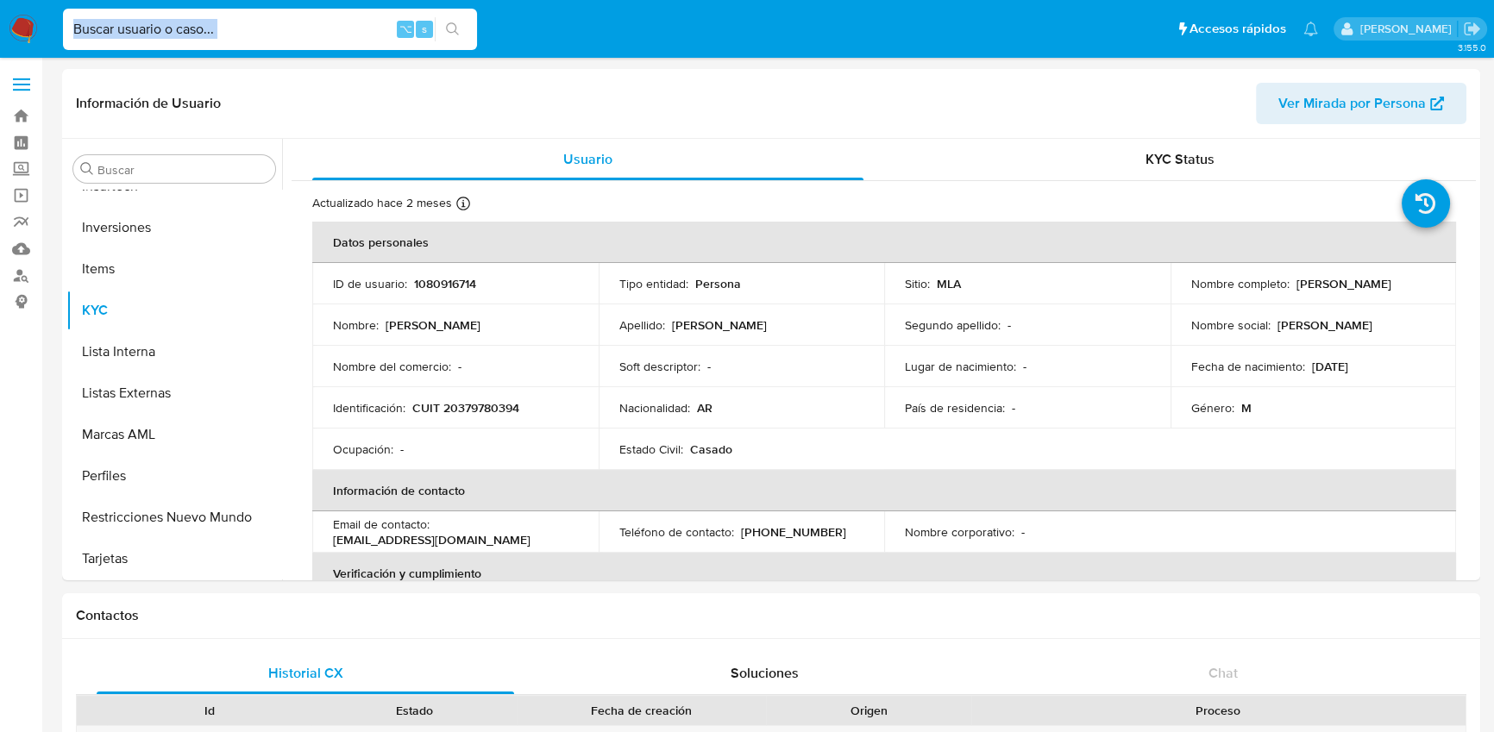
click at [320, 34] on input at bounding box center [270, 29] width 414 height 22
paste input "1080916714"
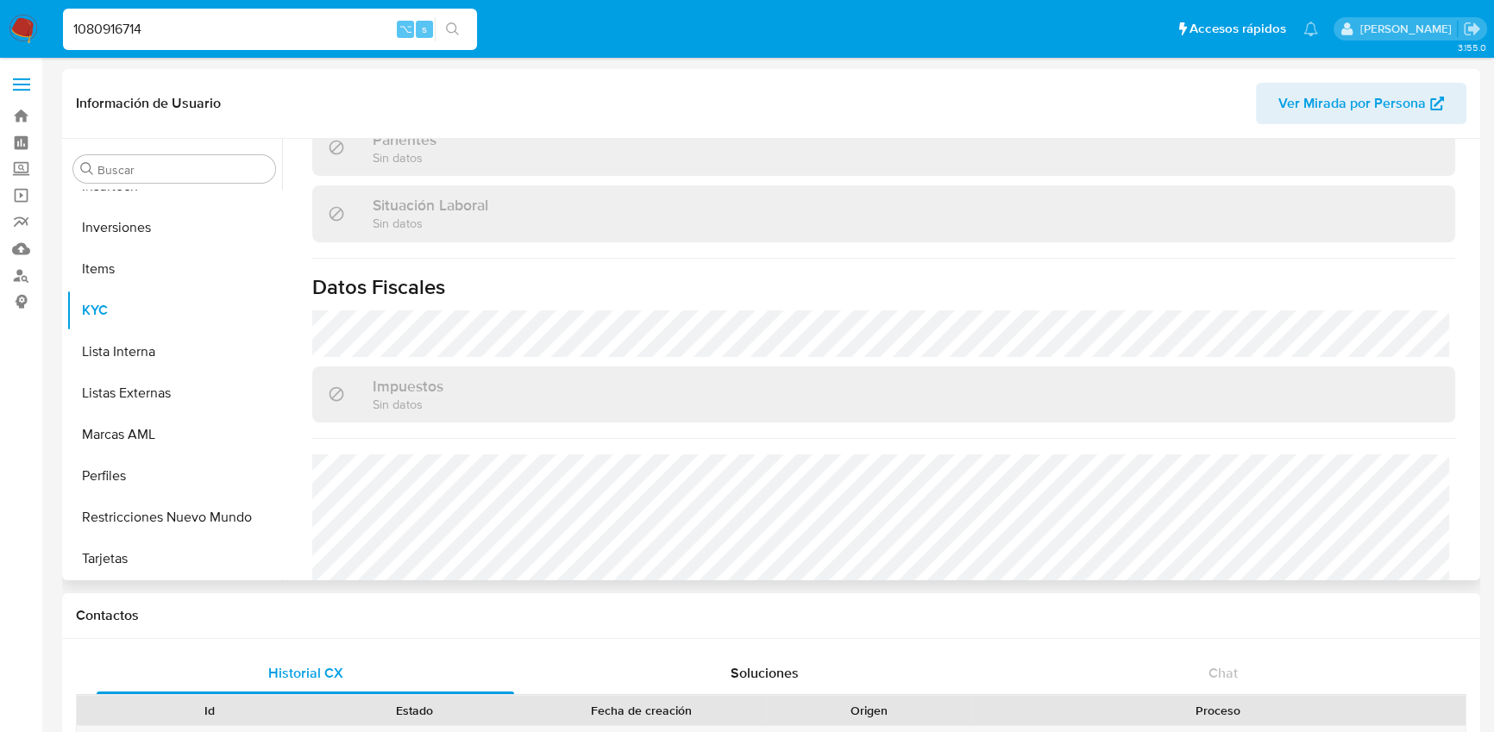
scroll to position [868, 0]
type input "1080916714"
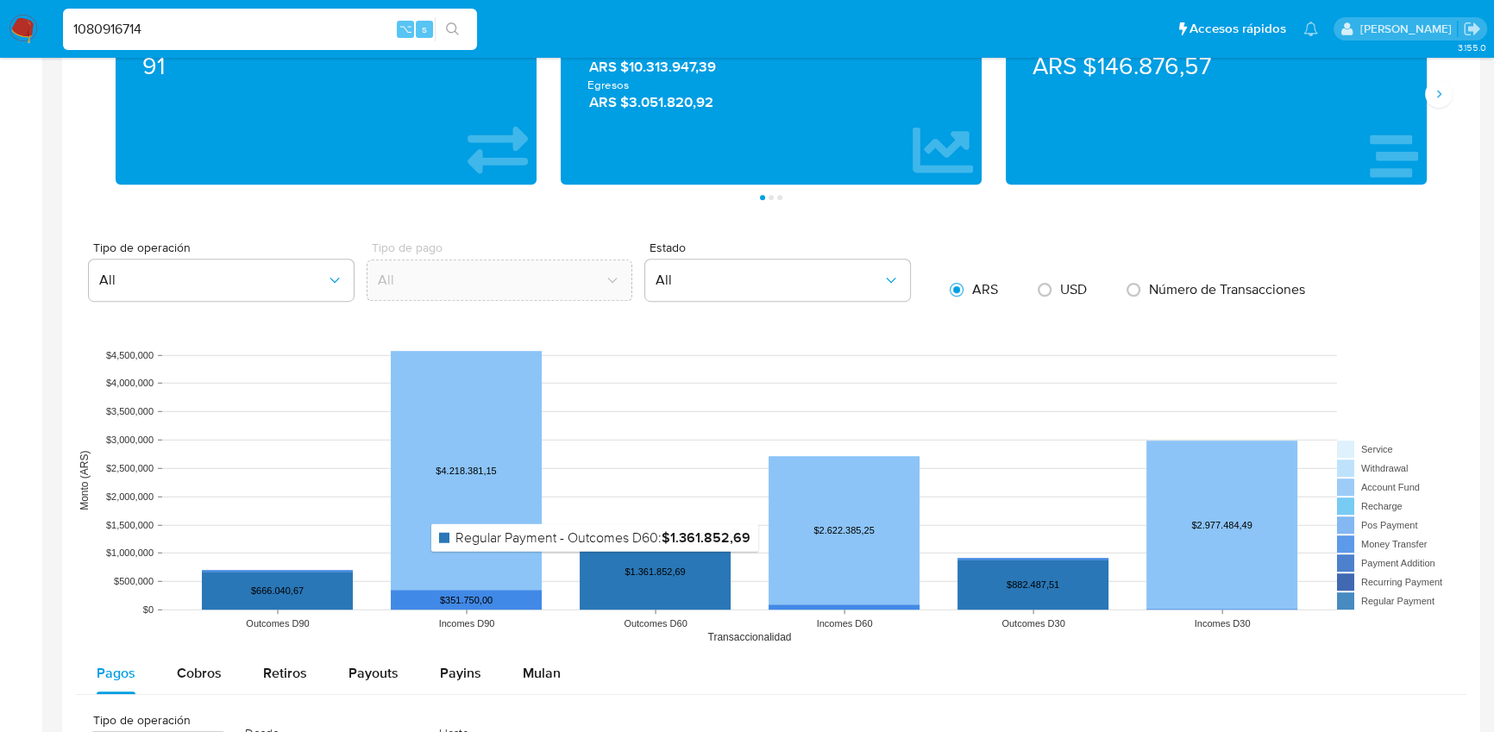
scroll to position [855, 0]
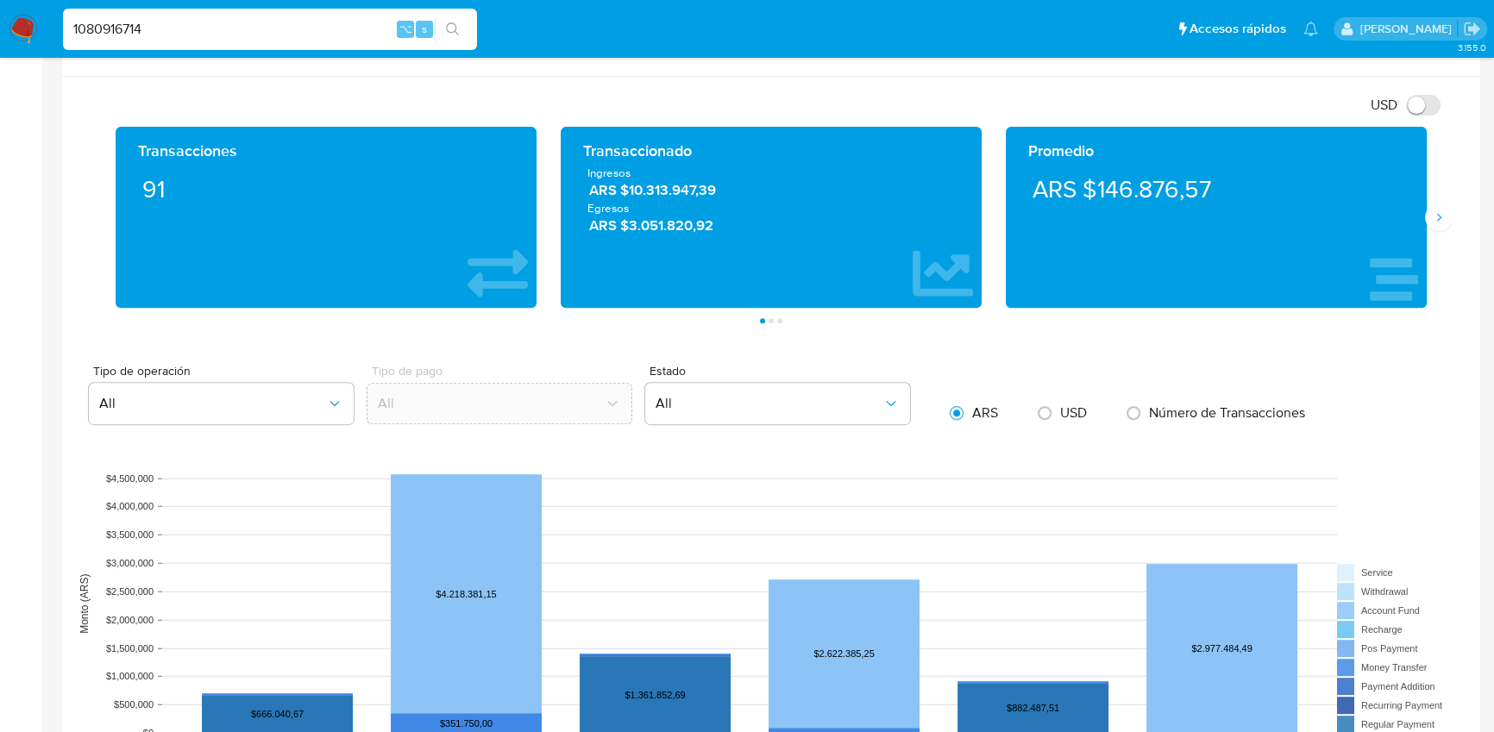
click at [134, 24] on input "1080916714" at bounding box center [270, 29] width 414 height 22
